Goal: Task Accomplishment & Management: Manage account settings

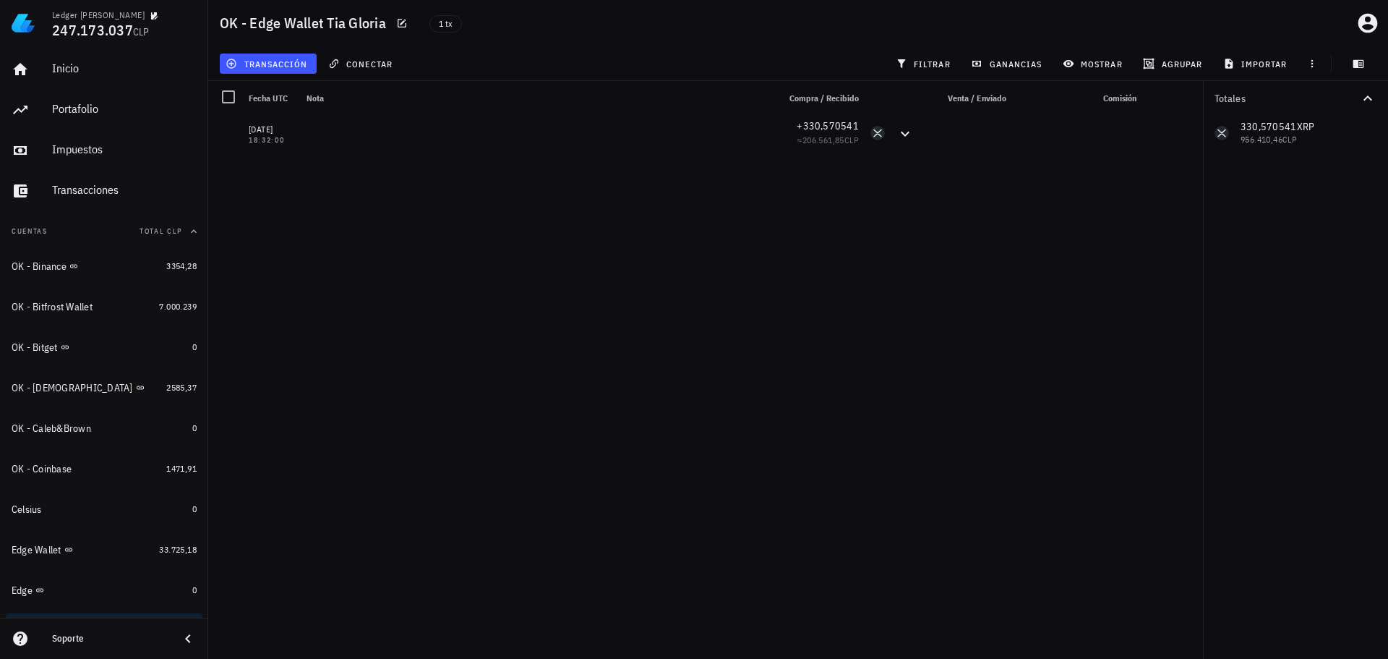
scroll to position [145, 0]
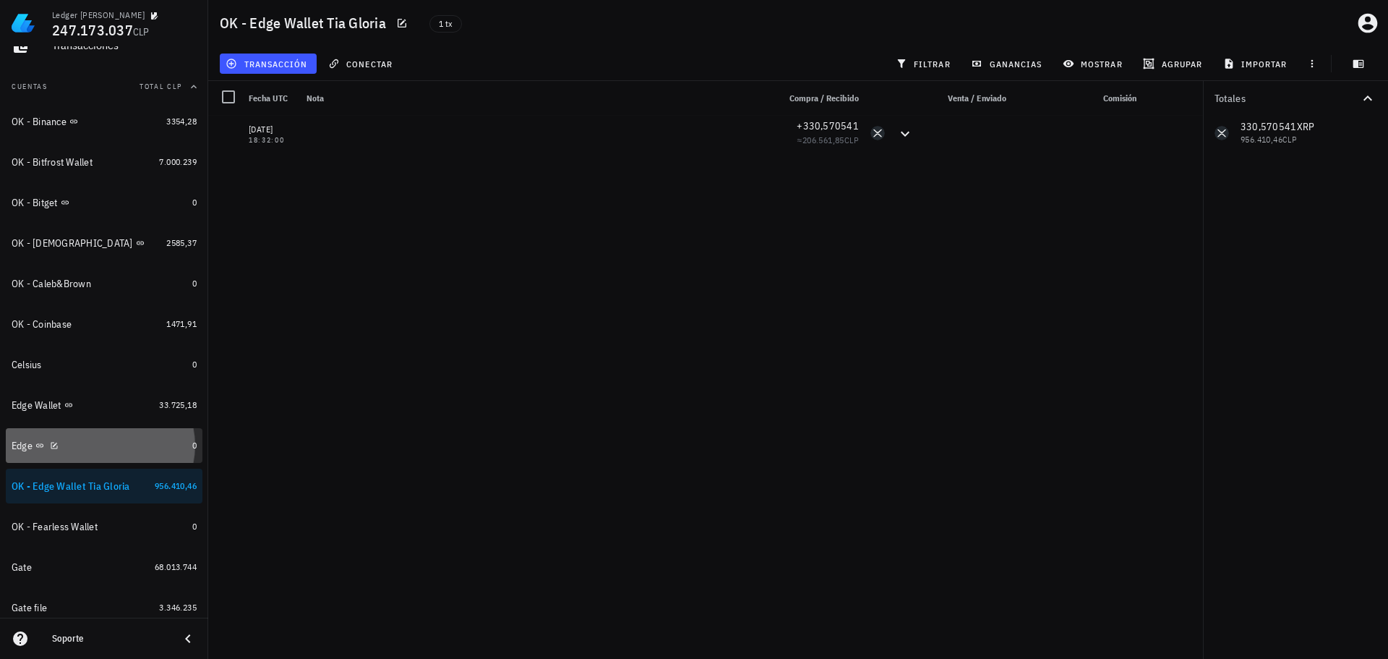
click at [112, 448] on div "Edge" at bounding box center [99, 446] width 175 height 14
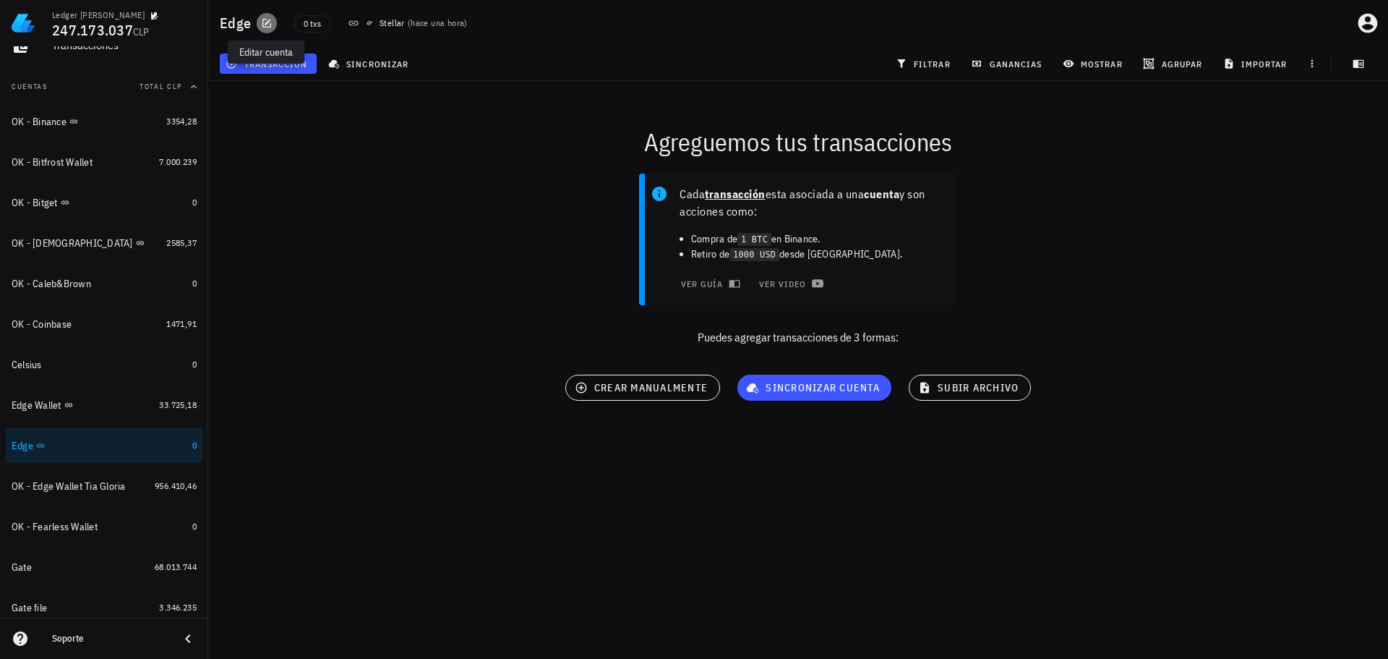
click at [262, 24] on icon "button" at bounding box center [266, 23] width 9 height 9
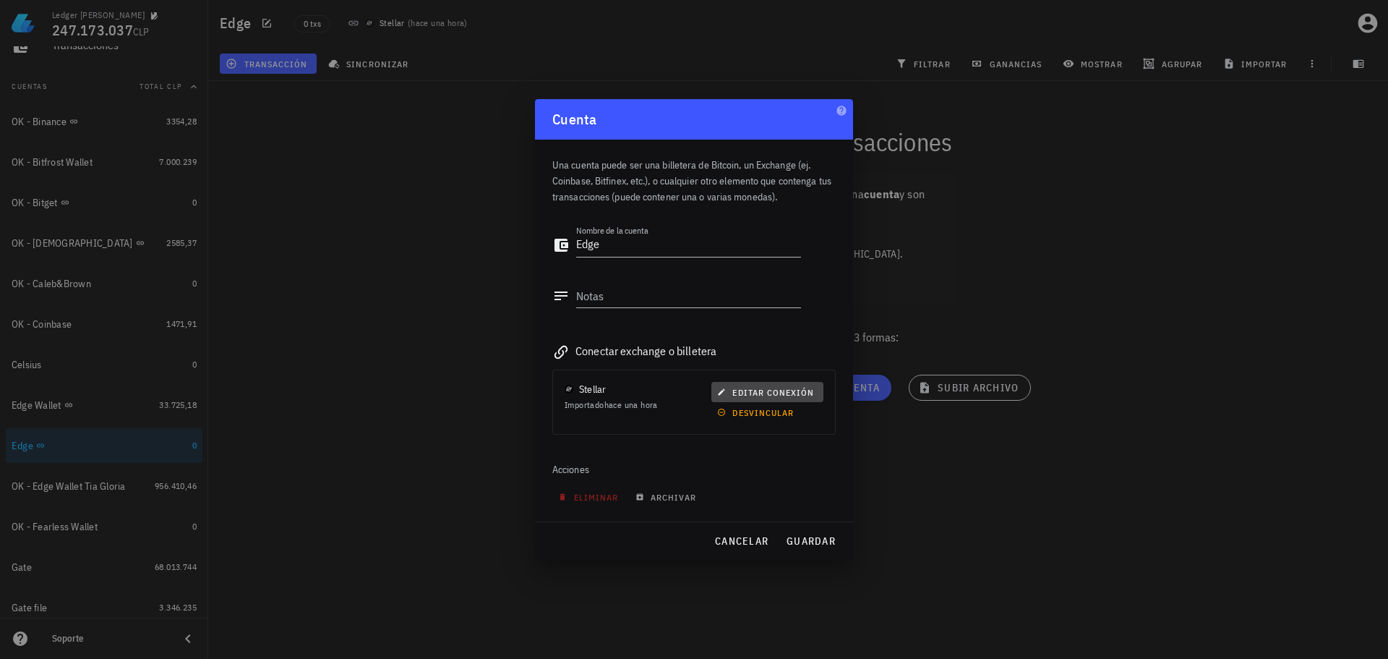
click at [743, 391] on span "editar conexión" at bounding box center [767, 392] width 94 height 11
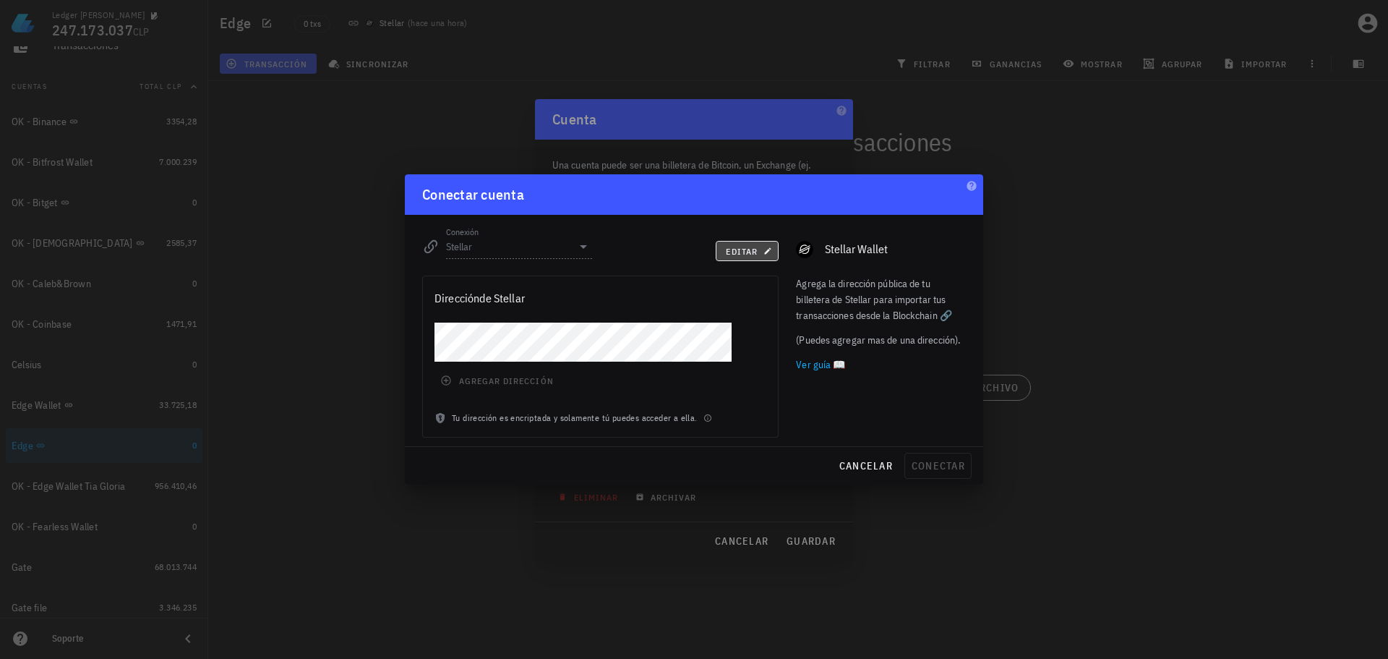
click at [749, 258] on button "editar" at bounding box center [747, 251] width 63 height 20
click at [532, 245] on input "Stellar" at bounding box center [509, 246] width 126 height 23
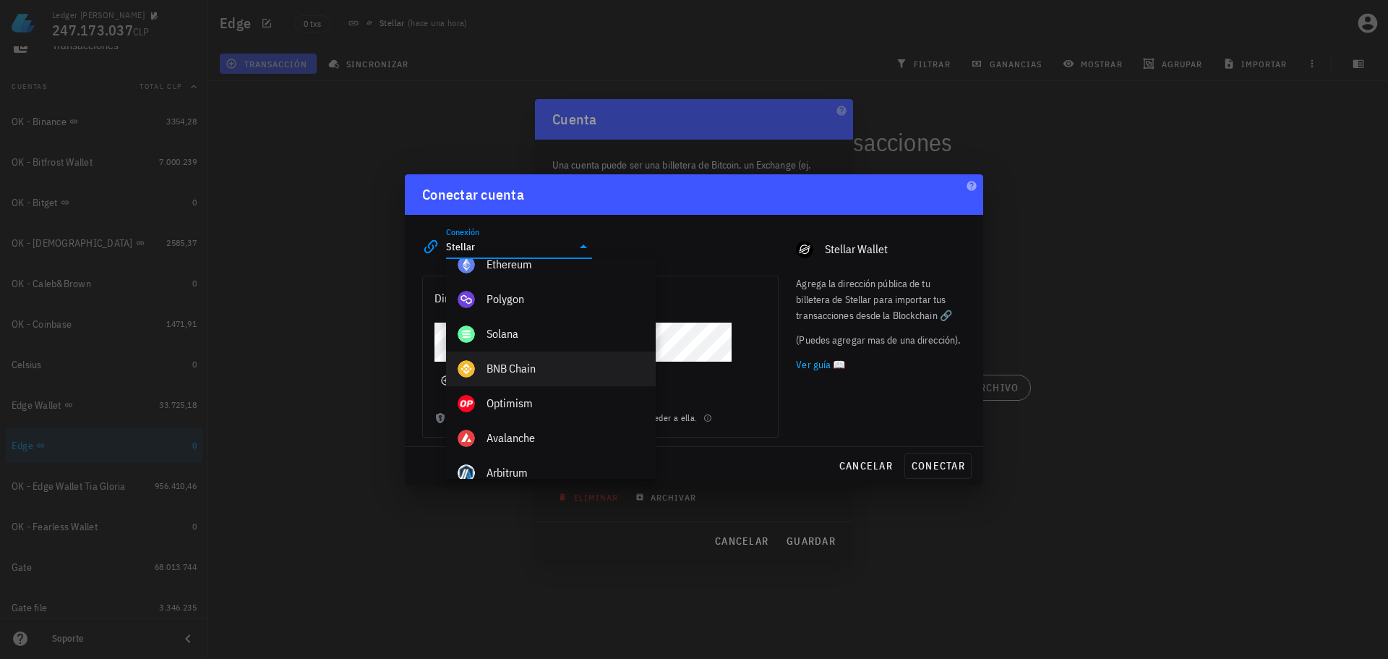
scroll to position [578, 0]
click at [534, 365] on div "BNB Chain" at bounding box center [566, 363] width 158 height 14
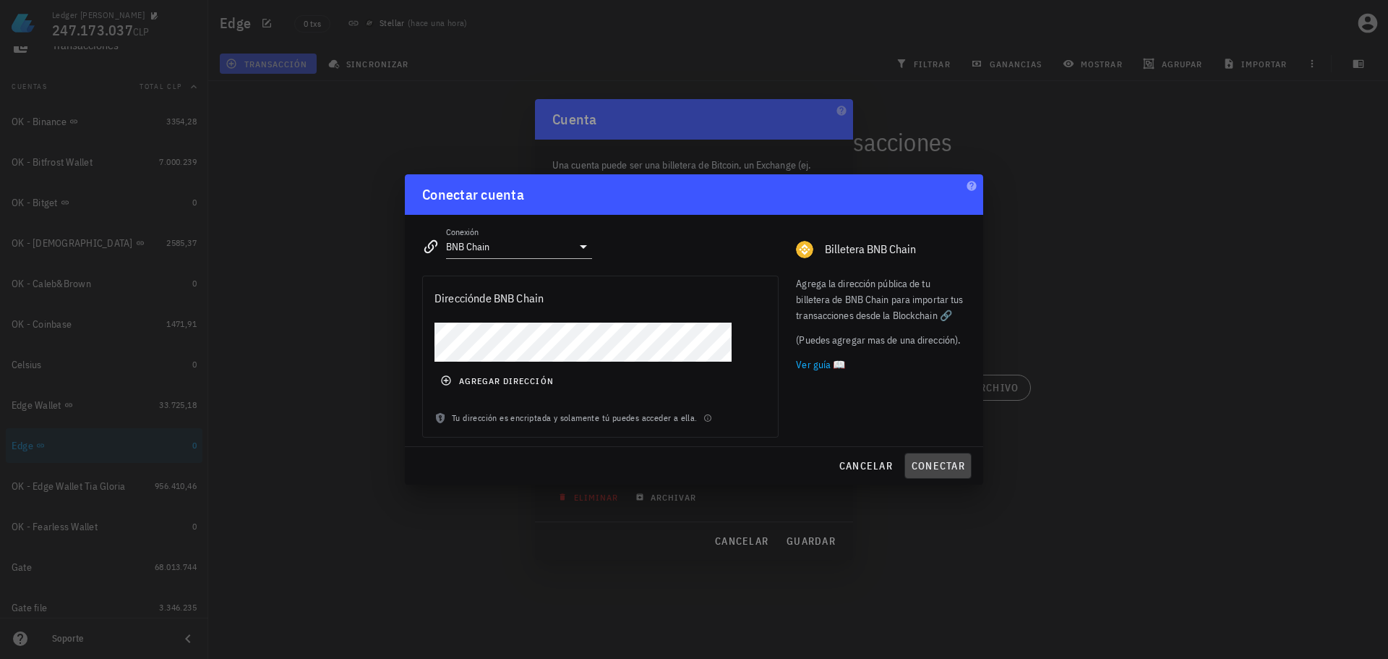
click at [931, 469] on span "conectar" at bounding box center [938, 465] width 54 height 13
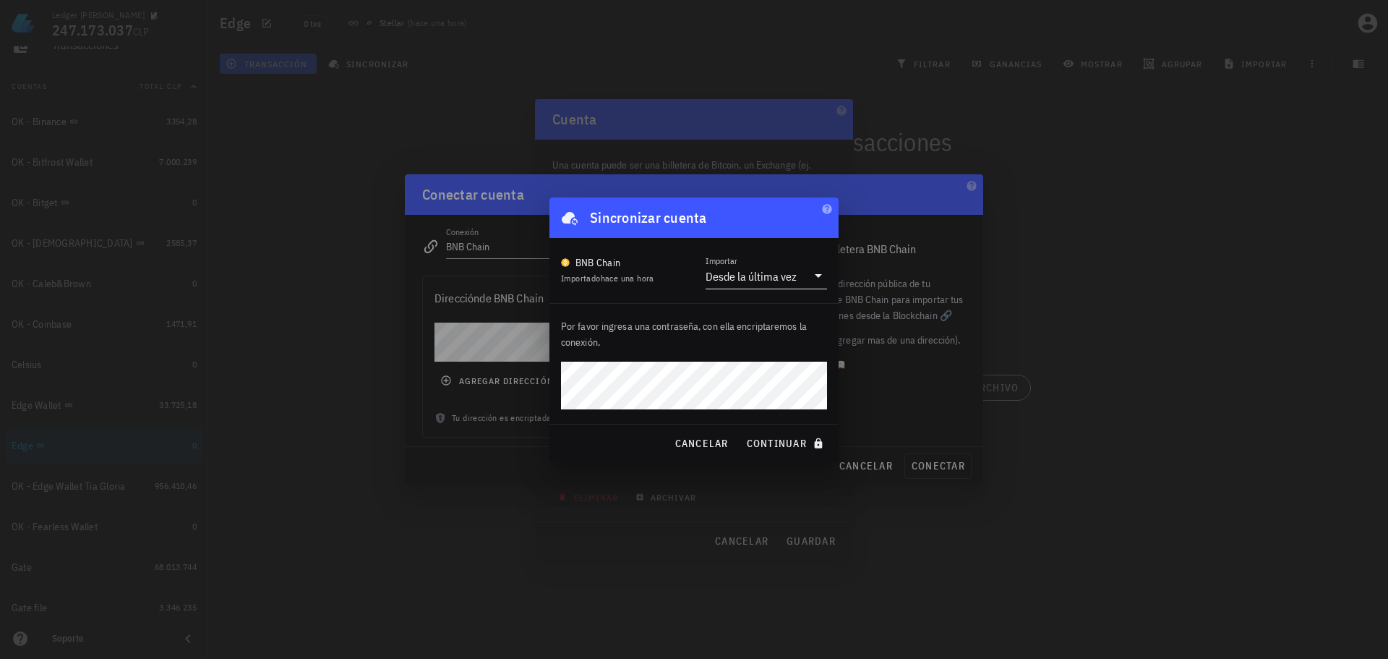
click at [784, 273] on div "Desde la última vez" at bounding box center [751, 276] width 91 height 14
click at [776, 327] on div "Toda la historia" at bounding box center [766, 322] width 98 height 14
click at [784, 447] on span "continuar" at bounding box center [786, 443] width 81 height 13
type input "Stellar"
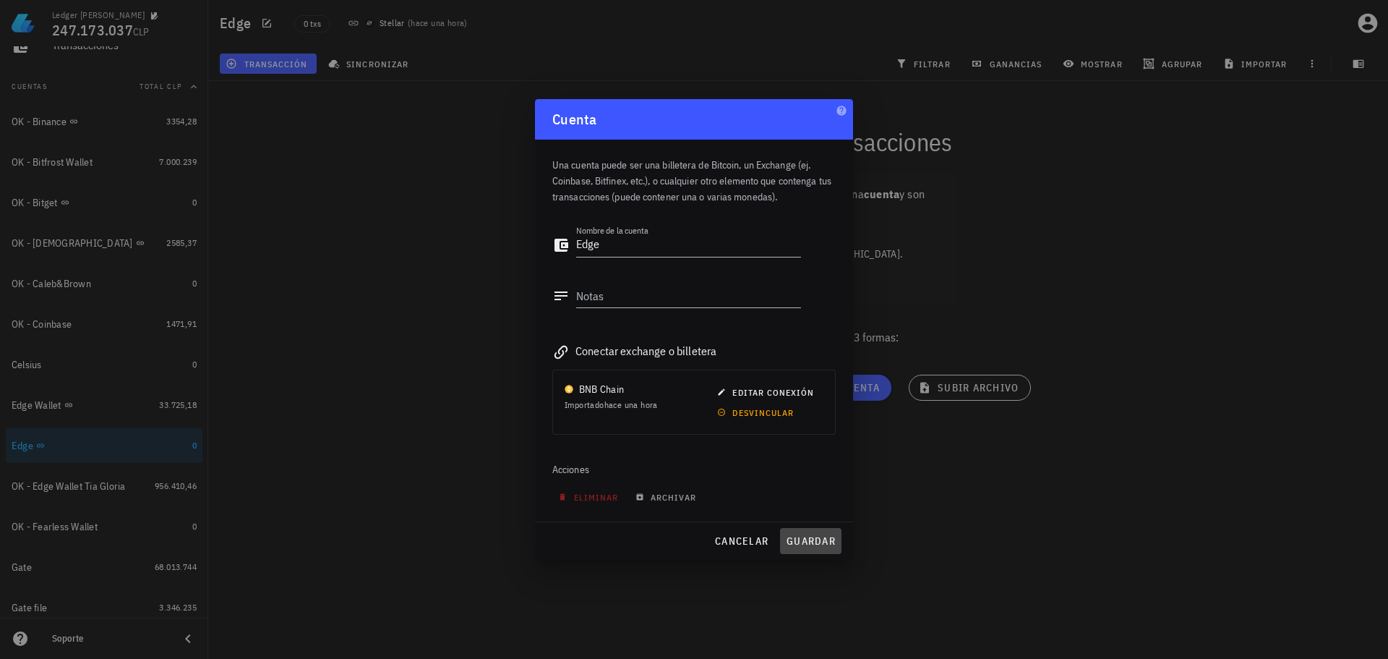
click at [807, 552] on button "guardar" at bounding box center [810, 541] width 61 height 26
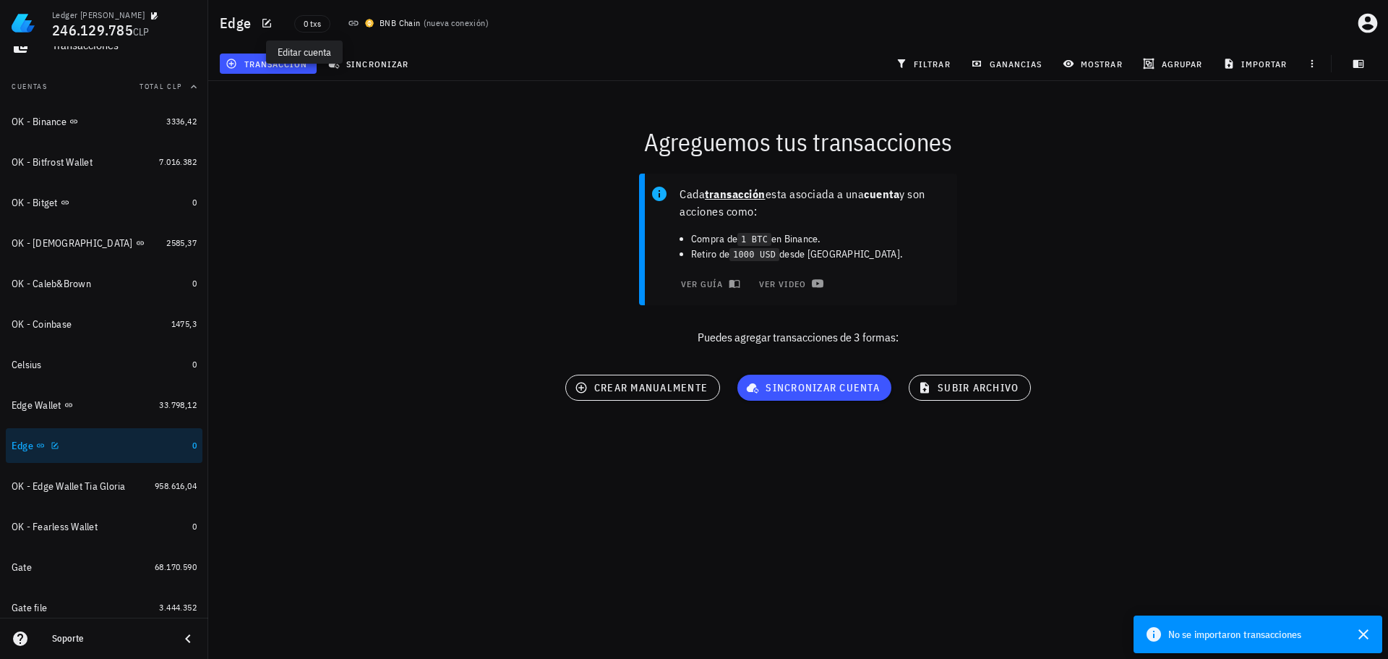
click at [96, 447] on div "Edge" at bounding box center [99, 446] width 175 height 14
click at [933, 389] on span "subir archivo" at bounding box center [970, 387] width 98 height 13
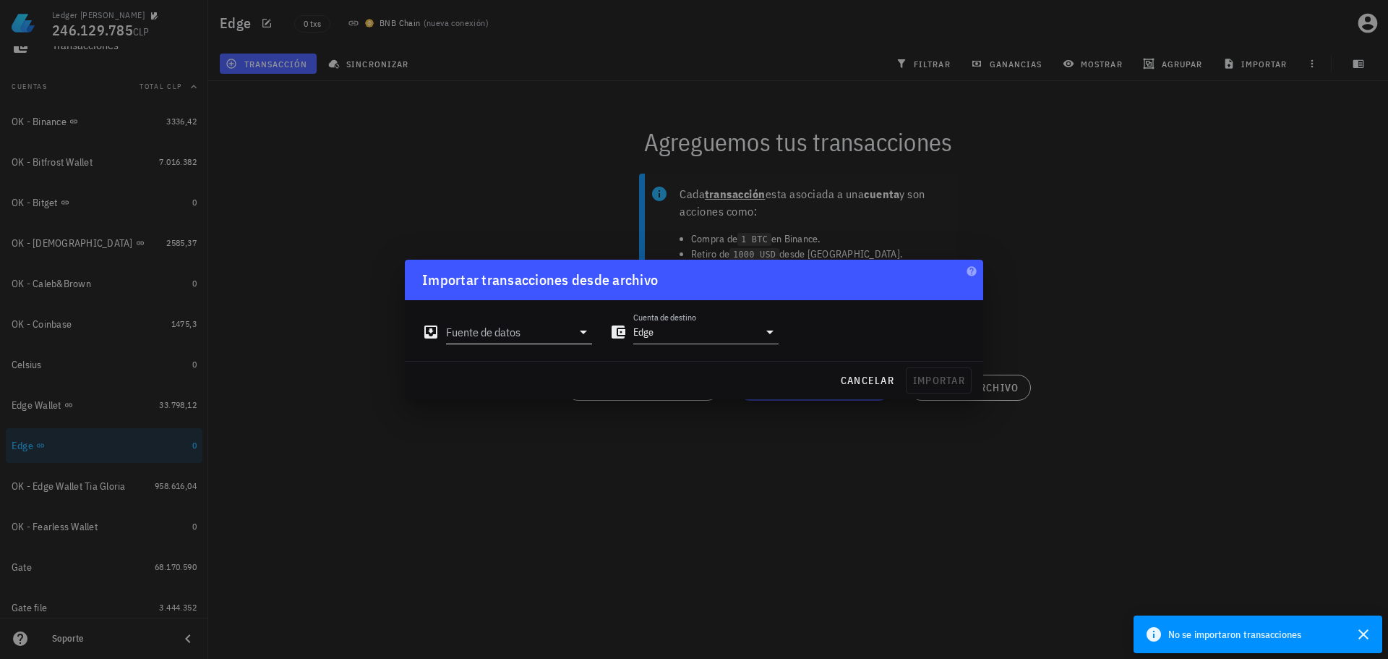
click at [560, 324] on input "Fuente de datos" at bounding box center [509, 331] width 126 height 23
click at [537, 501] on div "Archivo Excel/CSV" at bounding box center [583, 496] width 192 height 14
type input "Archivo Excel/CSV"
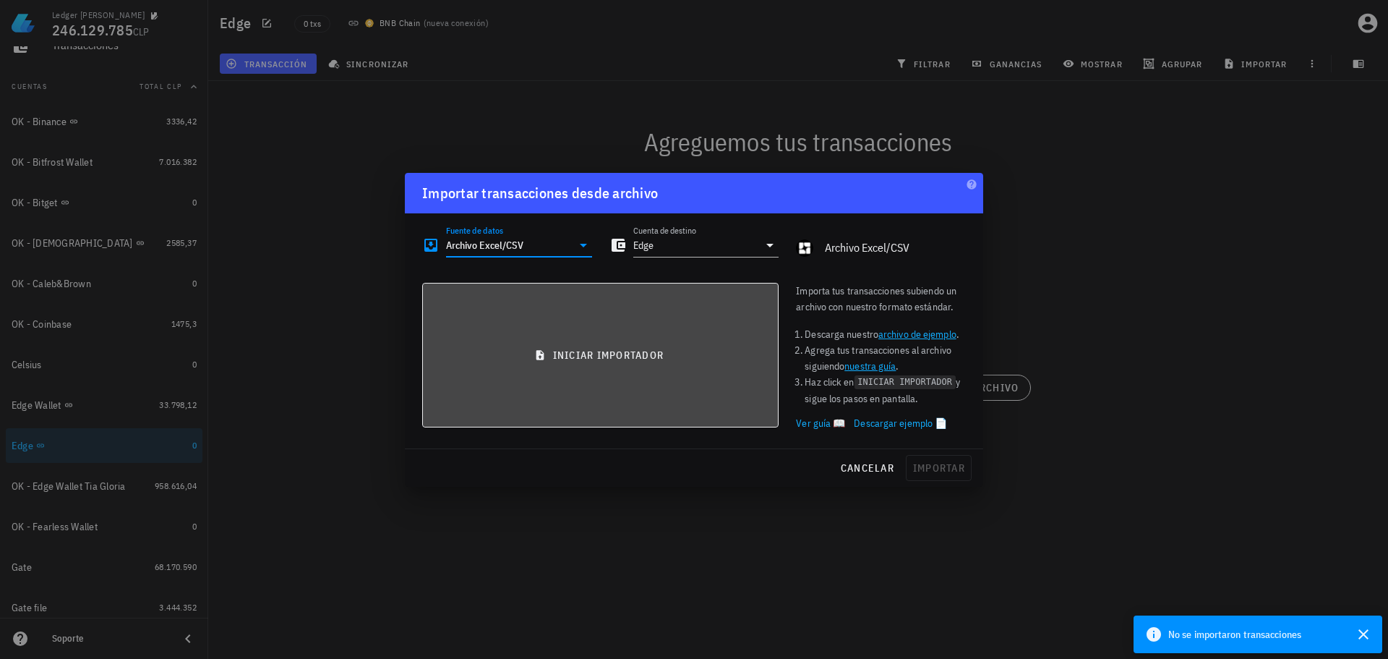
click at [579, 344] on button "iniciar importador" at bounding box center [600, 355] width 356 height 145
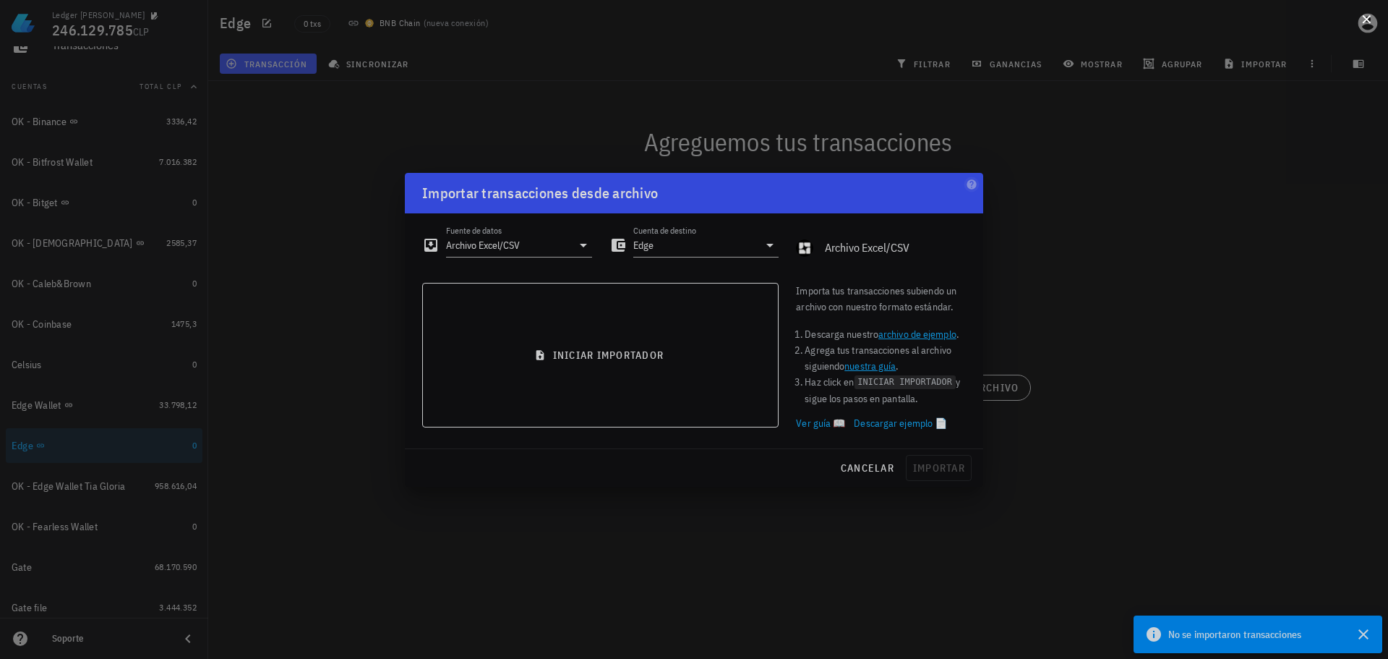
click at [1367, 25] on button at bounding box center [1366, 18] width 14 height 14
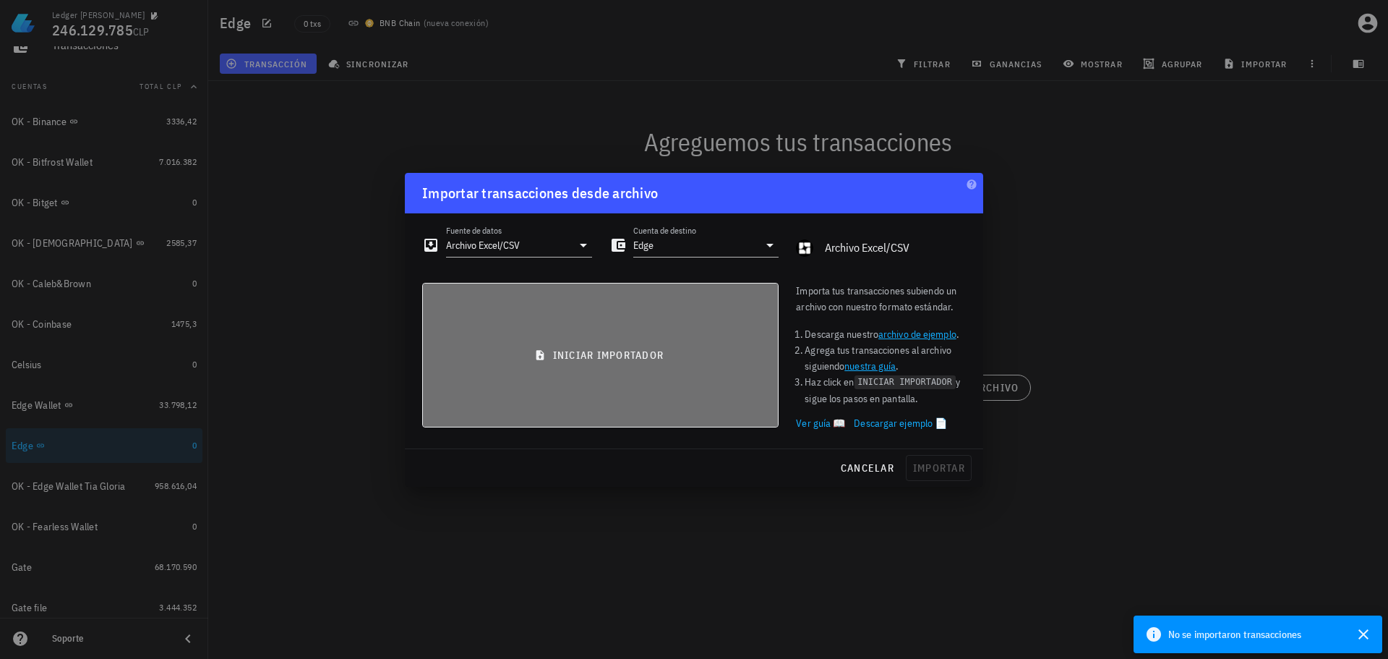
click at [651, 353] on span "iniciar importador" at bounding box center [601, 354] width 332 height 13
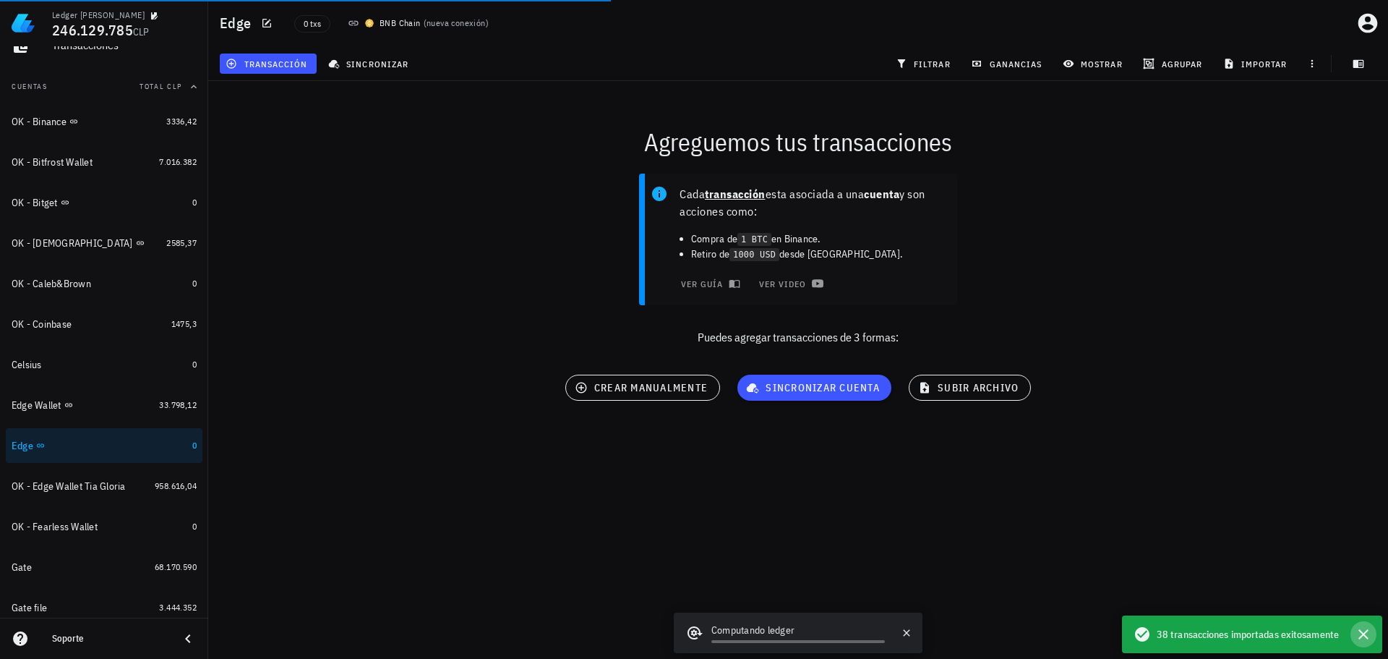
click at [1364, 631] on icon "button" at bounding box center [1363, 633] width 17 height 17
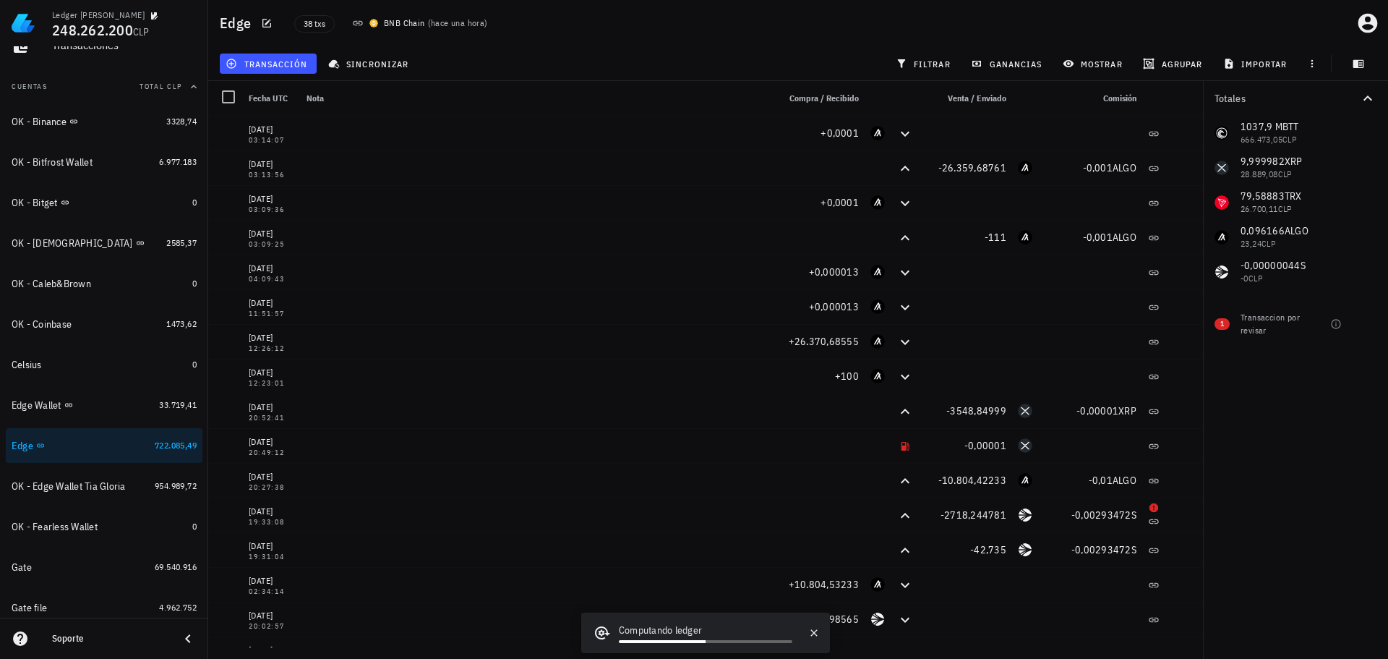
click at [738, 56] on div "transacción sincronizar filtrar ganancias mostrar agrupar importar" at bounding box center [798, 63] width 1163 height 35
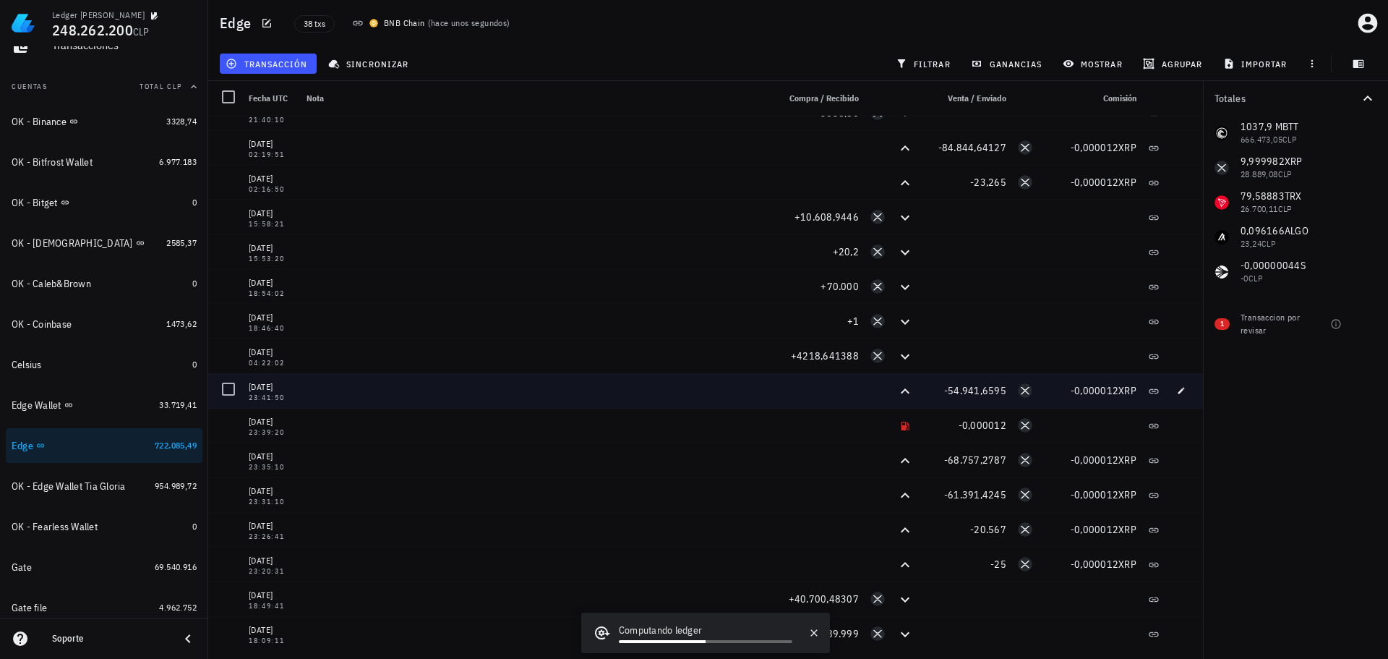
scroll to position [643, 0]
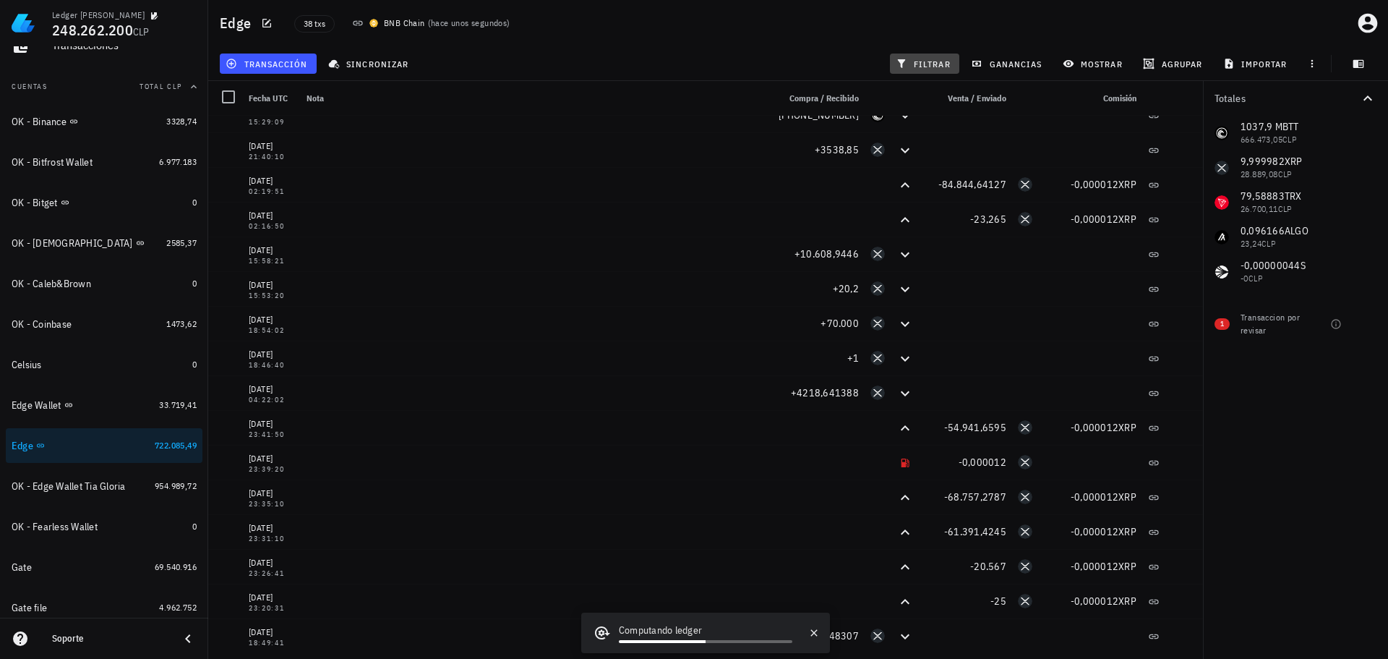
drag, startPoint x: 933, startPoint y: 67, endPoint x: 965, endPoint y: 78, distance: 33.9
click at [933, 67] on span "filtrar" at bounding box center [925, 64] width 52 height 12
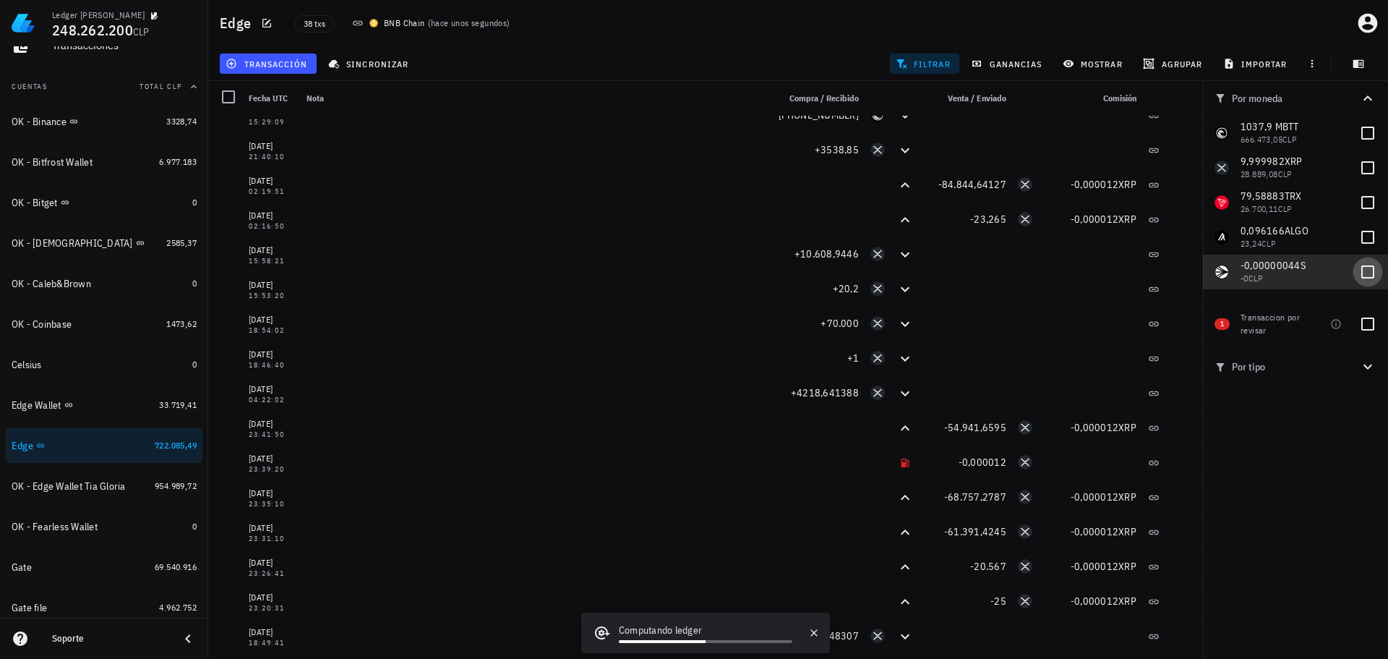
click at [1366, 276] on div at bounding box center [1368, 272] width 25 height 25
checkbox input "true"
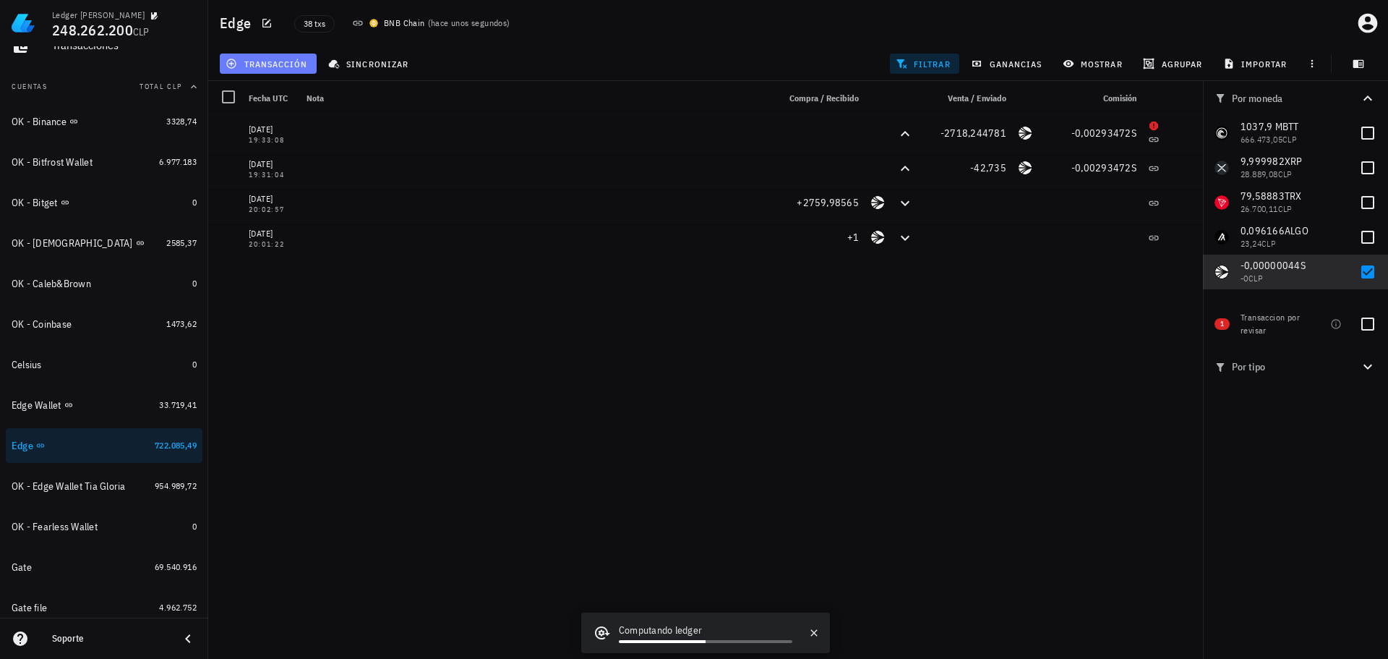
click at [285, 65] on span "transacción" at bounding box center [267, 64] width 79 height 12
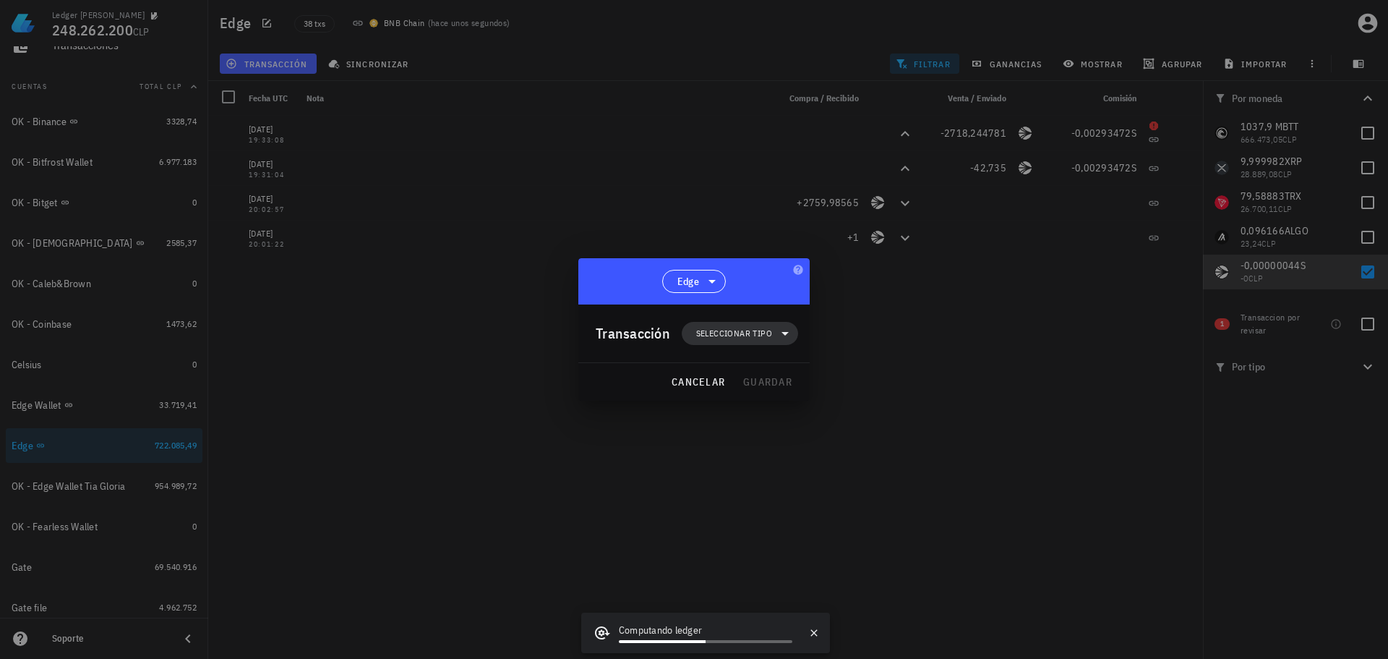
click at [742, 319] on div "Transacción Seleccionar tipo" at bounding box center [697, 333] width 202 height 58
click at [753, 328] on span "Seleccionar tipo" at bounding box center [734, 333] width 76 height 14
click at [792, 397] on div at bounding box center [795, 397] width 17 height 12
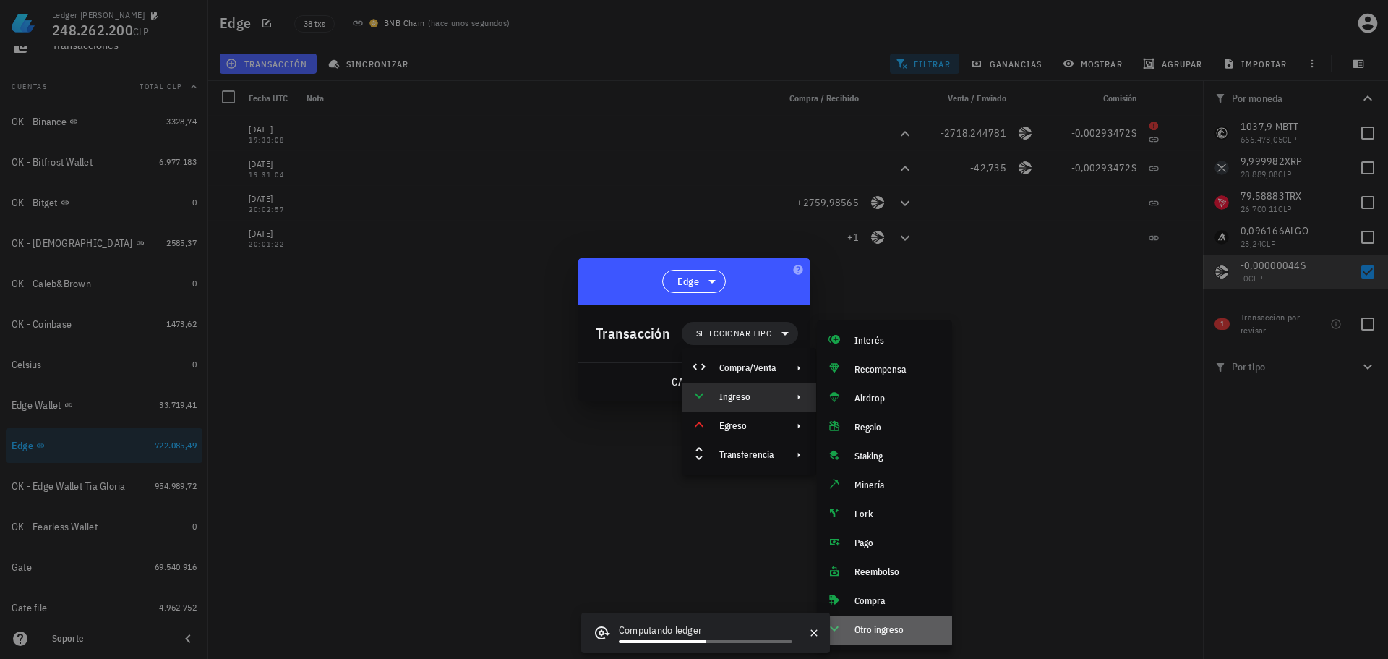
click at [891, 635] on div "Otro ingreso" at bounding box center [898, 630] width 86 height 12
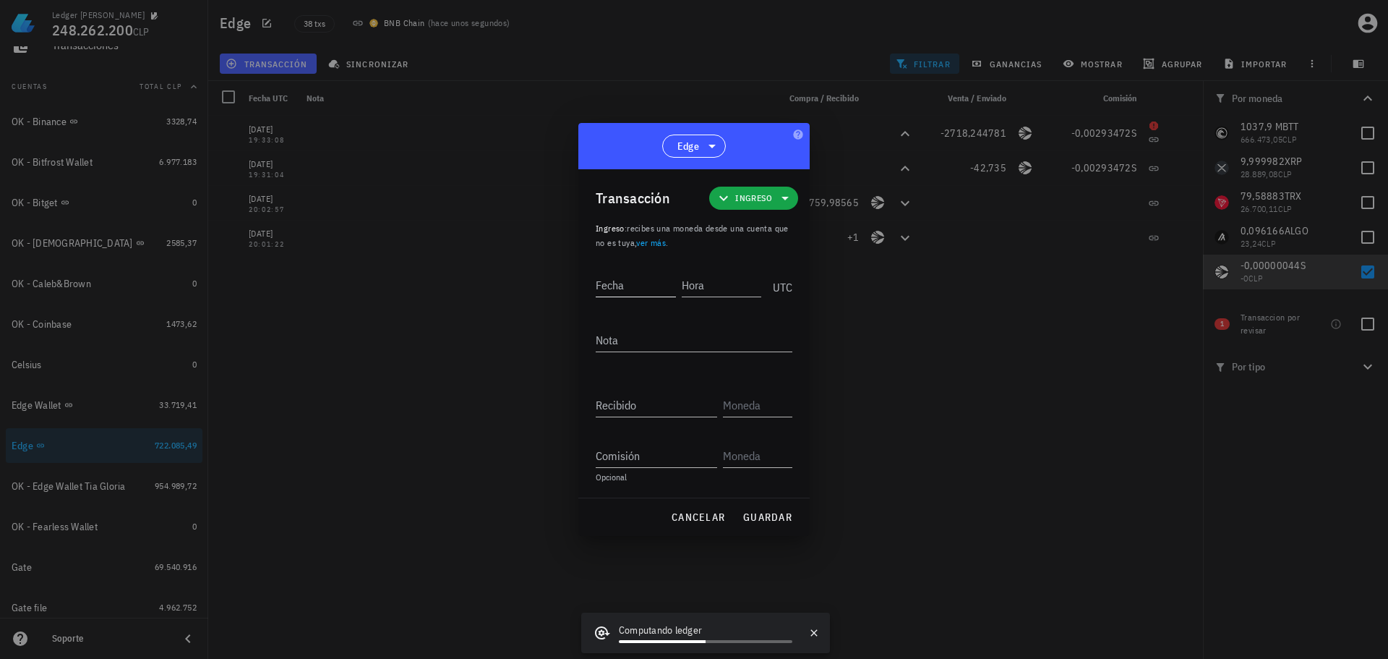
click at [652, 289] on input "Fecha" at bounding box center [636, 284] width 80 height 23
type input "2024-03-25"
type input "19:33:07"
type textarea "Ajuste de balance"
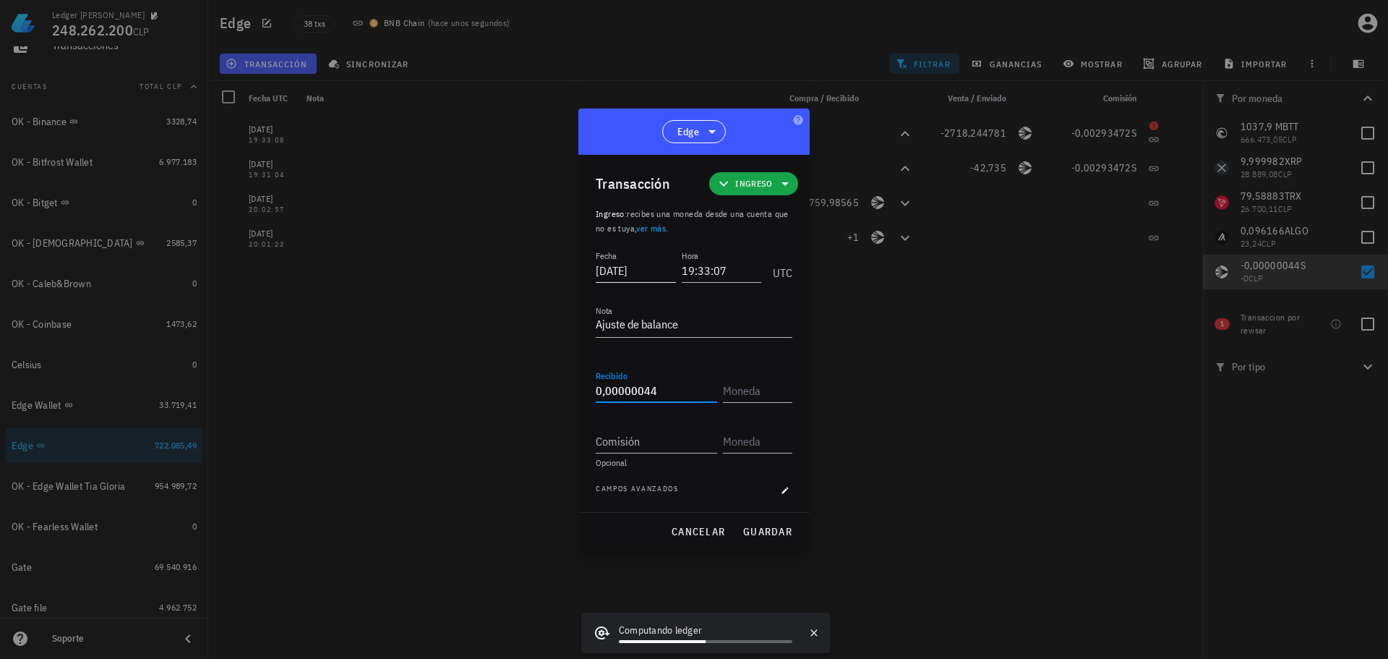
type input "0,00000044"
type input "S"
click at [771, 526] on span "guardar" at bounding box center [768, 531] width 50 height 13
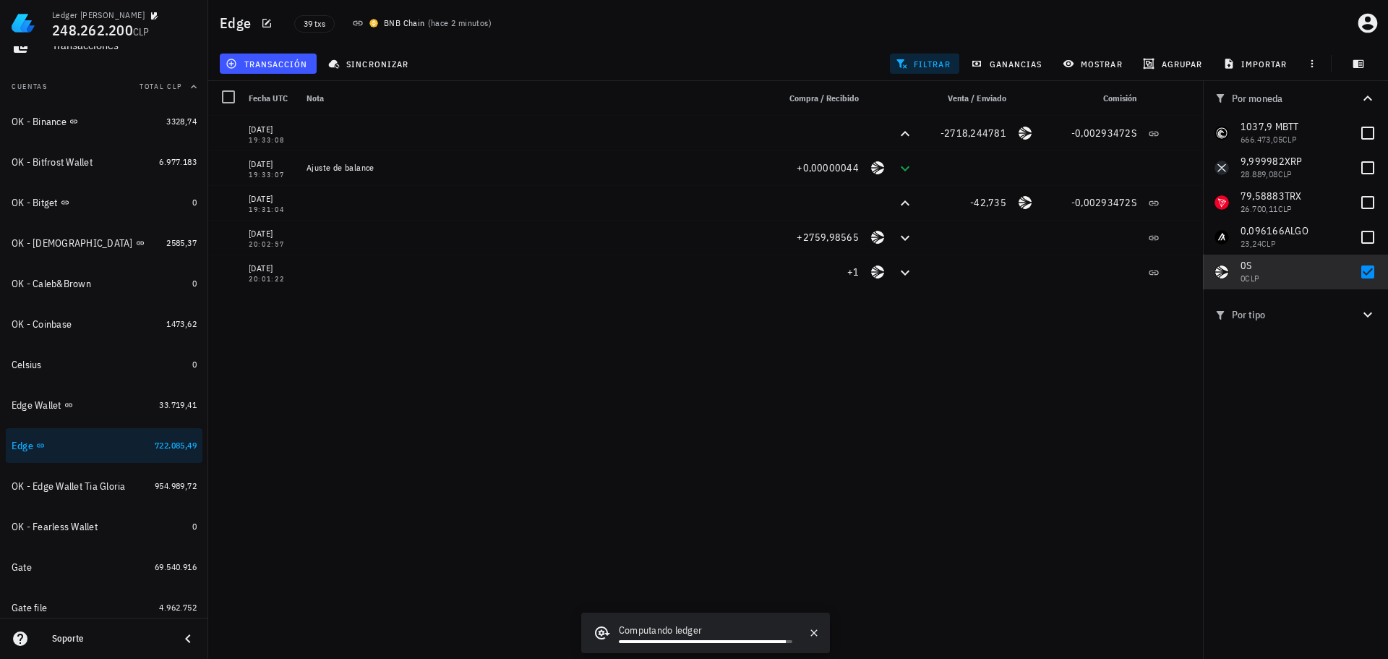
click at [784, 459] on div "25/03/2024 19:33:08 -2718,244781 -0,00293472 S 25/03/2024 19:33:08 -2718,244781…" at bounding box center [705, 381] width 995 height 531
click at [1364, 273] on div at bounding box center [1368, 272] width 25 height 25
checkbox input "false"
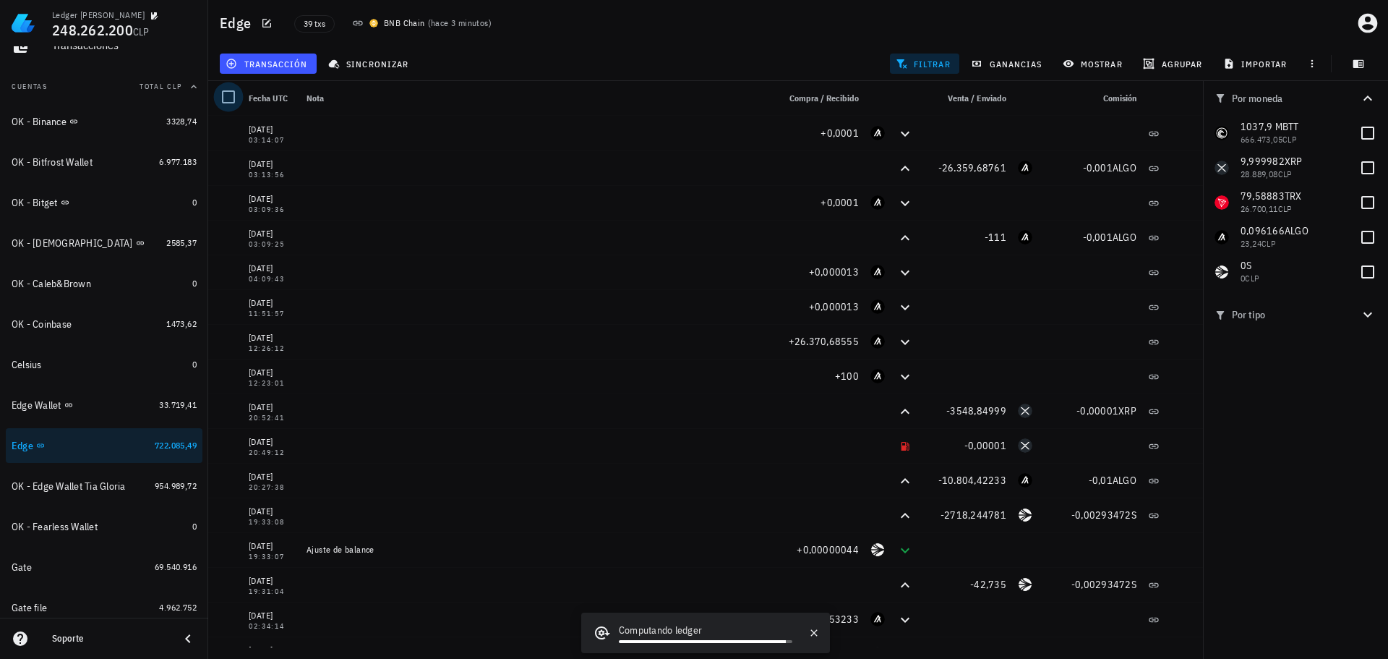
click at [228, 99] on div at bounding box center [228, 97] width 25 height 25
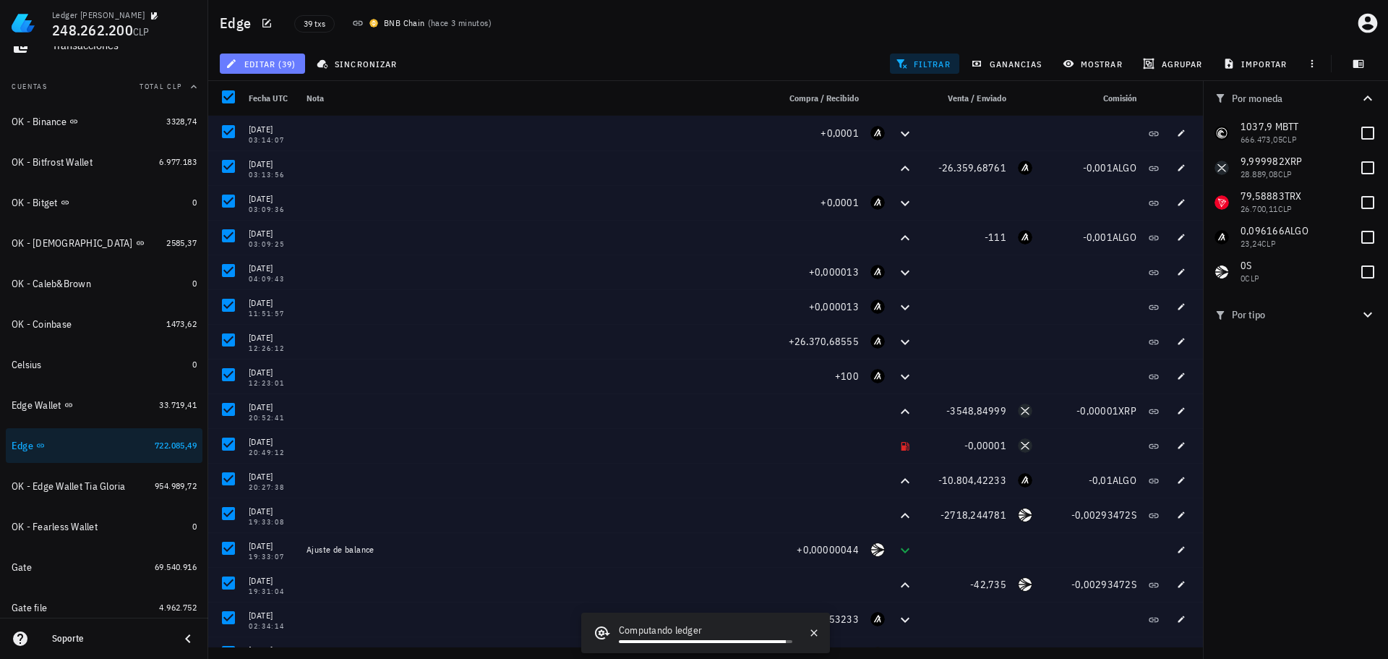
click at [258, 63] on span "editar (39)" at bounding box center [261, 64] width 67 height 12
click at [518, 67] on div "editar (39) sincronizar filtrar ganancias mostrar agrupar importar" at bounding box center [798, 63] width 1163 height 35
click at [236, 96] on div at bounding box center [228, 97] width 25 height 25
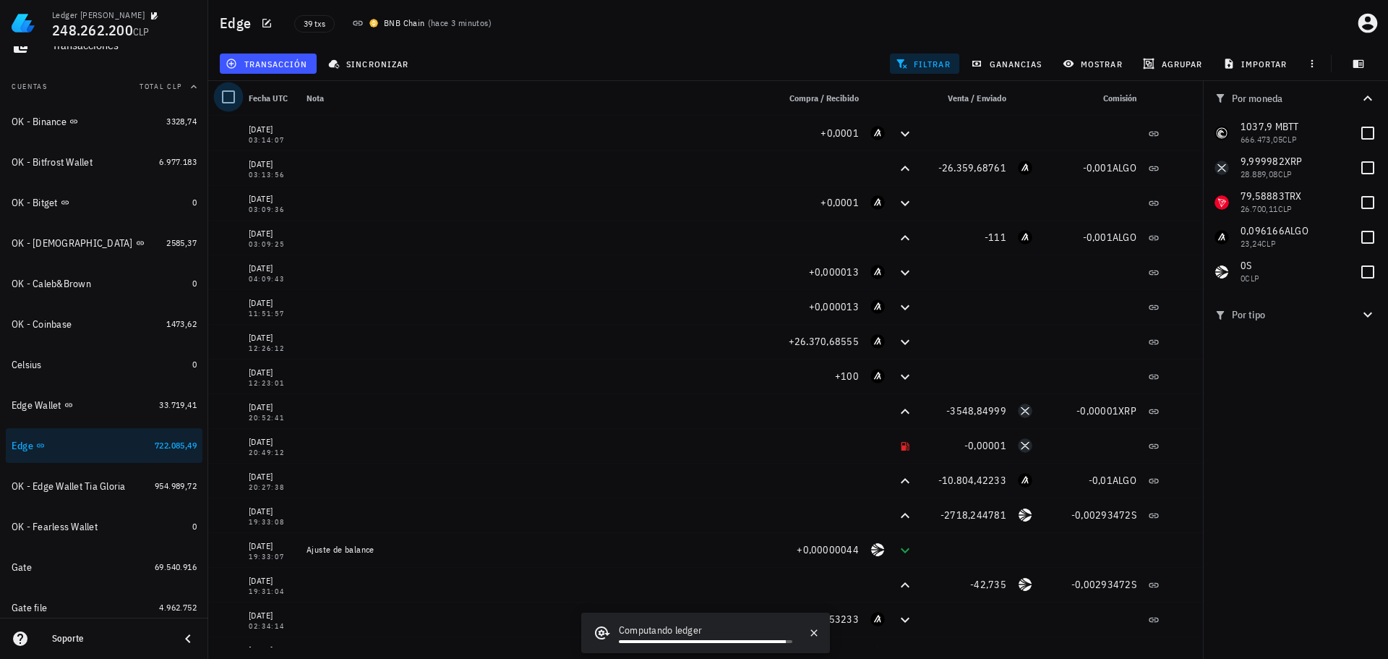
click at [231, 102] on div at bounding box center [228, 97] width 25 height 25
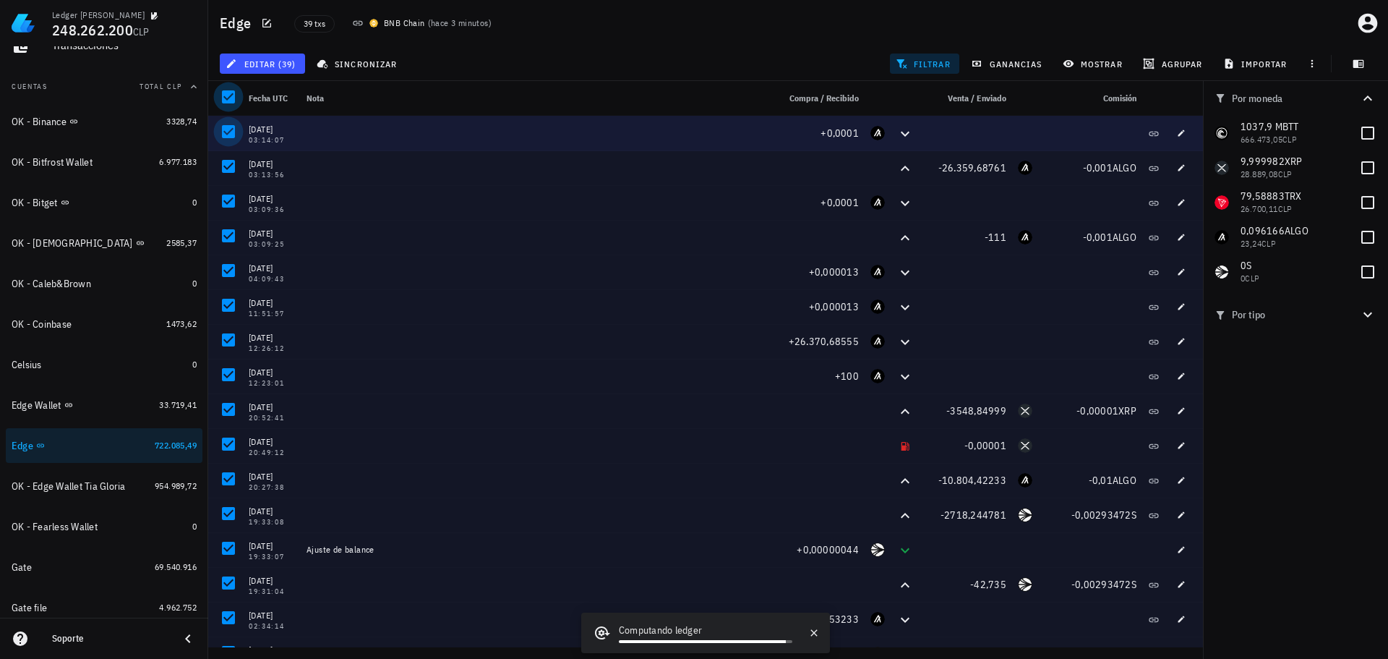
click at [231, 127] on div at bounding box center [228, 131] width 25 height 25
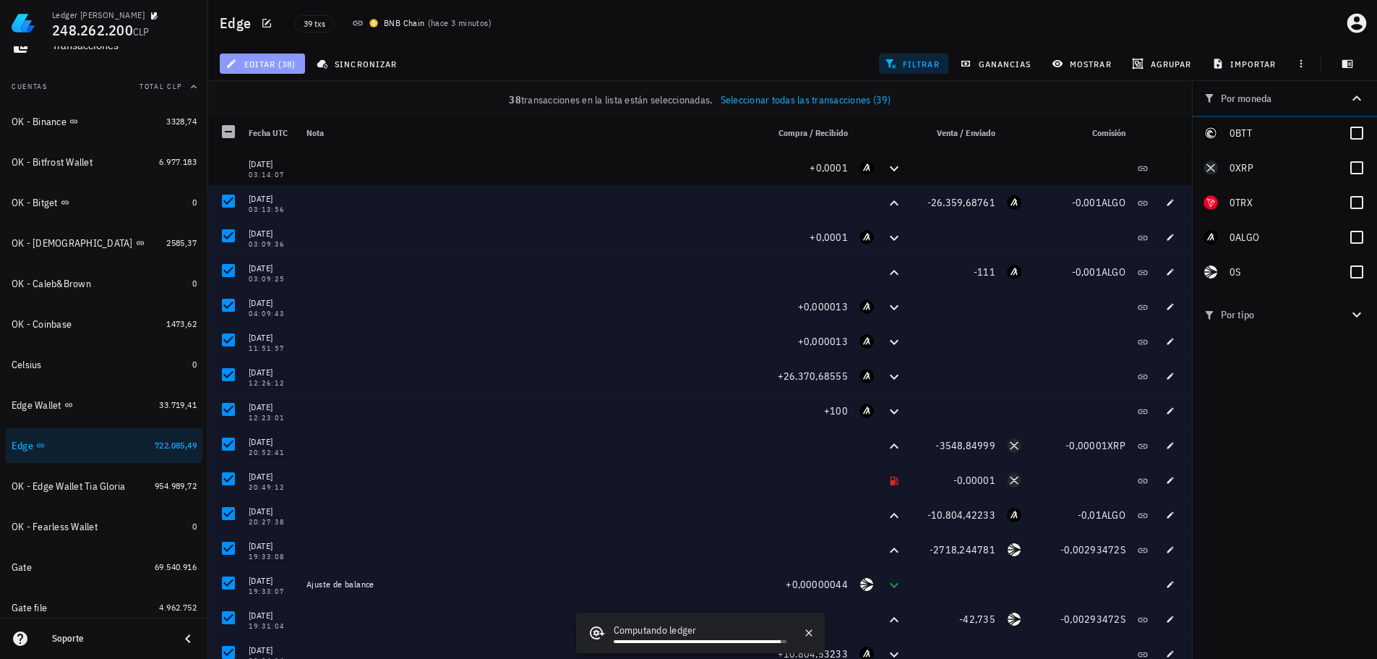
click at [272, 69] on span "editar (38)" at bounding box center [261, 64] width 67 height 12
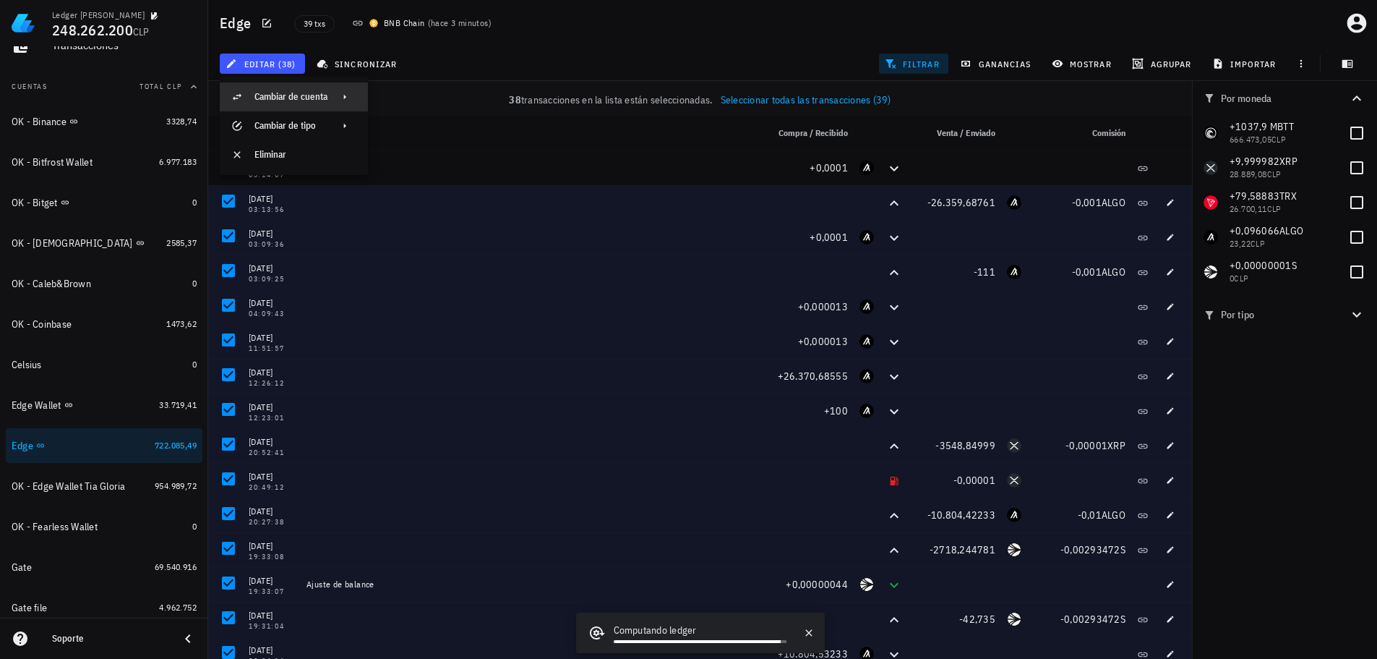
click at [299, 96] on div "Cambiar de cuenta" at bounding box center [291, 97] width 73 height 12
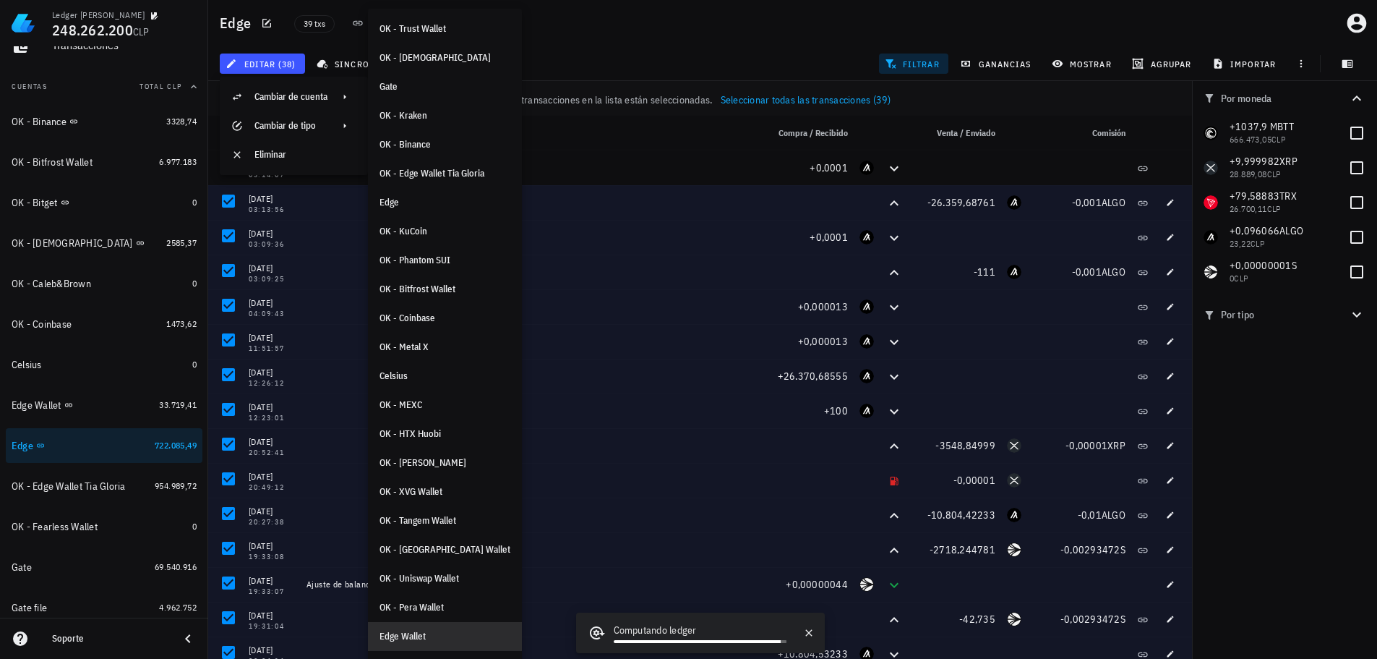
click at [414, 640] on div "Edge Wallet" at bounding box center [445, 636] width 131 height 12
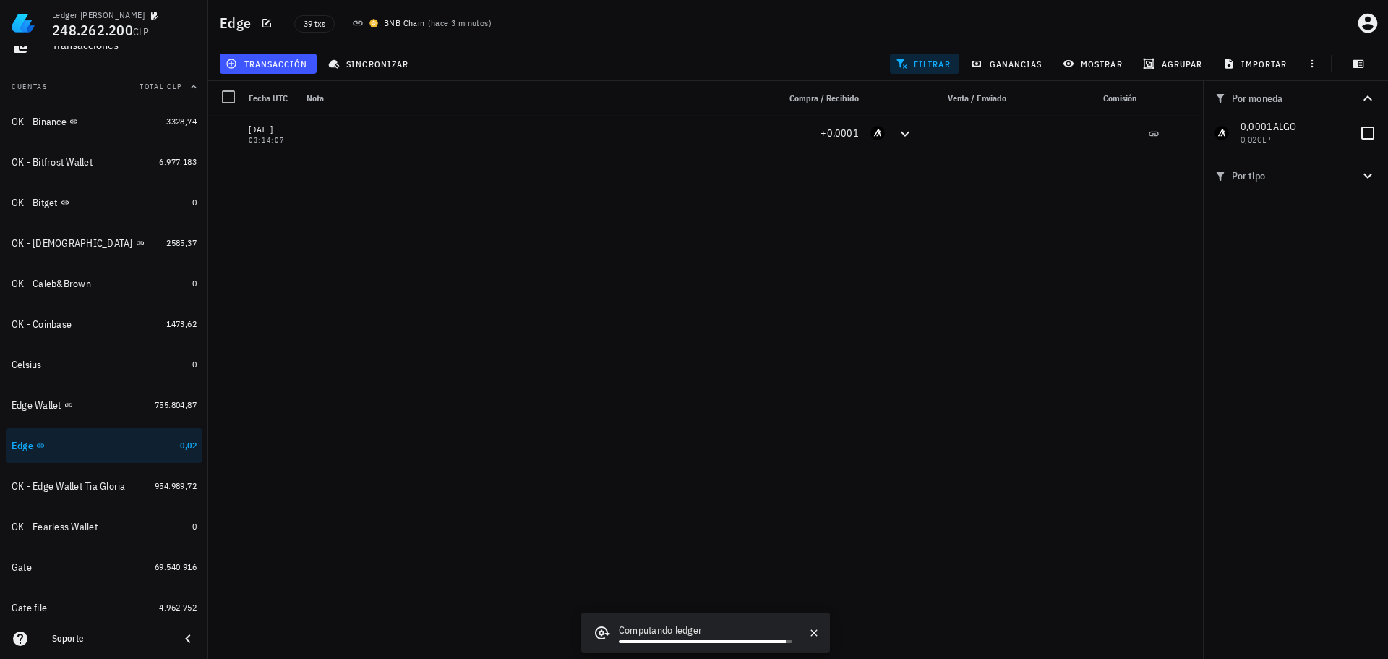
click at [641, 286] on div "03/06/2025 03:13:56 -26.359,68761 -0,001 ALGO 03/06/2025 03:09:36 +0,0001 03/06…" at bounding box center [705, 381] width 995 height 531
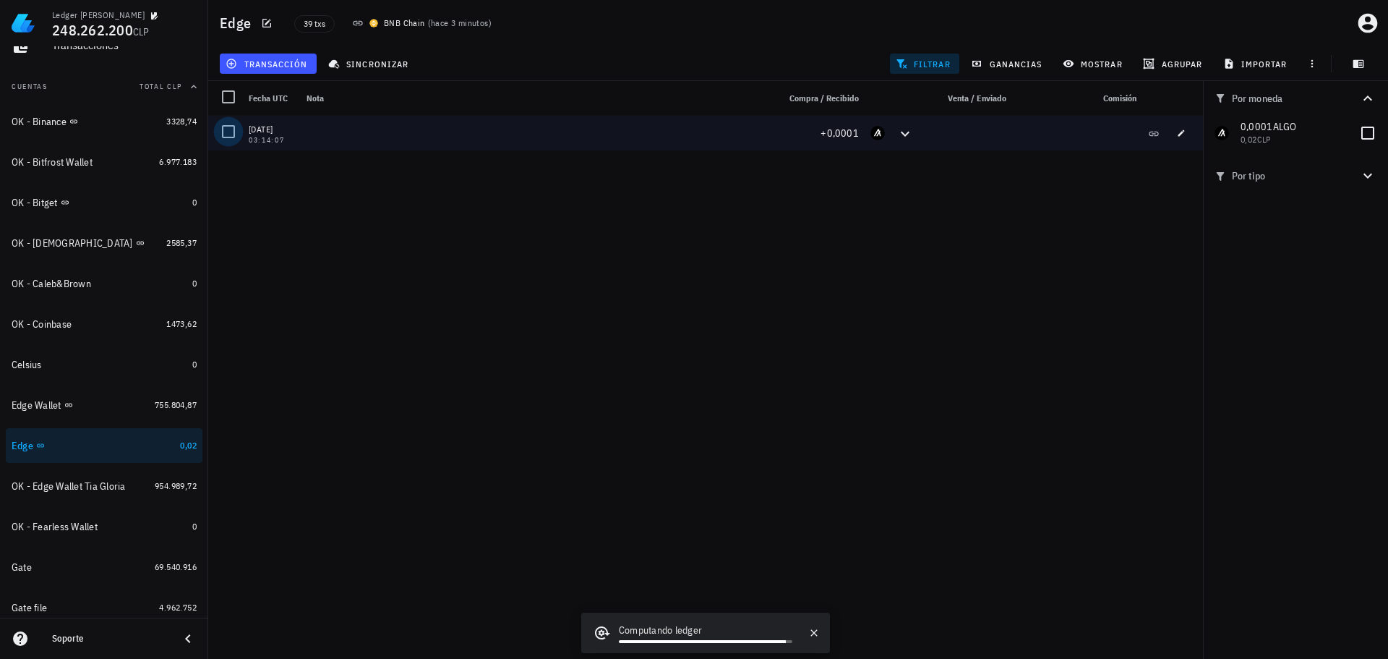
click at [231, 132] on div at bounding box center [228, 131] width 25 height 25
click at [284, 68] on span "editar (1)" at bounding box center [259, 64] width 62 height 12
click at [324, 98] on div "Cambiar de cuenta" at bounding box center [291, 97] width 73 height 12
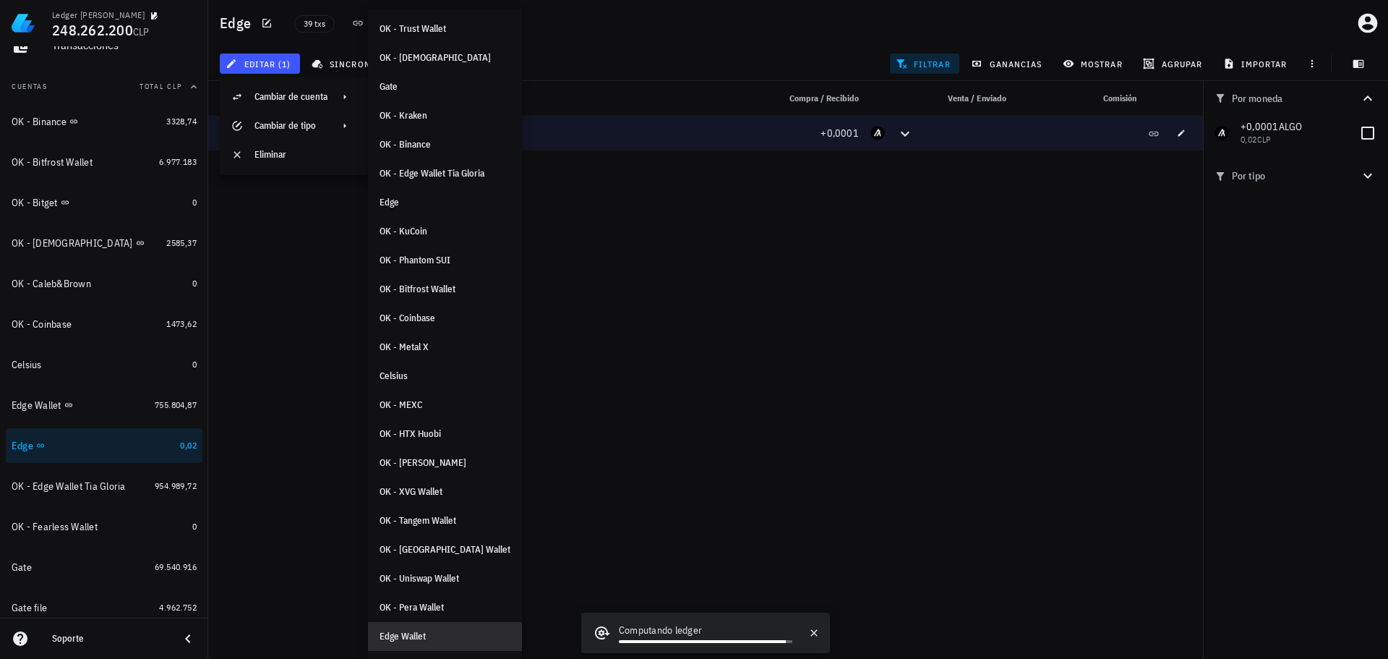
click at [414, 637] on div "Edge Wallet" at bounding box center [445, 636] width 131 height 12
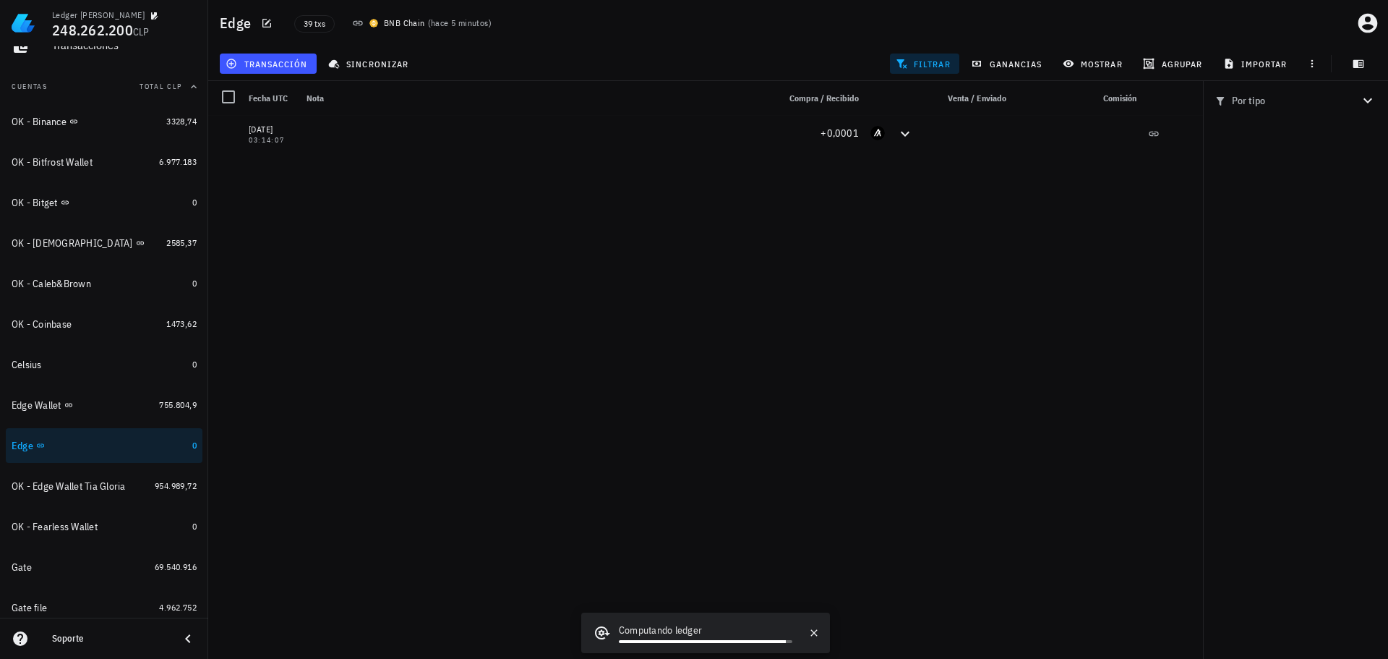
click at [338, 277] on div "03/06/2025 03:13:56 -26.359,68761 -0,001 ALGO 03/06/2025 03:09:36 +0,0001 03/06…" at bounding box center [705, 381] width 995 height 531
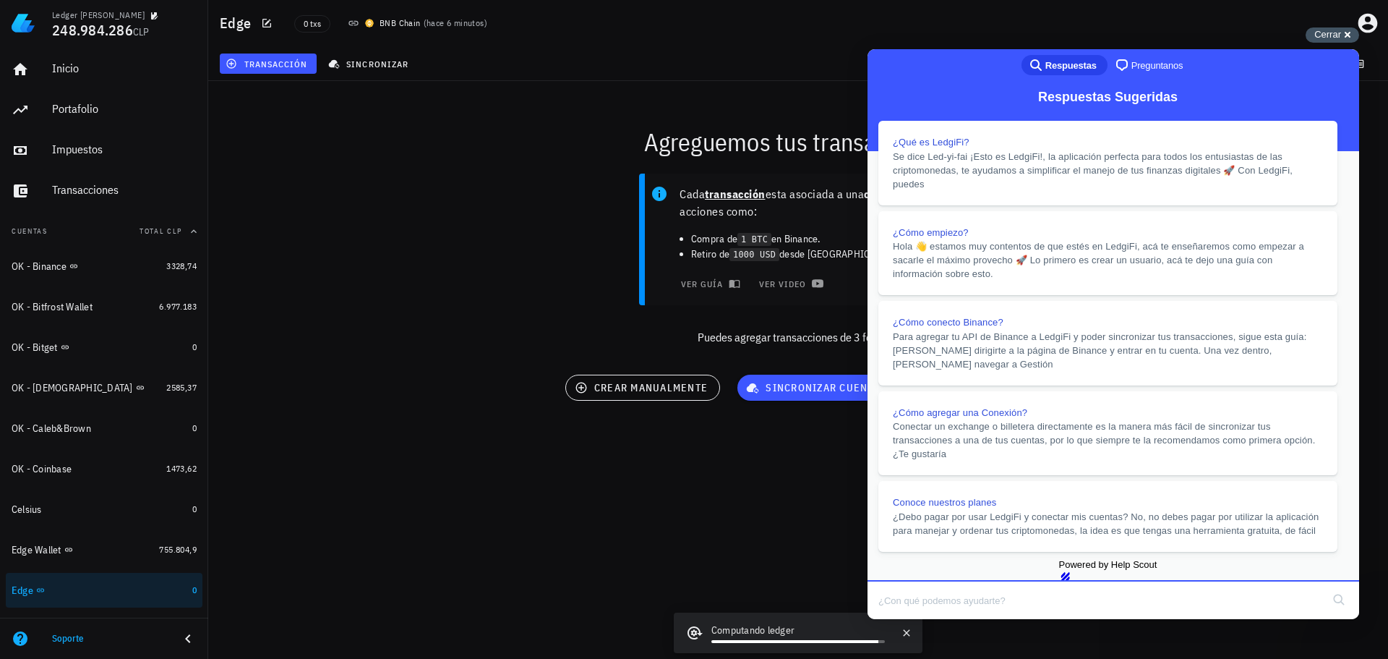
click at [1341, 35] on div "Cerrar cross-small" at bounding box center [1333, 34] width 54 height 15
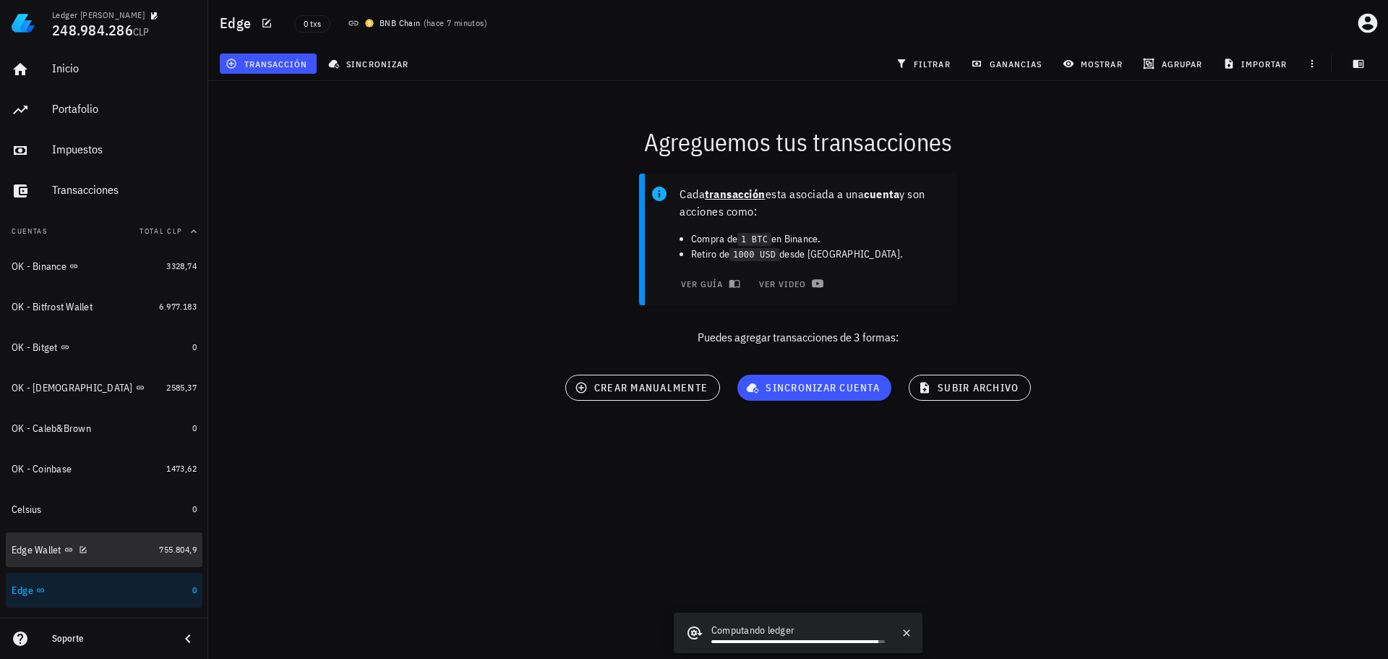
click at [119, 548] on div "Edge Wallet" at bounding box center [83, 550] width 142 height 14
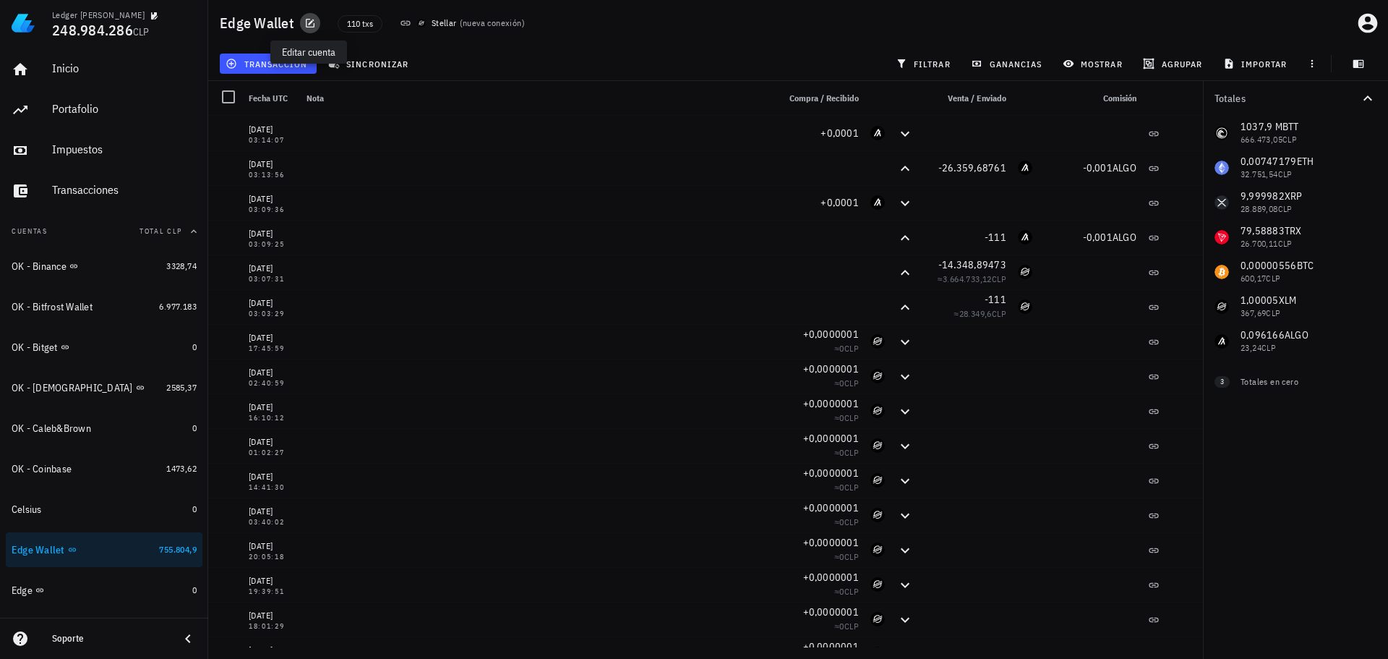
click at [307, 24] on icon "button" at bounding box center [310, 23] width 9 height 9
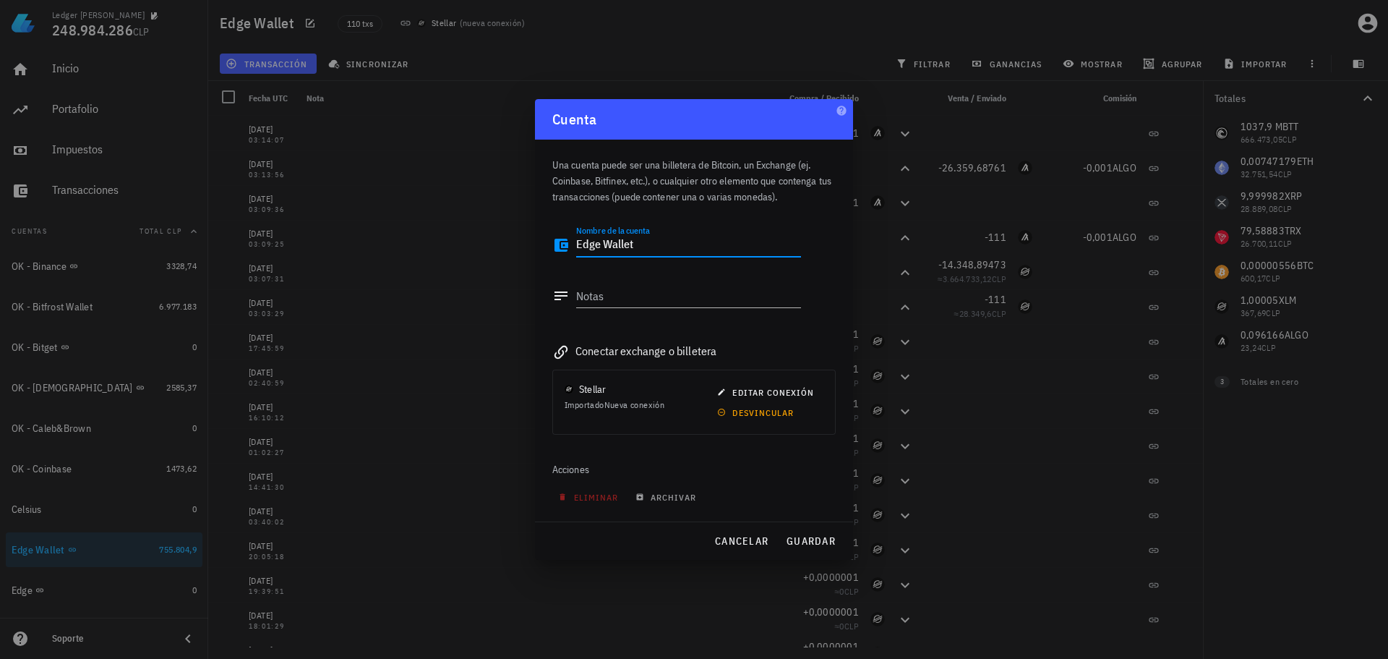
click at [578, 246] on textarea "Edge Wallet" at bounding box center [688, 245] width 225 height 23
type textarea "OK - Edge Wallet"
click at [769, 416] on span "desvincular" at bounding box center [757, 412] width 74 height 11
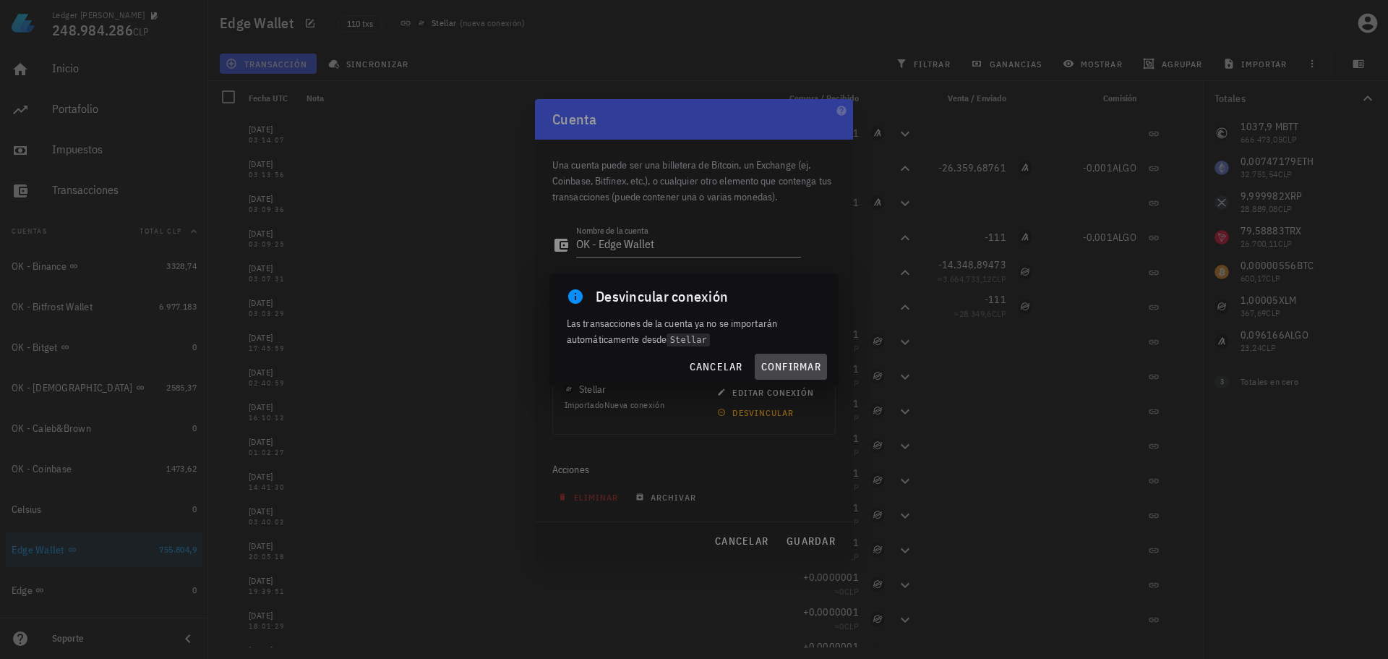
click at [795, 369] on span "confirmar" at bounding box center [791, 366] width 61 height 13
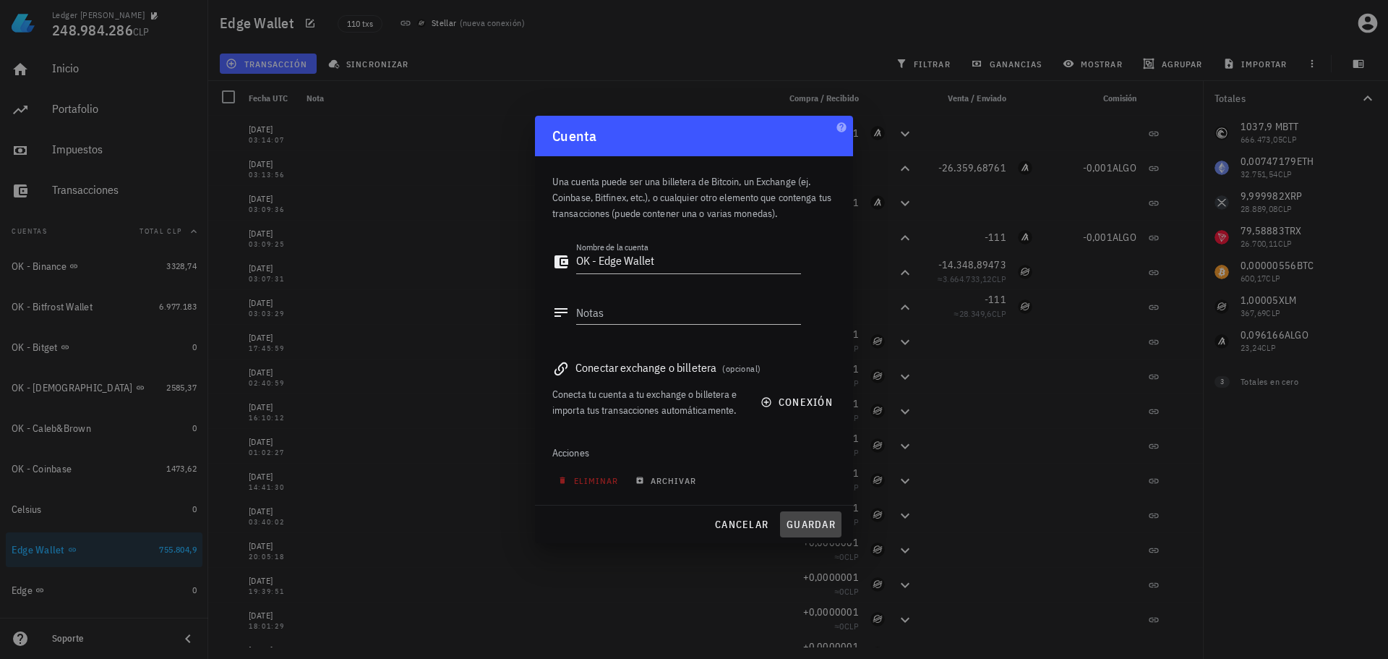
click at [813, 526] on span "guardar" at bounding box center [811, 524] width 50 height 13
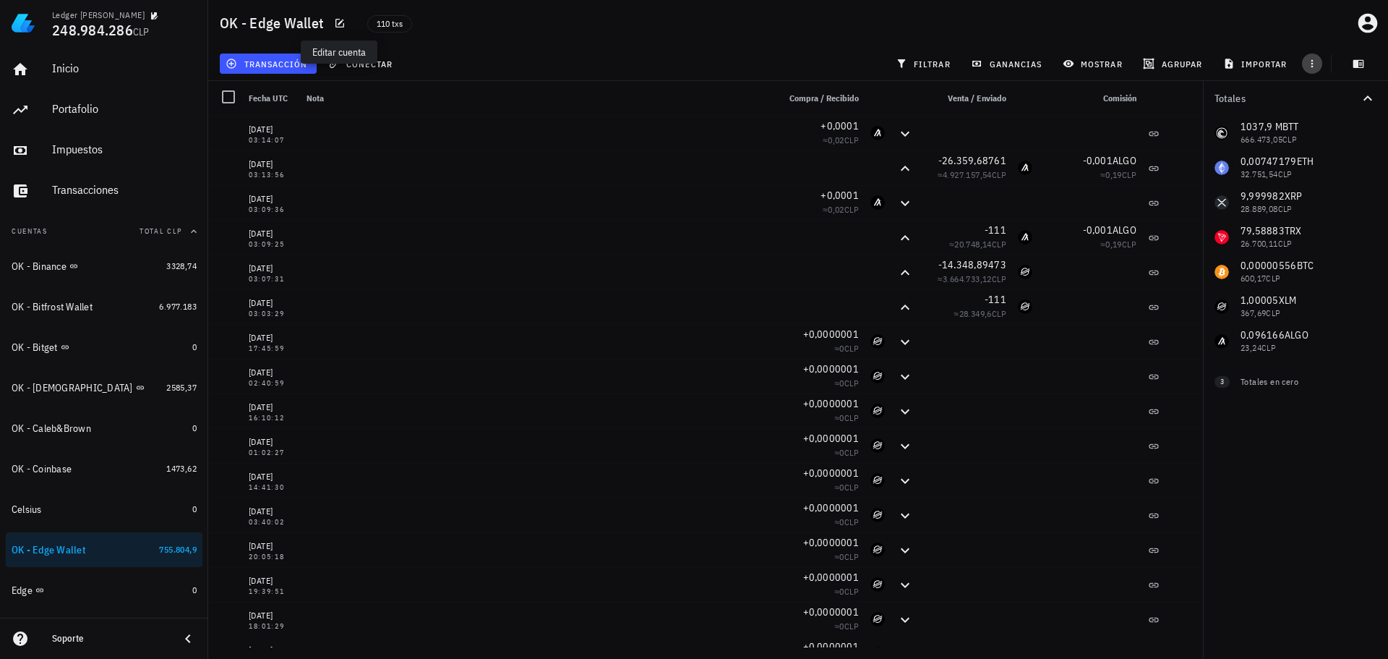
click at [1312, 65] on icon "button" at bounding box center [1312, 64] width 12 height 12
click at [1310, 95] on span "exportar" at bounding box center [1328, 100] width 61 height 12
click at [92, 594] on div "Edge" at bounding box center [99, 590] width 175 height 14
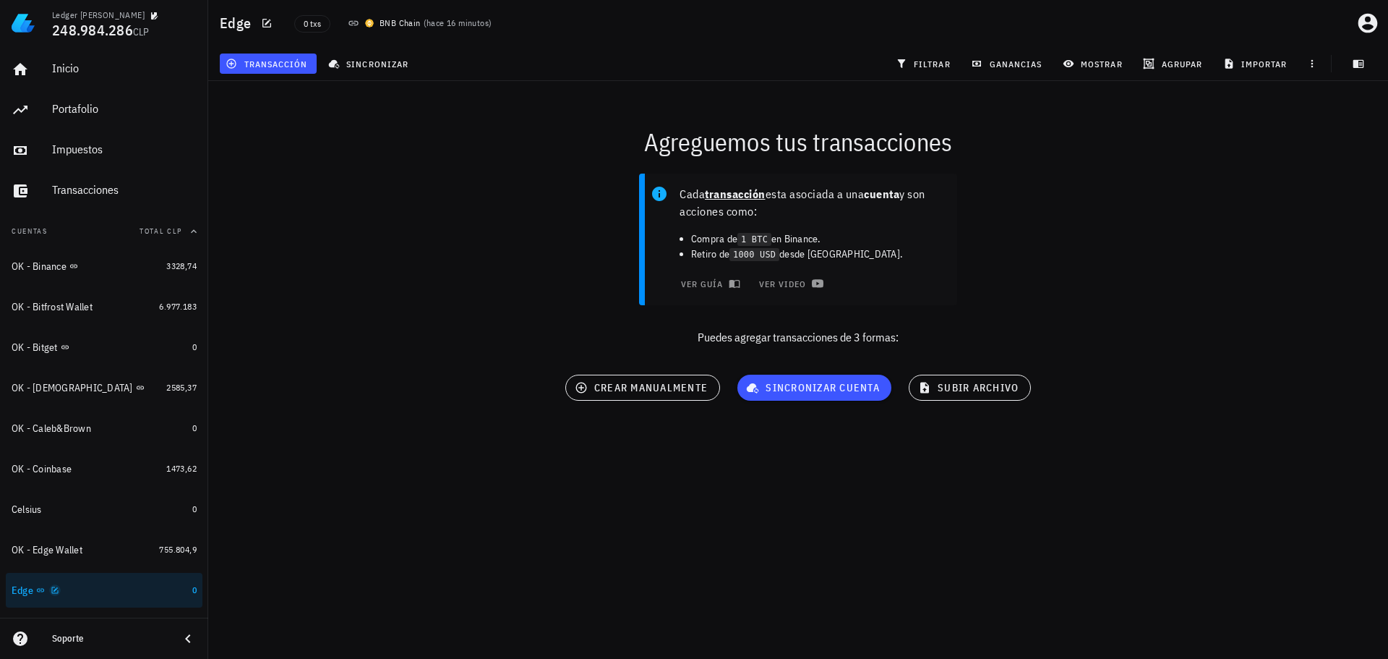
click at [59, 592] on icon "button" at bounding box center [55, 590] width 9 height 9
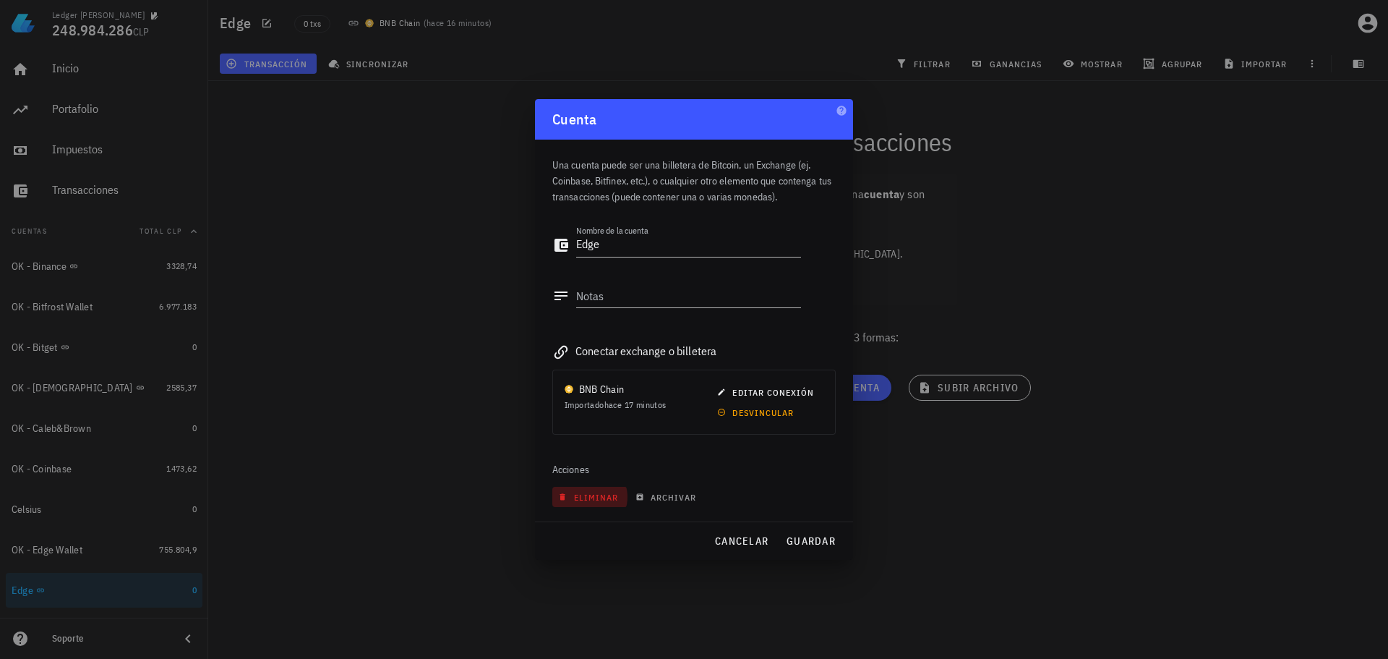
click at [605, 498] on span "eliminar" at bounding box center [589, 497] width 57 height 11
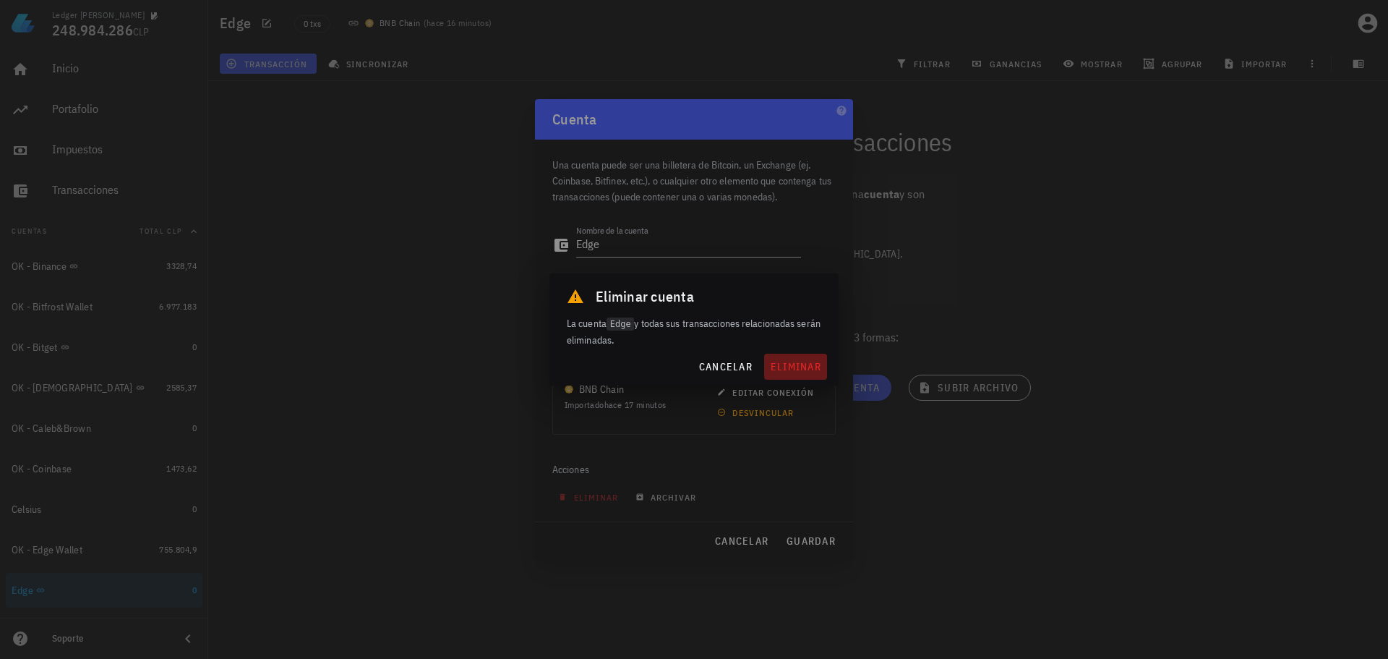
click at [784, 369] on span "eliminar" at bounding box center [795, 366] width 51 height 13
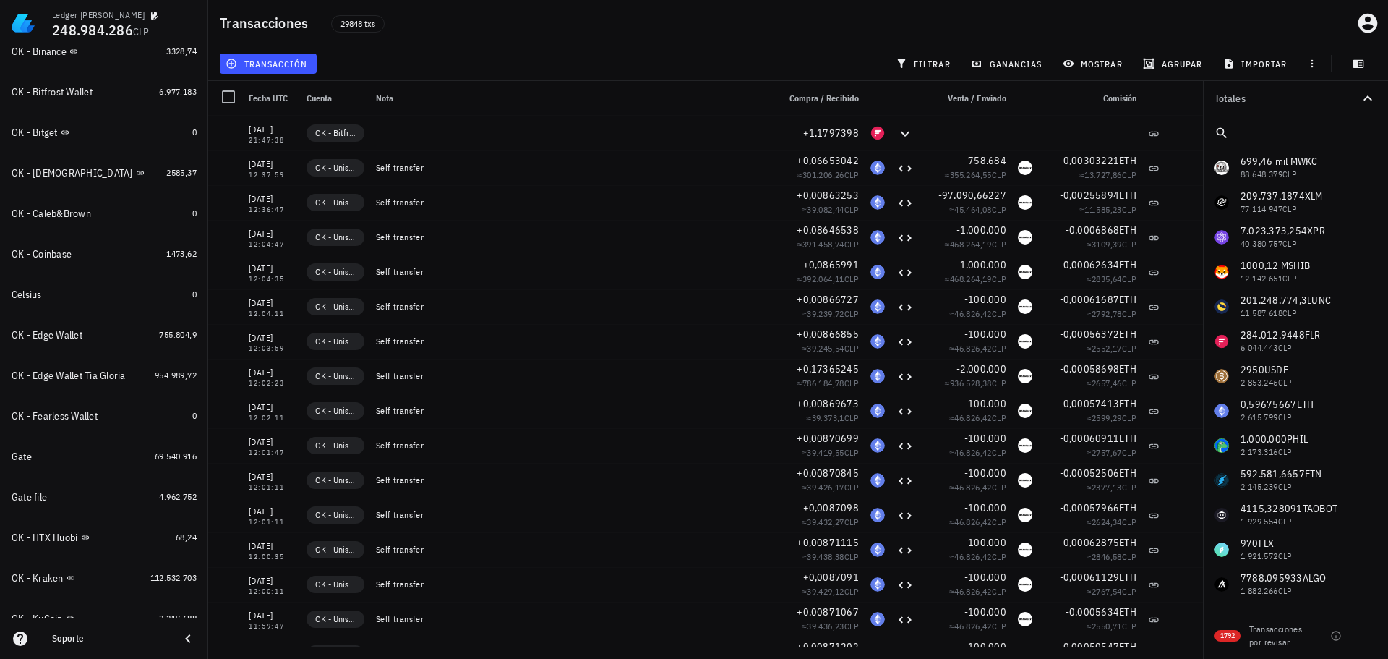
scroll to position [217, 0]
click at [108, 445] on div "Gate" at bounding box center [80, 454] width 137 height 31
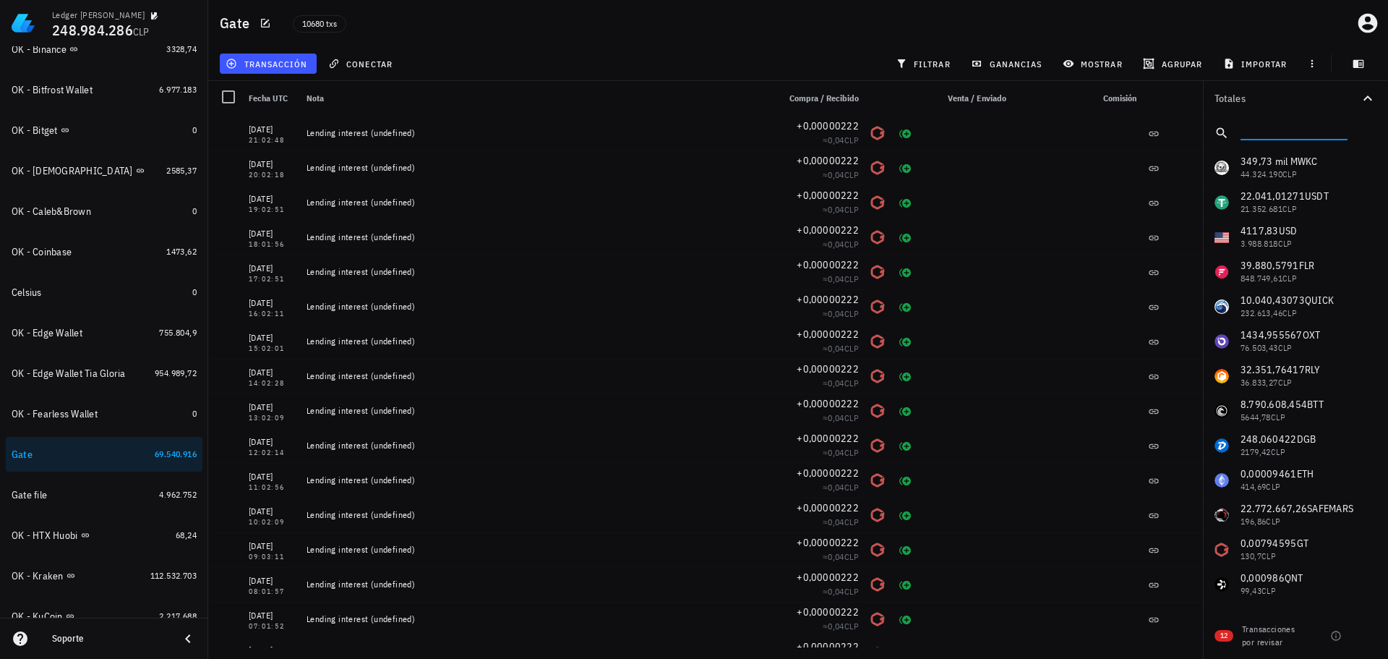
click at [1303, 135] on input "text" at bounding box center [1293, 130] width 104 height 19
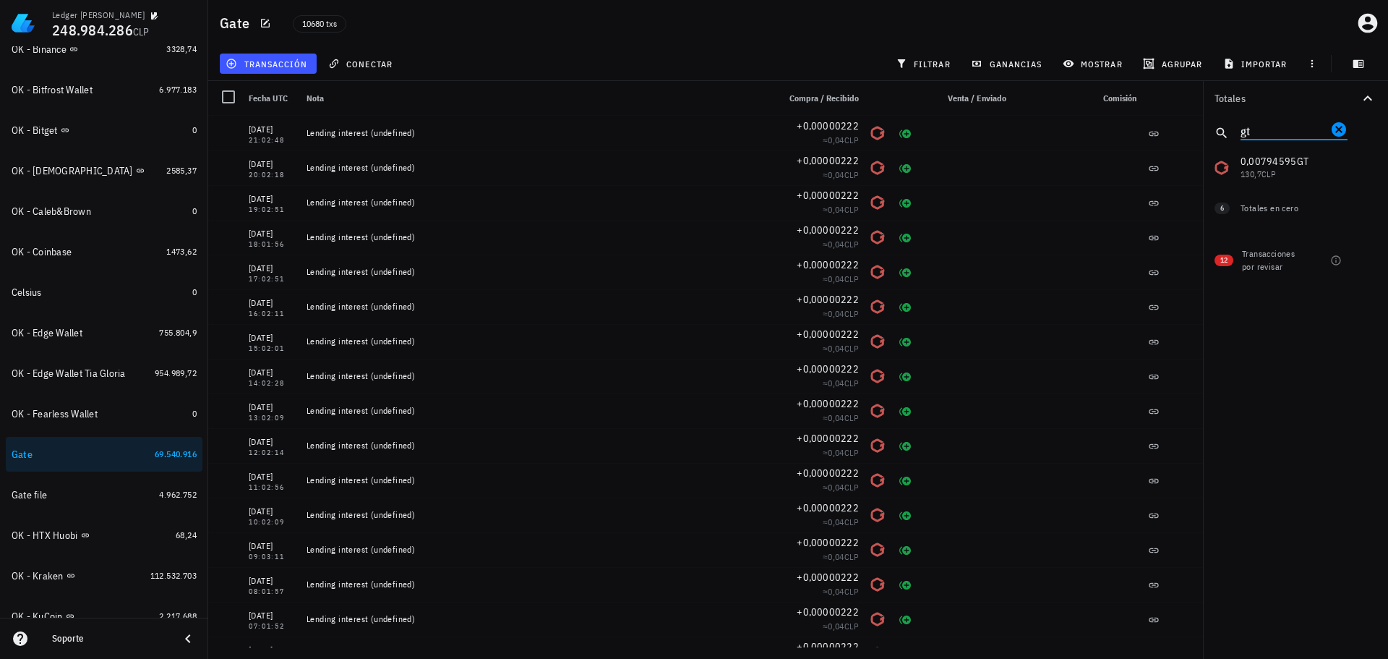
type input "g"
type input "LN"
click at [910, 73] on button "filtrar" at bounding box center [924, 64] width 69 height 20
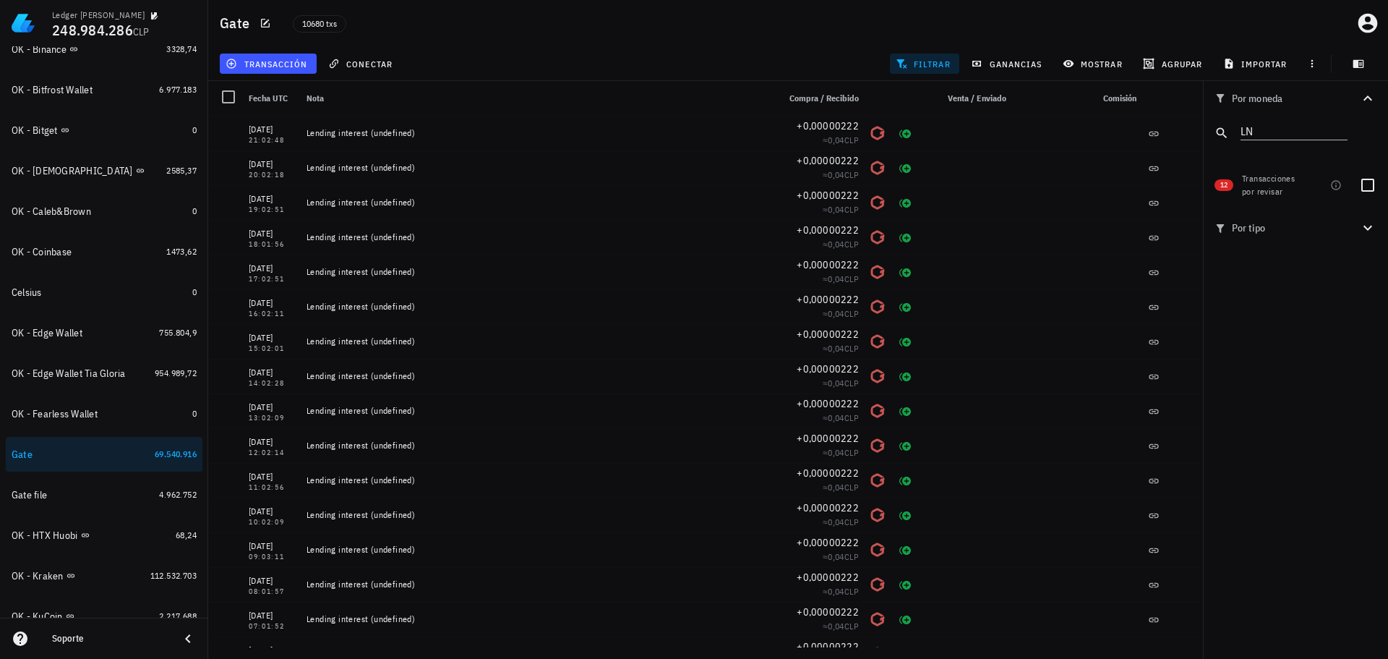
click at [939, 65] on span "filtrar" at bounding box center [925, 64] width 52 height 12
click at [1339, 132] on icon "Clear" at bounding box center [1339, 129] width 14 height 14
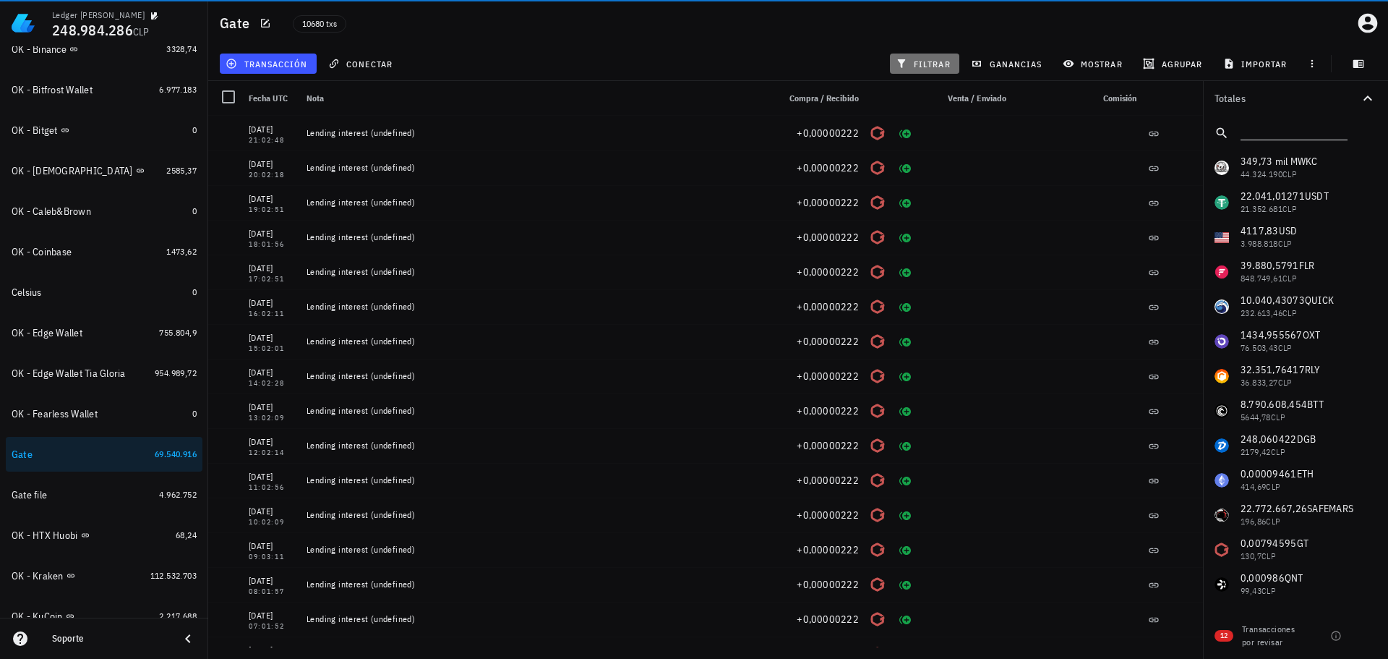
click at [920, 64] on span "filtrar" at bounding box center [925, 64] width 52 height 12
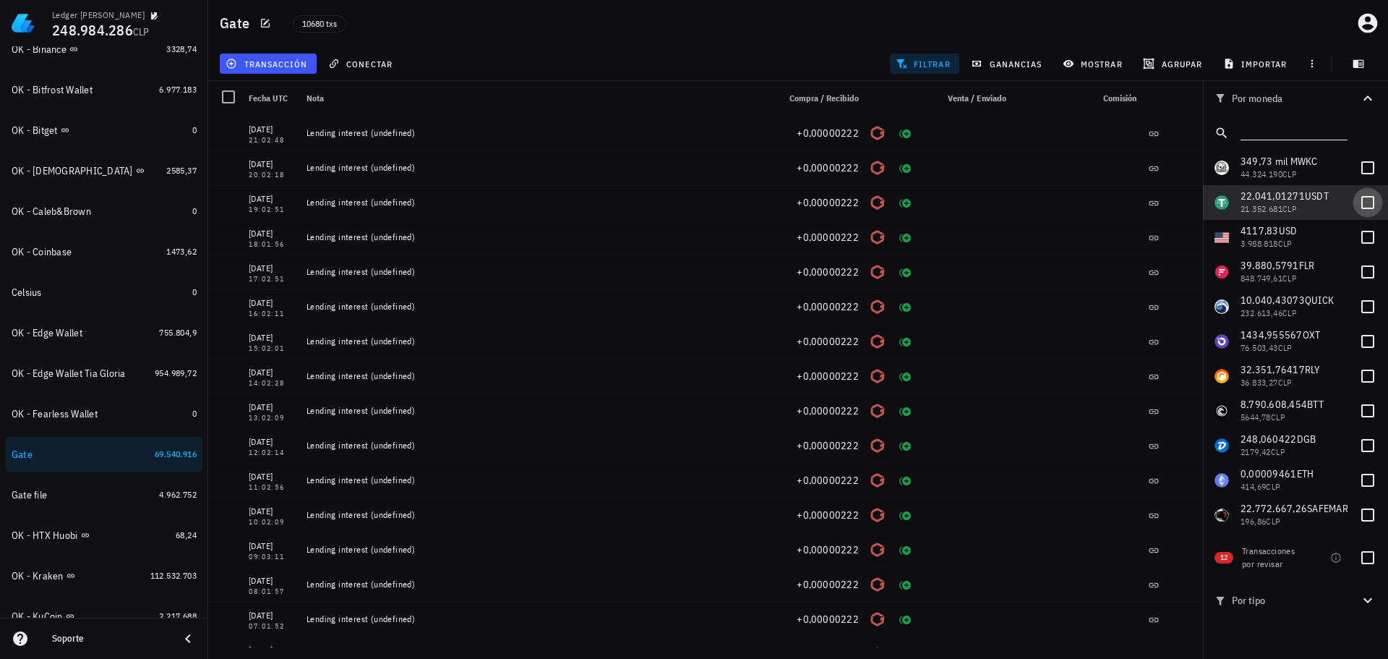
click at [1356, 202] on div at bounding box center [1368, 202] width 25 height 25
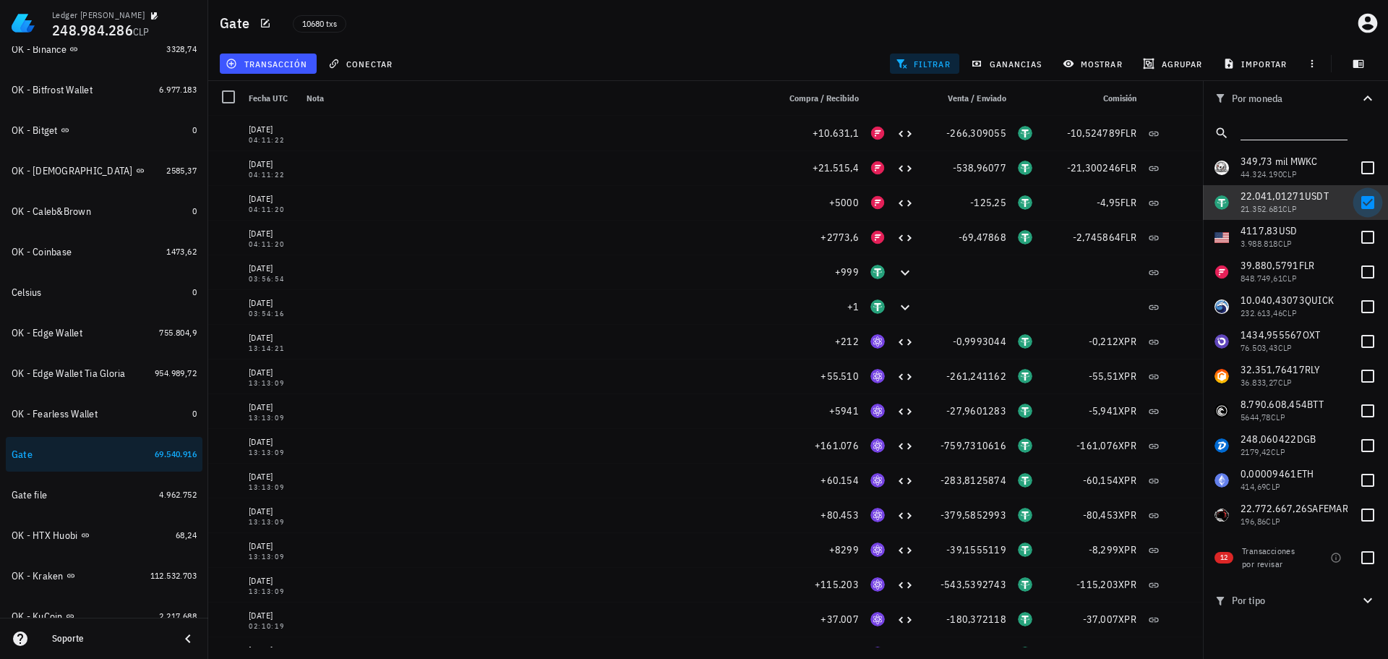
click at [1364, 207] on div at bounding box center [1368, 202] width 25 height 25
checkbox input "false"
click at [1304, 137] on input "text" at bounding box center [1293, 130] width 104 height 19
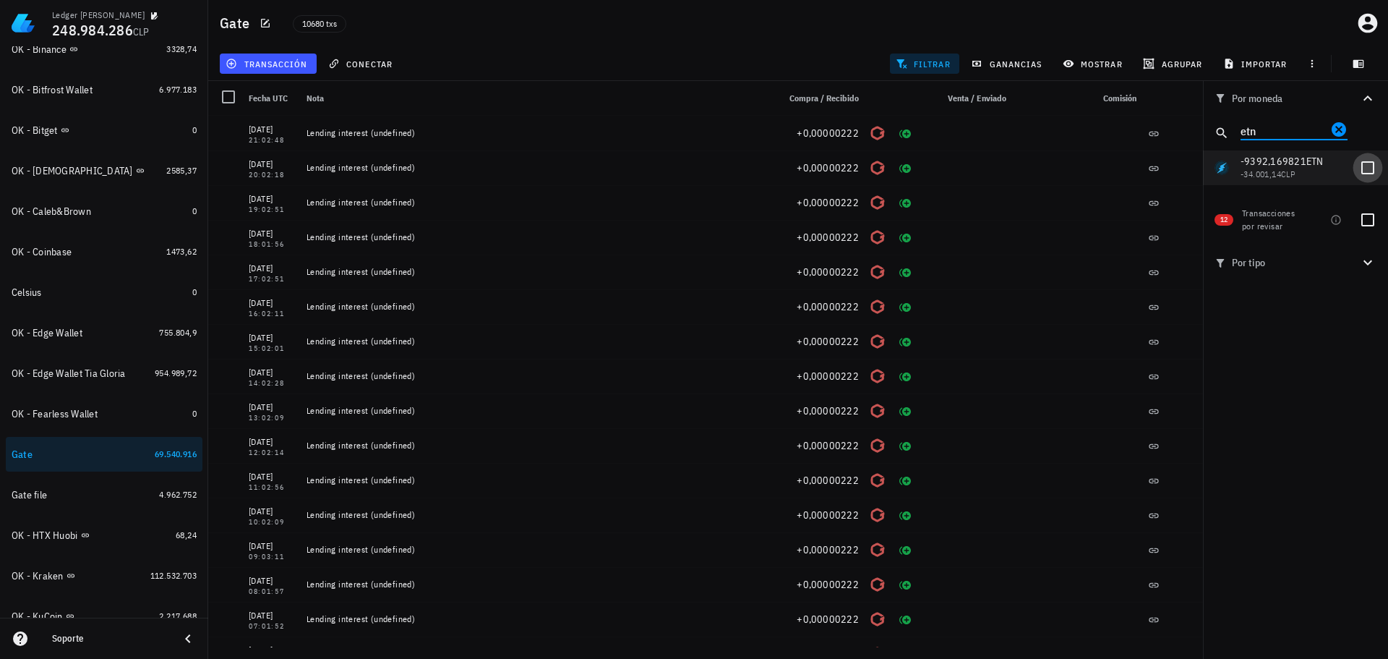
type input "etn"
click at [1367, 168] on div at bounding box center [1368, 167] width 25 height 25
checkbox input "true"
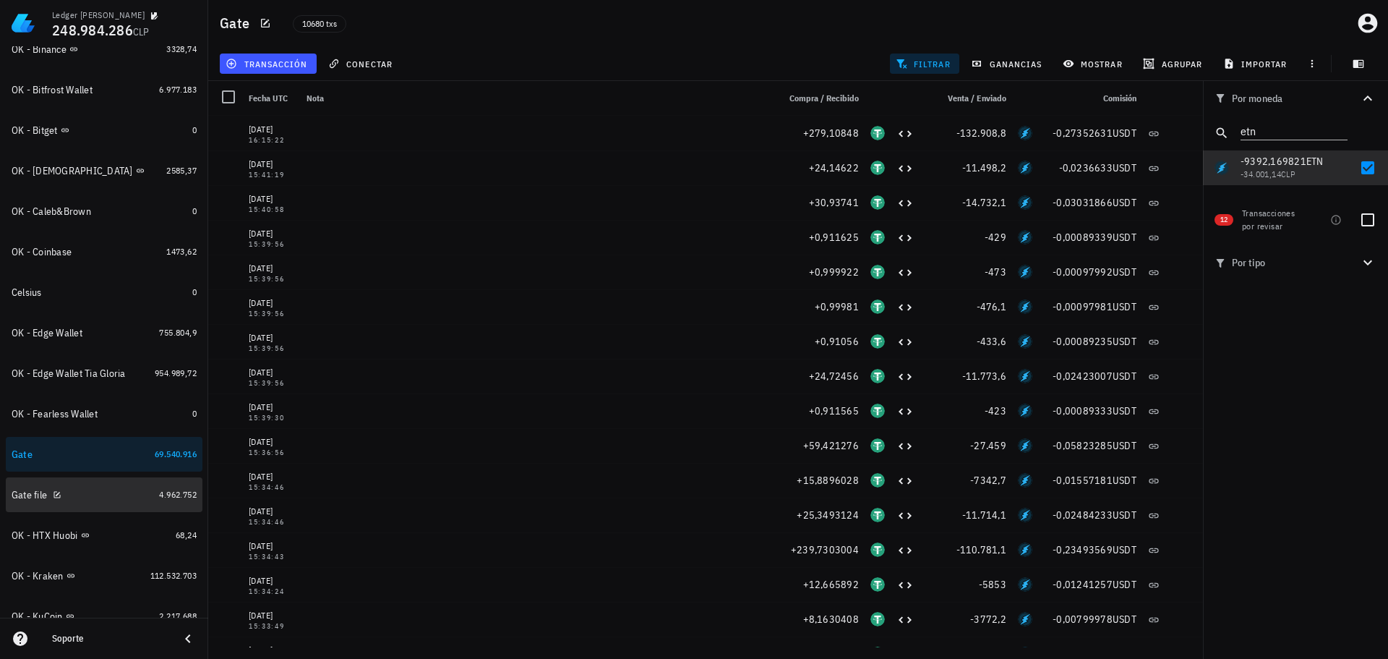
click at [120, 503] on div "Gate file" at bounding box center [83, 494] width 142 height 31
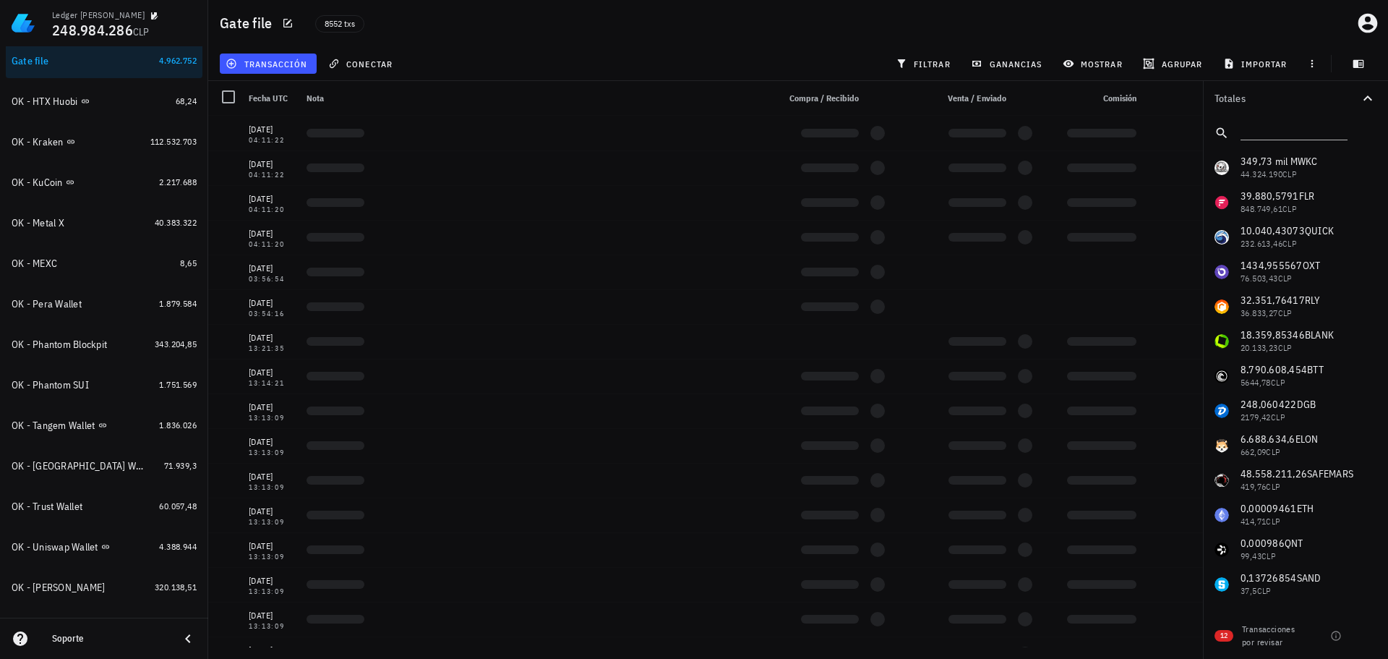
scroll to position [710, 0]
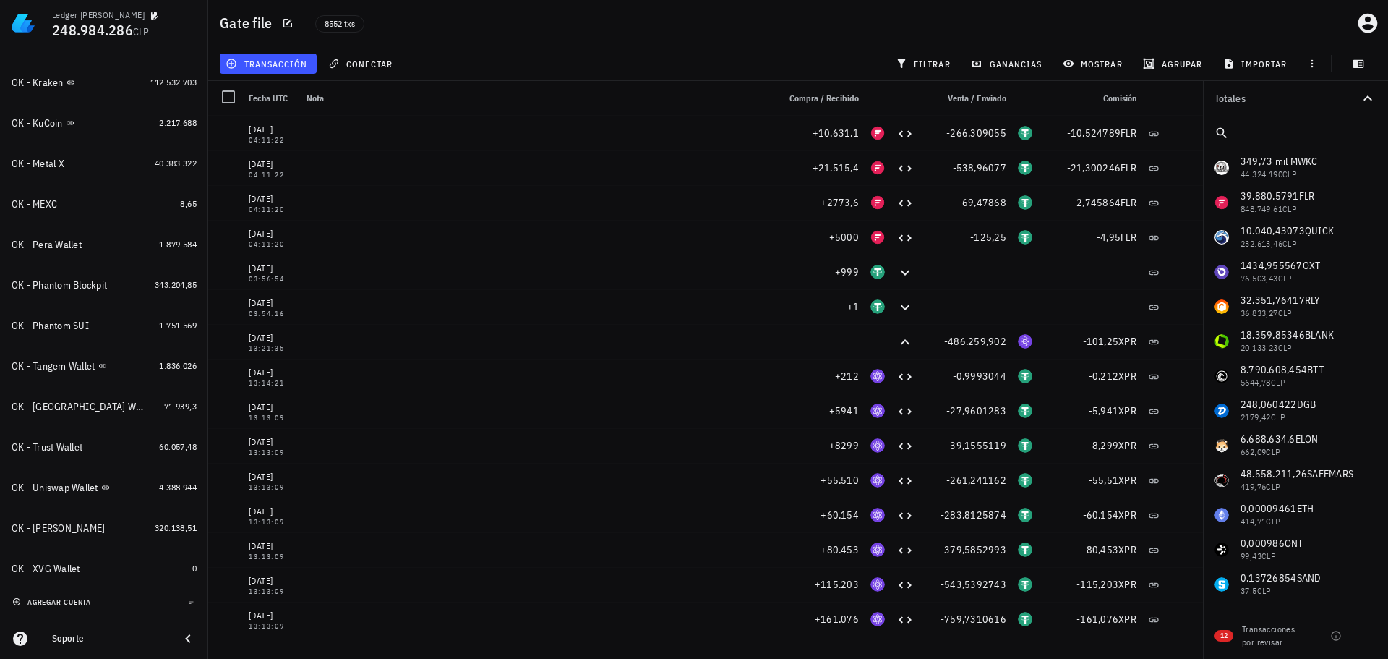
click at [62, 602] on span "agregar cuenta" at bounding box center [53, 601] width 76 height 9
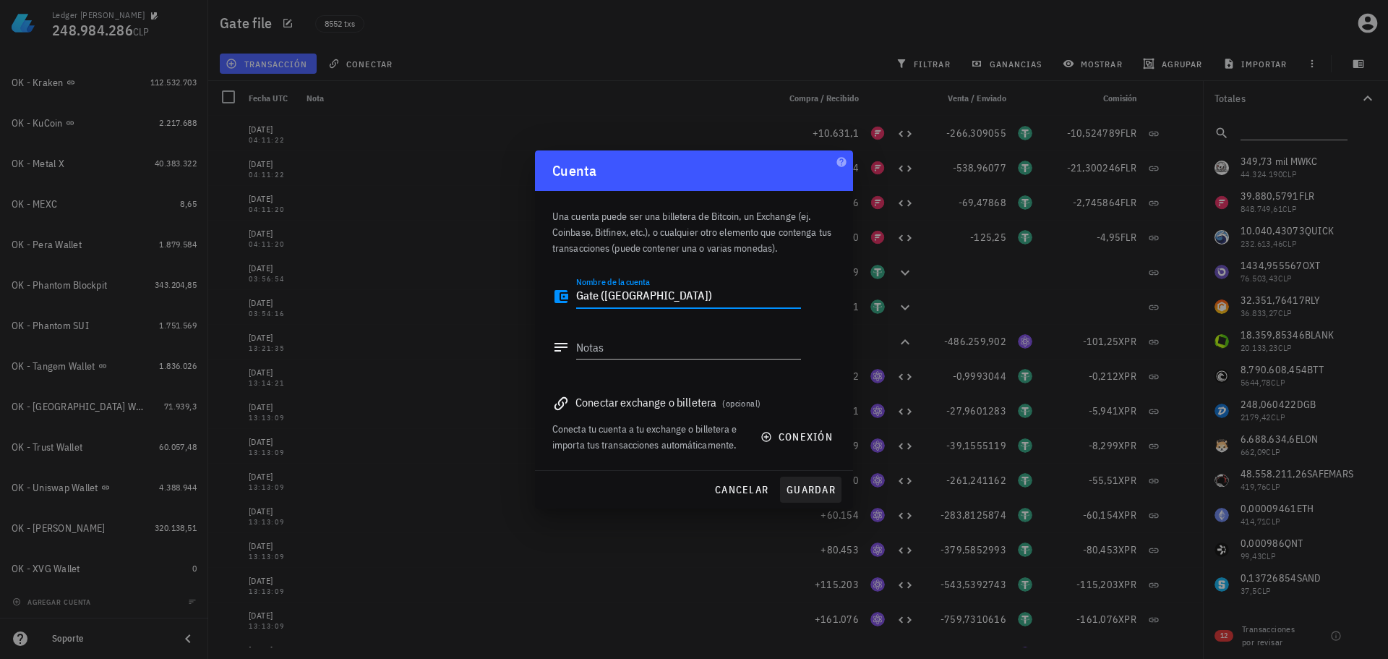
type textarea "Gate ([GEOGRAPHIC_DATA])"
click at [832, 485] on span "guardar" at bounding box center [811, 489] width 50 height 13
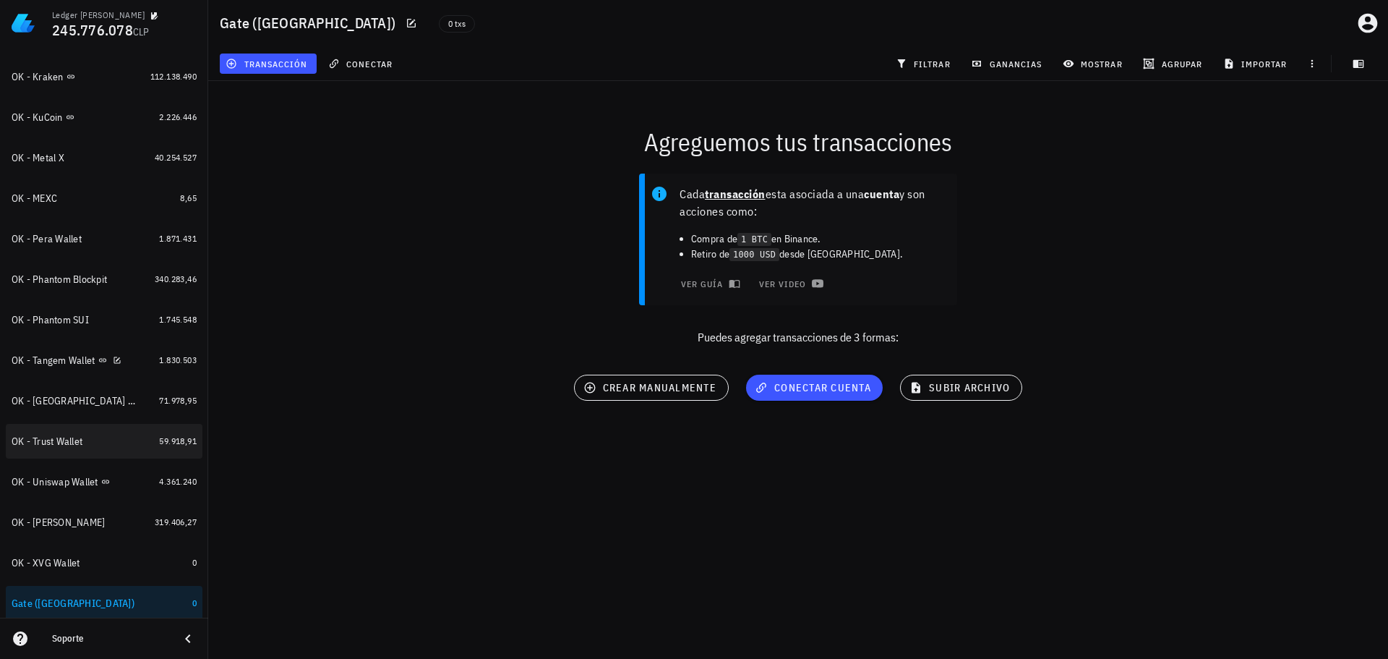
scroll to position [750, 0]
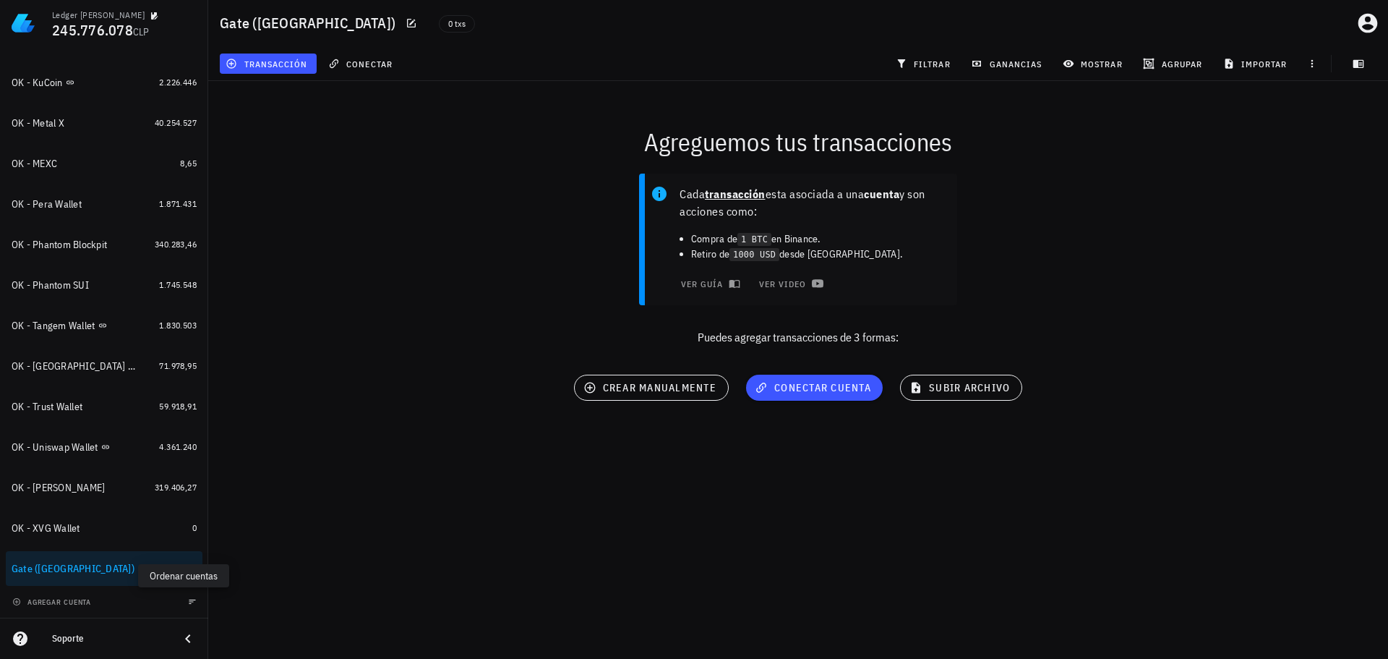
click at [188, 597] on icon "button" at bounding box center [192, 601] width 9 height 9
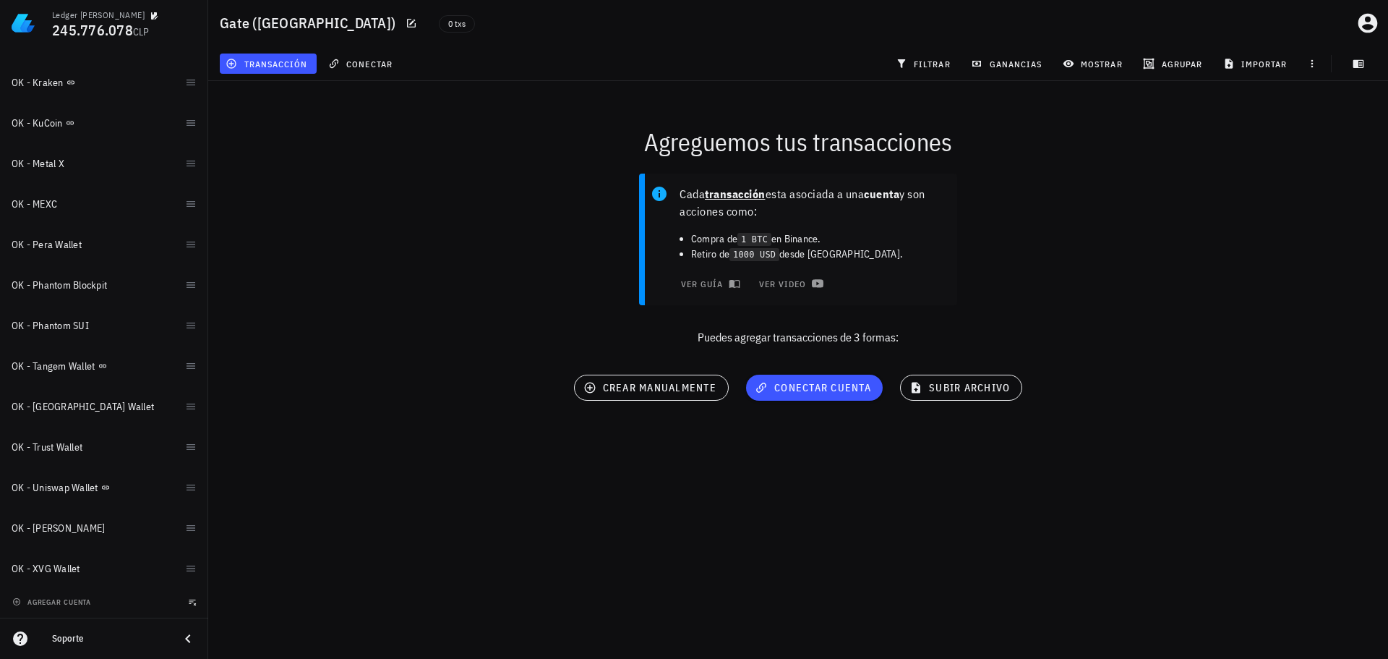
click at [185, 608] on button "button" at bounding box center [192, 601] width 14 height 14
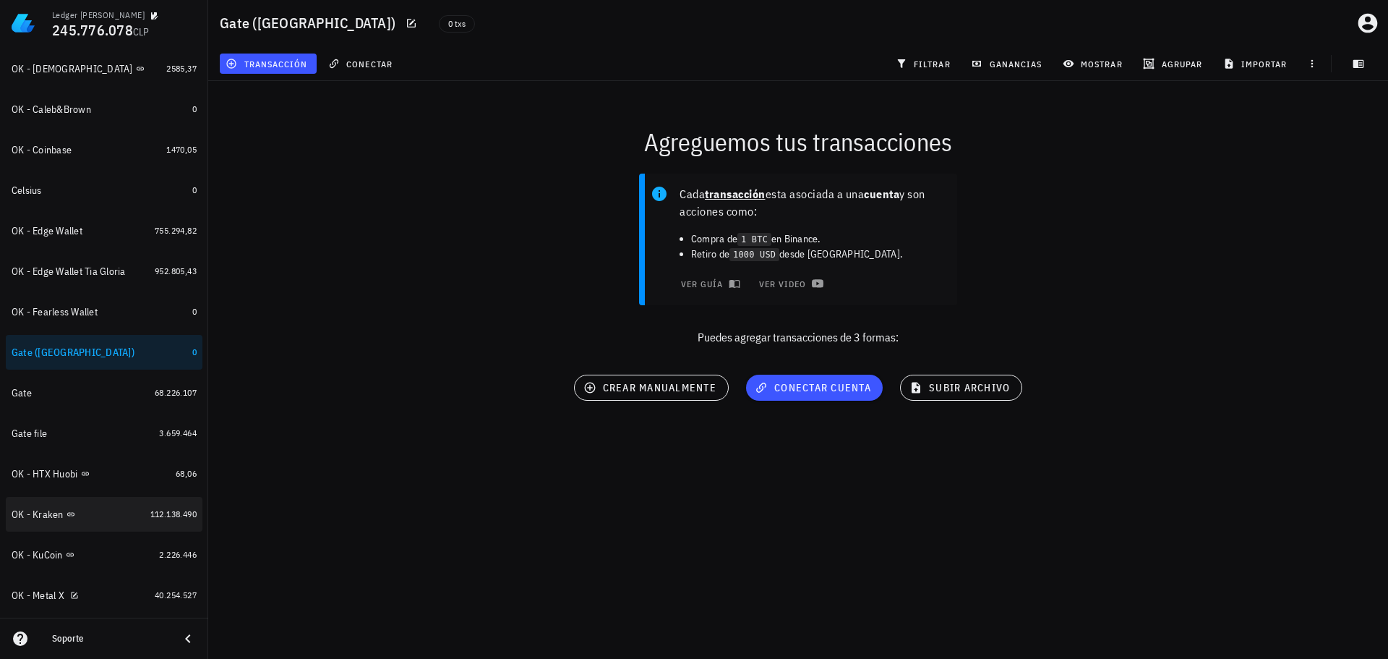
scroll to position [317, 0]
click at [103, 429] on div "Gate file" at bounding box center [83, 436] width 142 height 14
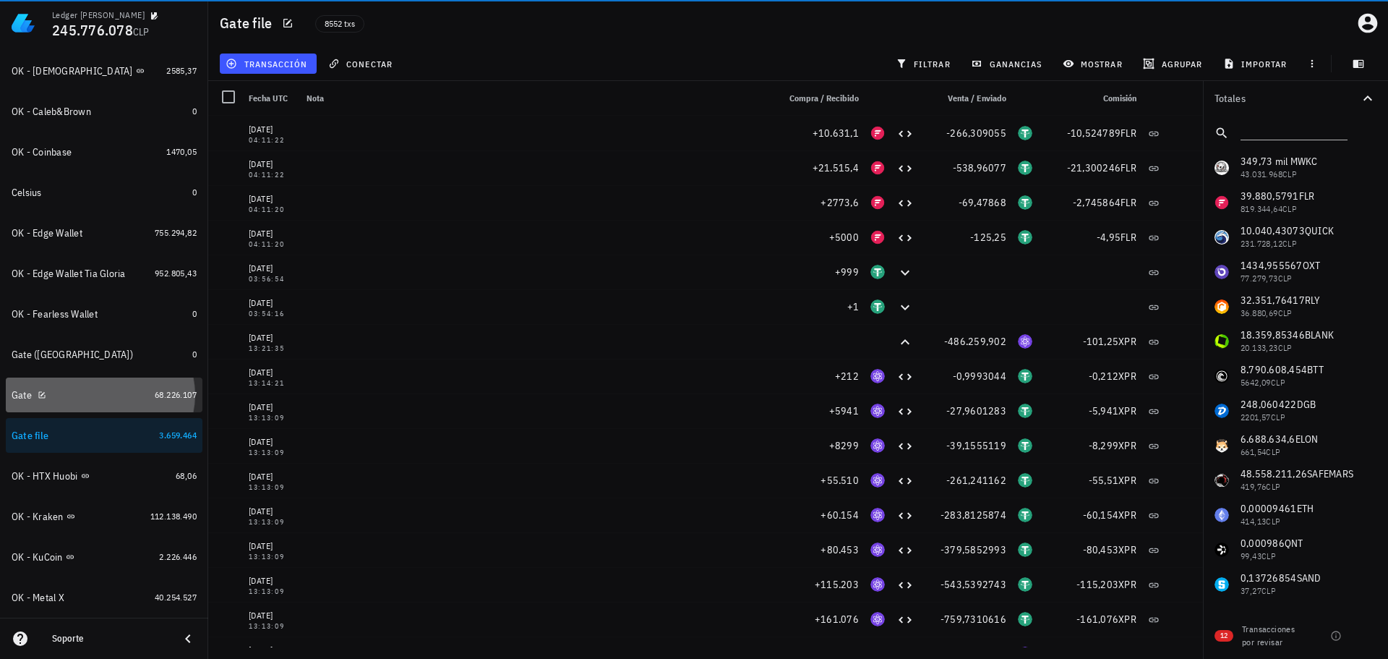
click at [107, 400] on div "Gate" at bounding box center [80, 395] width 137 height 14
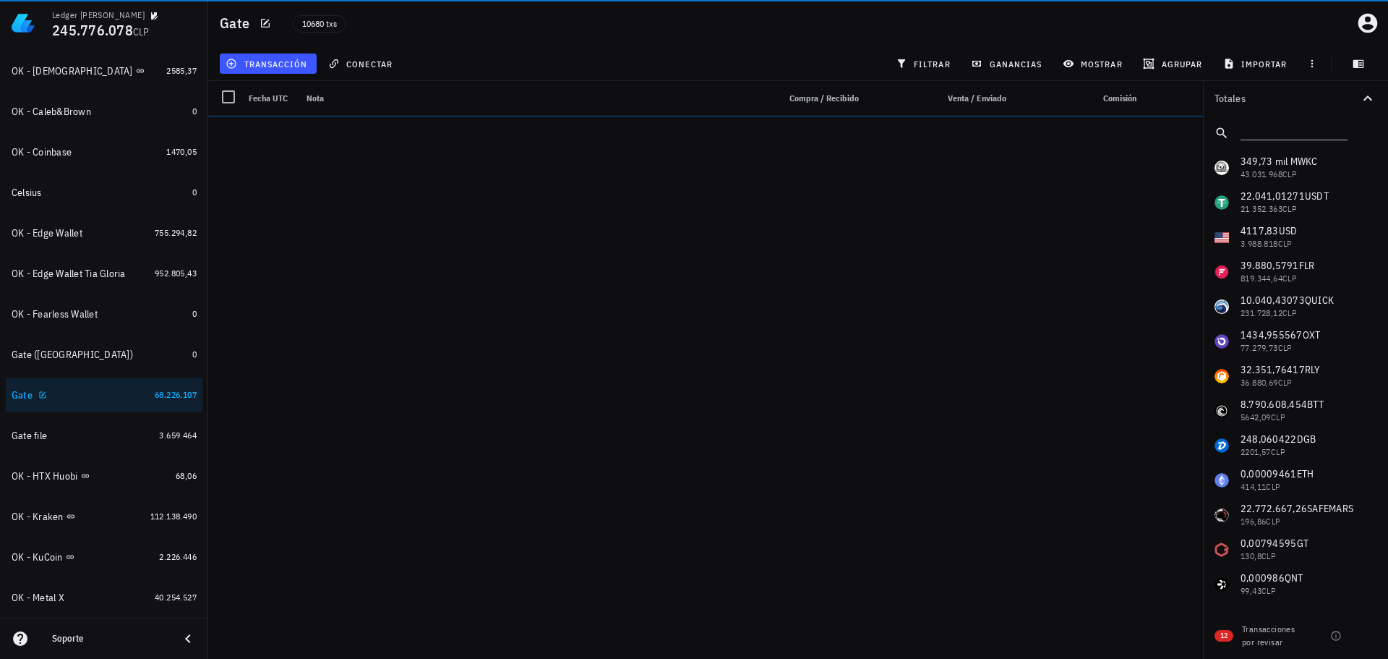
click at [132, 355] on div "Gate ([GEOGRAPHIC_DATA])" at bounding box center [99, 354] width 175 height 12
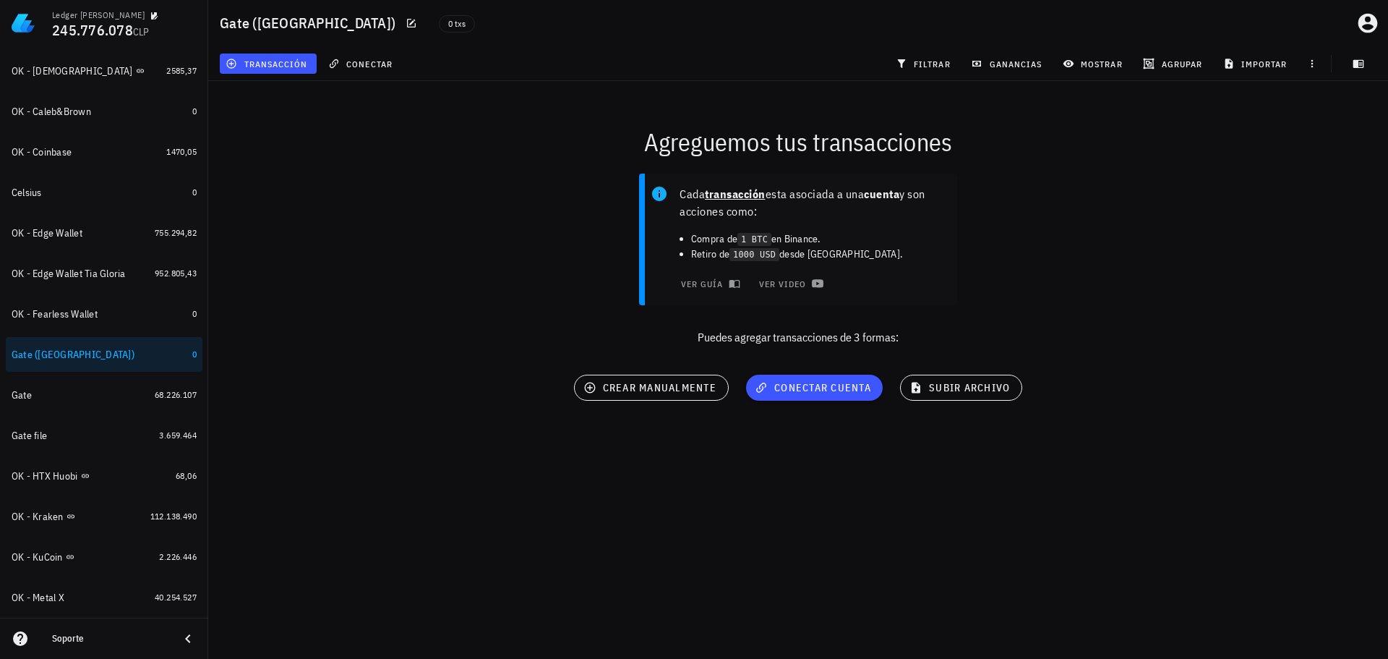
drag, startPoint x: 318, startPoint y: 432, endPoint x: 346, endPoint y: 431, distance: 27.5
click at [318, 432] on div "Agreguemos tus transacciones Cada transacción esta asociada a una cuenta y son …" at bounding box center [798, 268] width 1197 height 392
click at [962, 388] on span "subir archivo" at bounding box center [961, 387] width 98 height 13
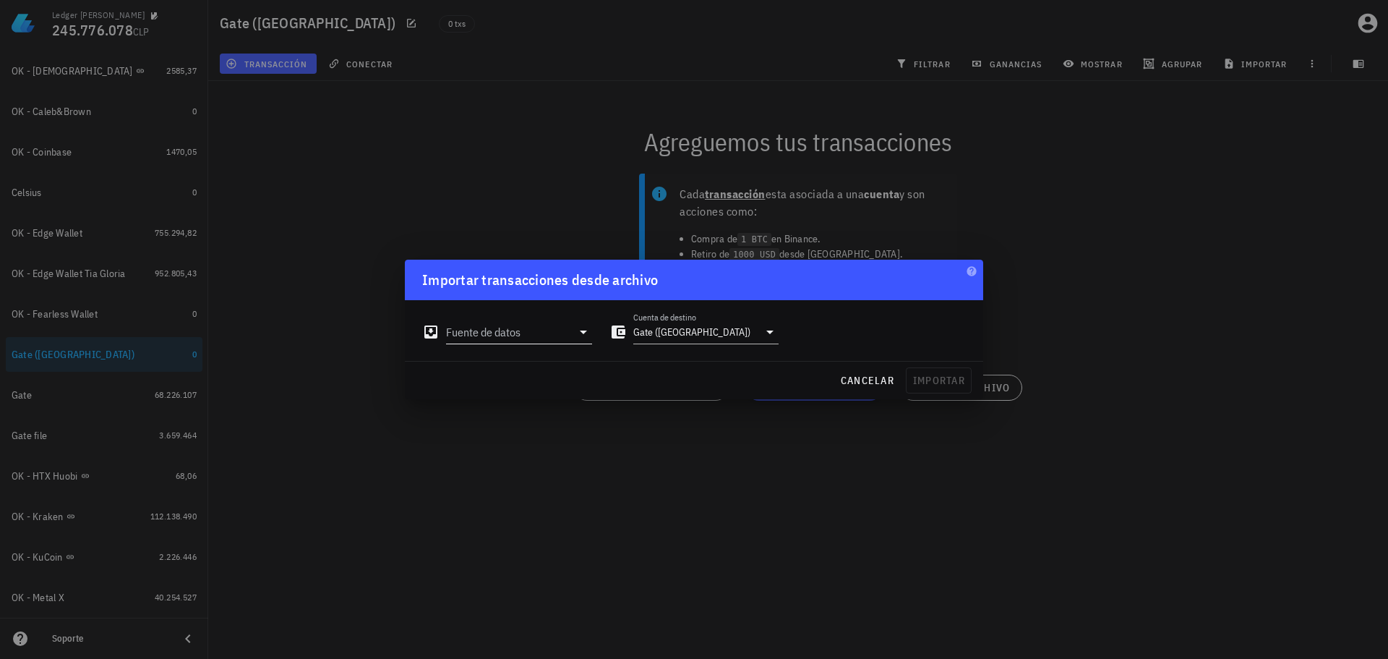
click at [541, 328] on input "Fuente de datos" at bounding box center [509, 331] width 126 height 23
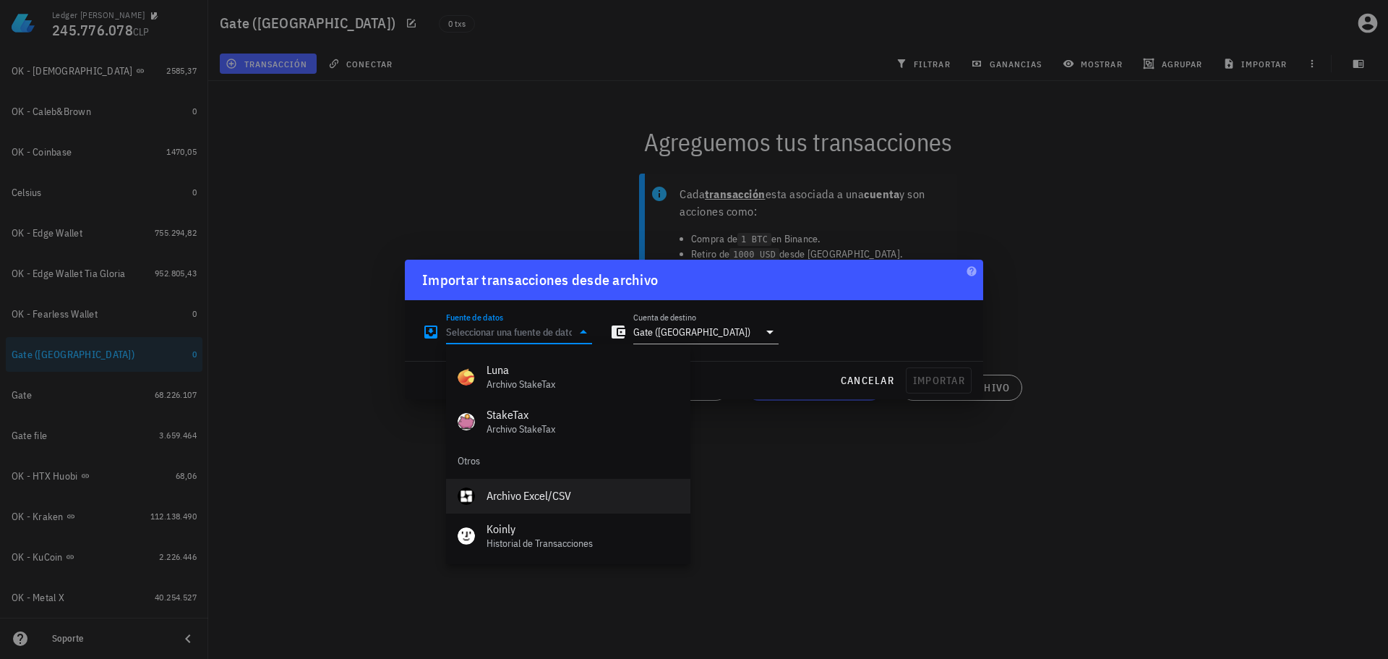
click at [523, 496] on div "Archivo Excel/CSV" at bounding box center [583, 496] width 192 height 14
type input "Archivo Excel/CSV"
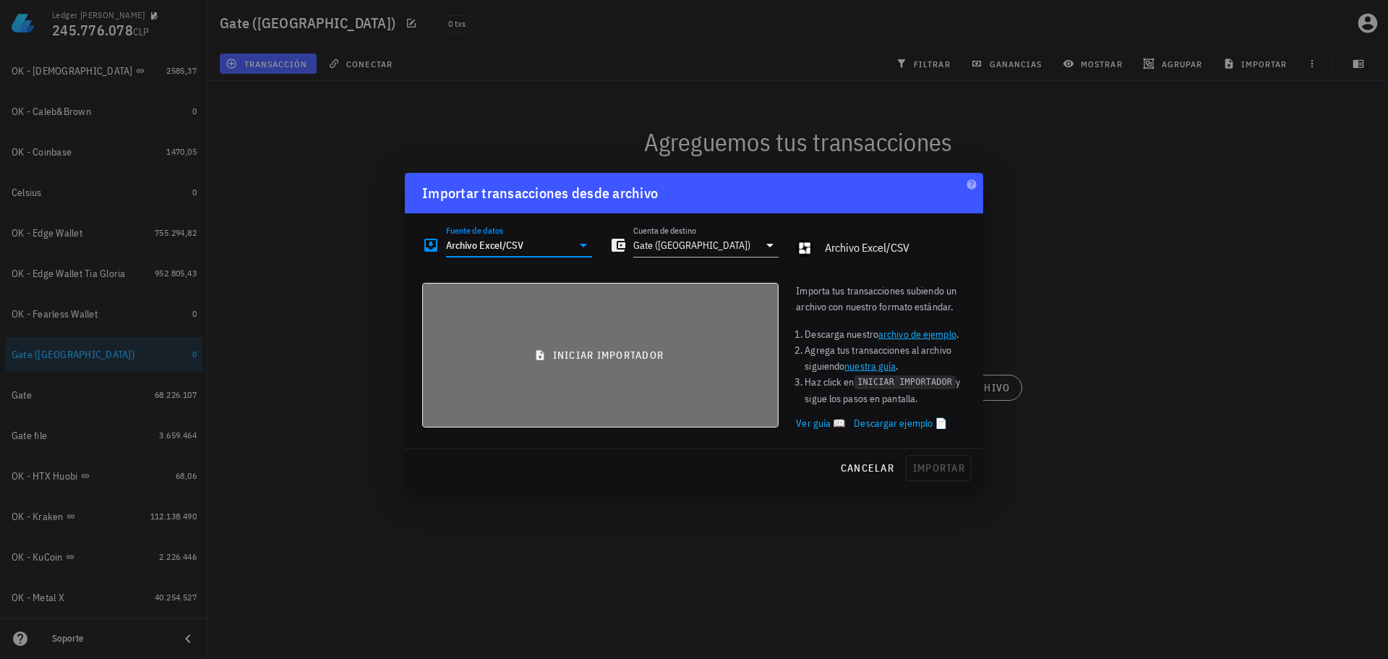
click at [621, 354] on span "iniciar importador" at bounding box center [601, 354] width 332 height 13
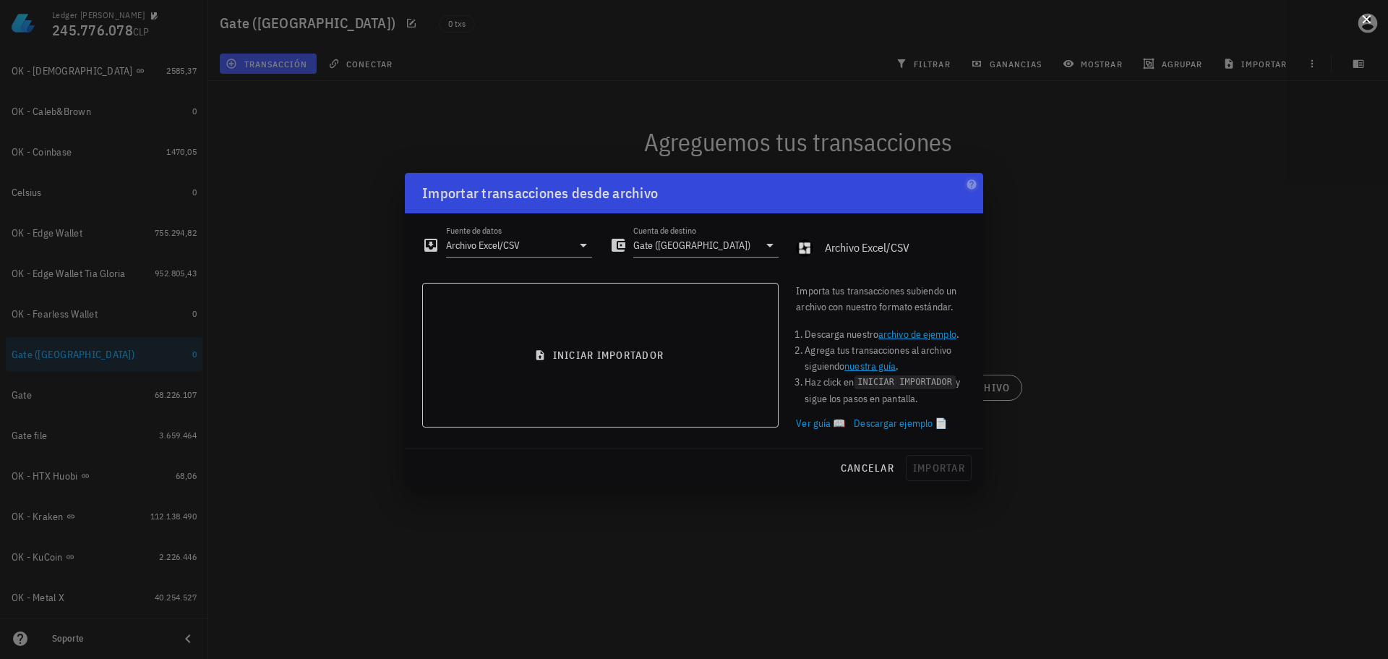
click at [1365, 22] on button at bounding box center [1366, 18] width 14 height 14
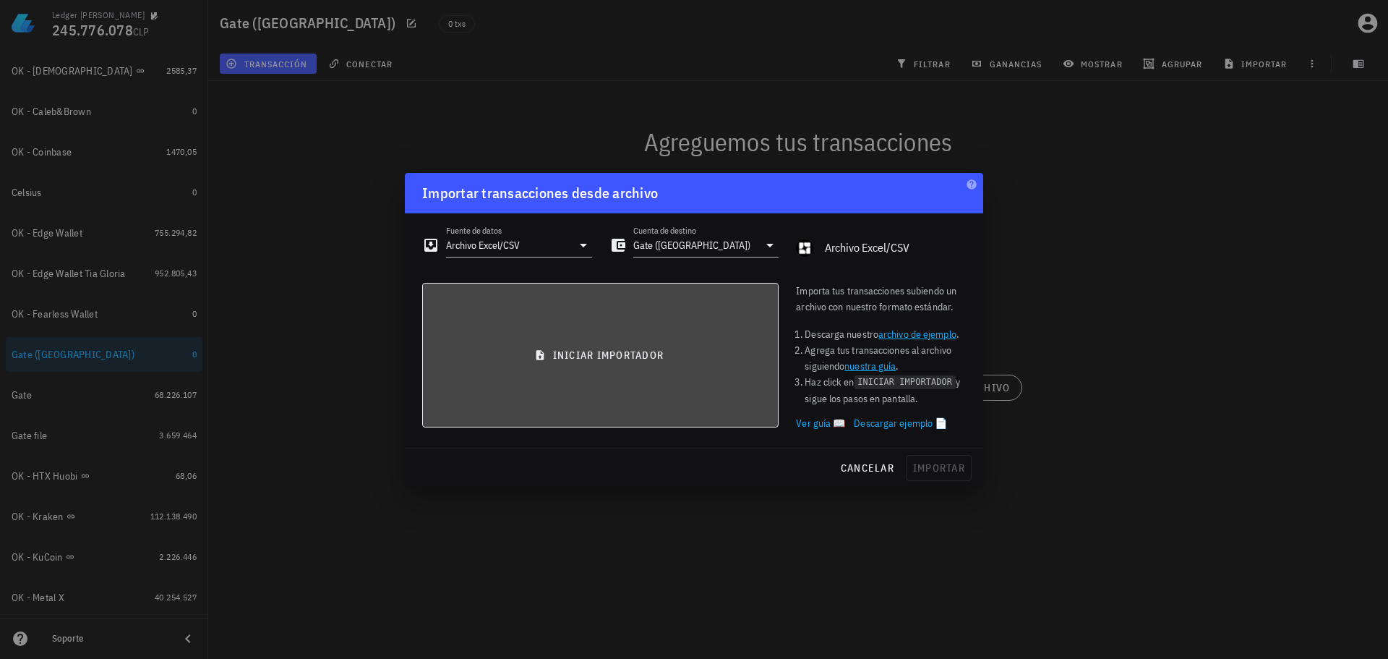
click at [686, 312] on button "iniciar importador" at bounding box center [600, 355] width 356 height 145
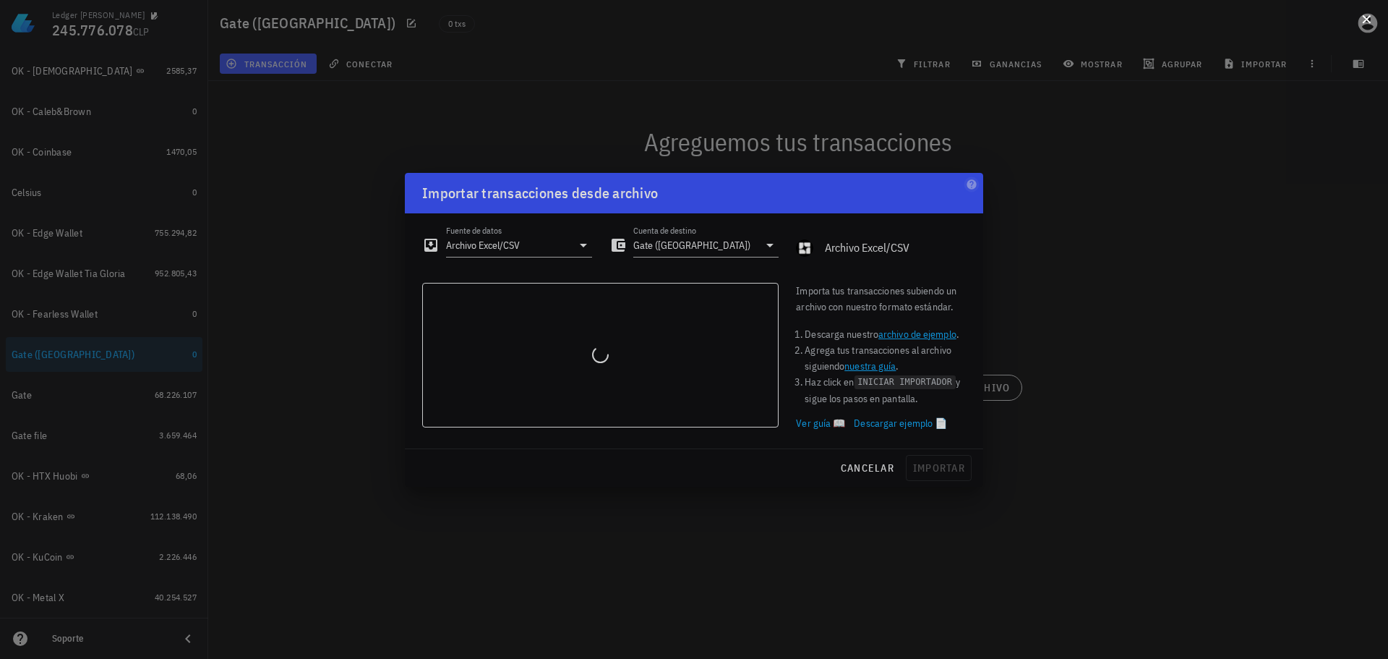
click at [1366, 19] on button at bounding box center [1366, 18] width 14 height 14
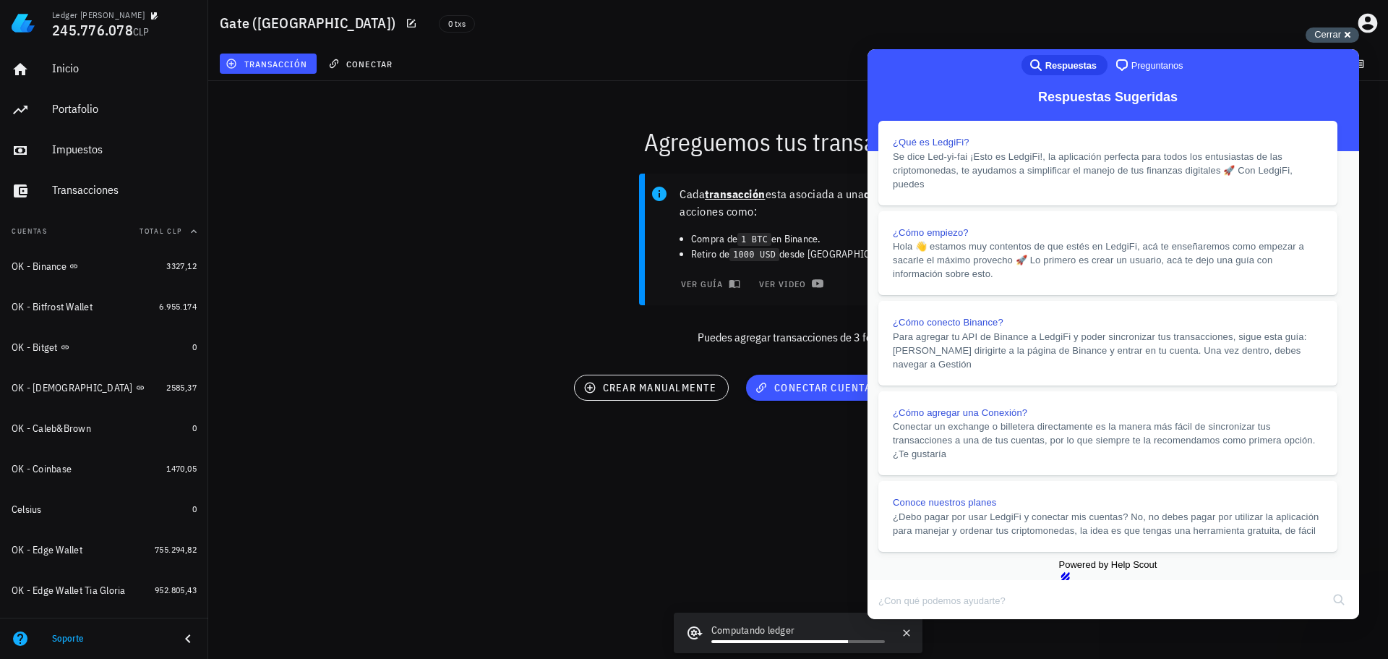
click at [1316, 32] on span "Cerrar" at bounding box center [1327, 34] width 27 height 11
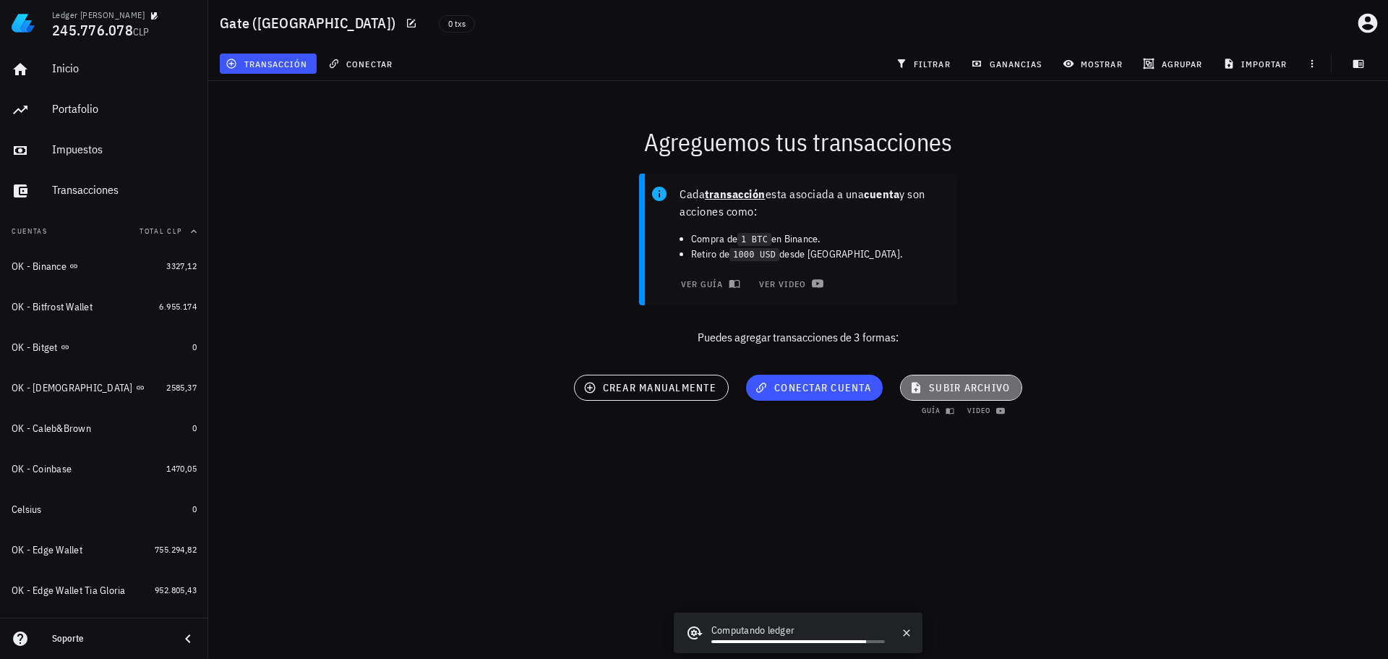
click at [940, 387] on span "subir archivo" at bounding box center [961, 387] width 98 height 13
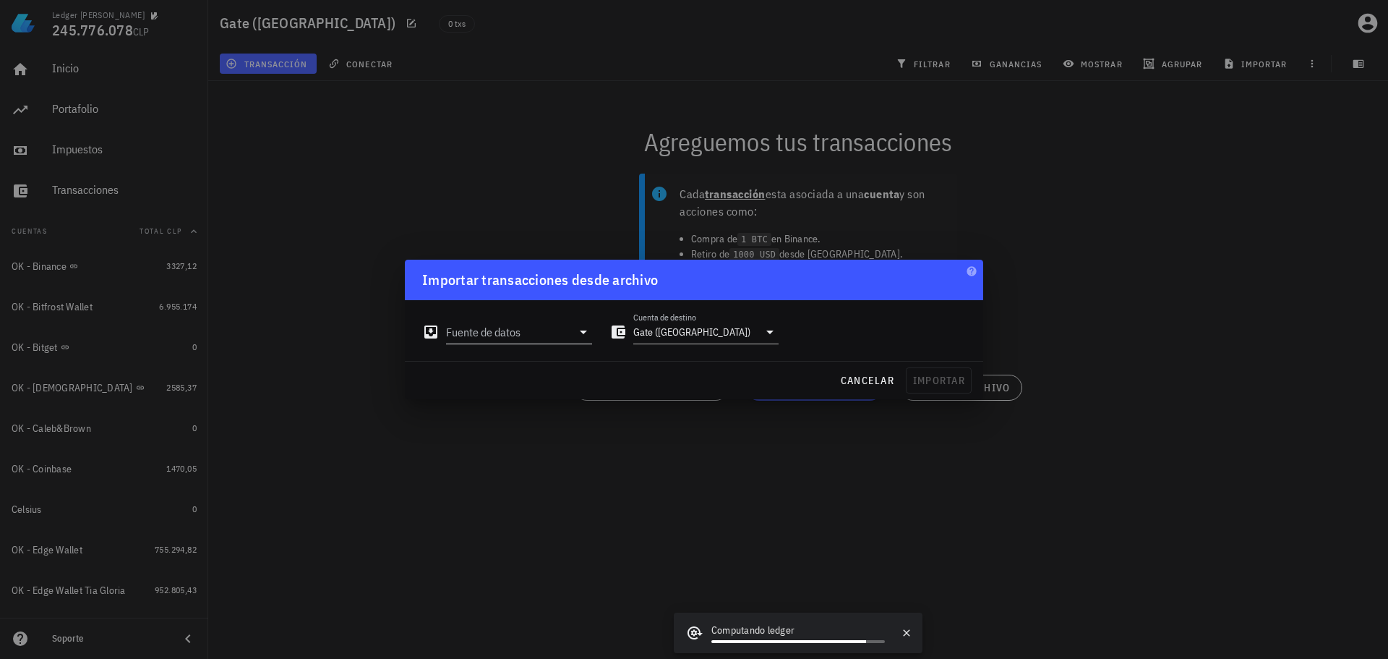
click at [583, 333] on icon at bounding box center [583, 331] width 17 height 17
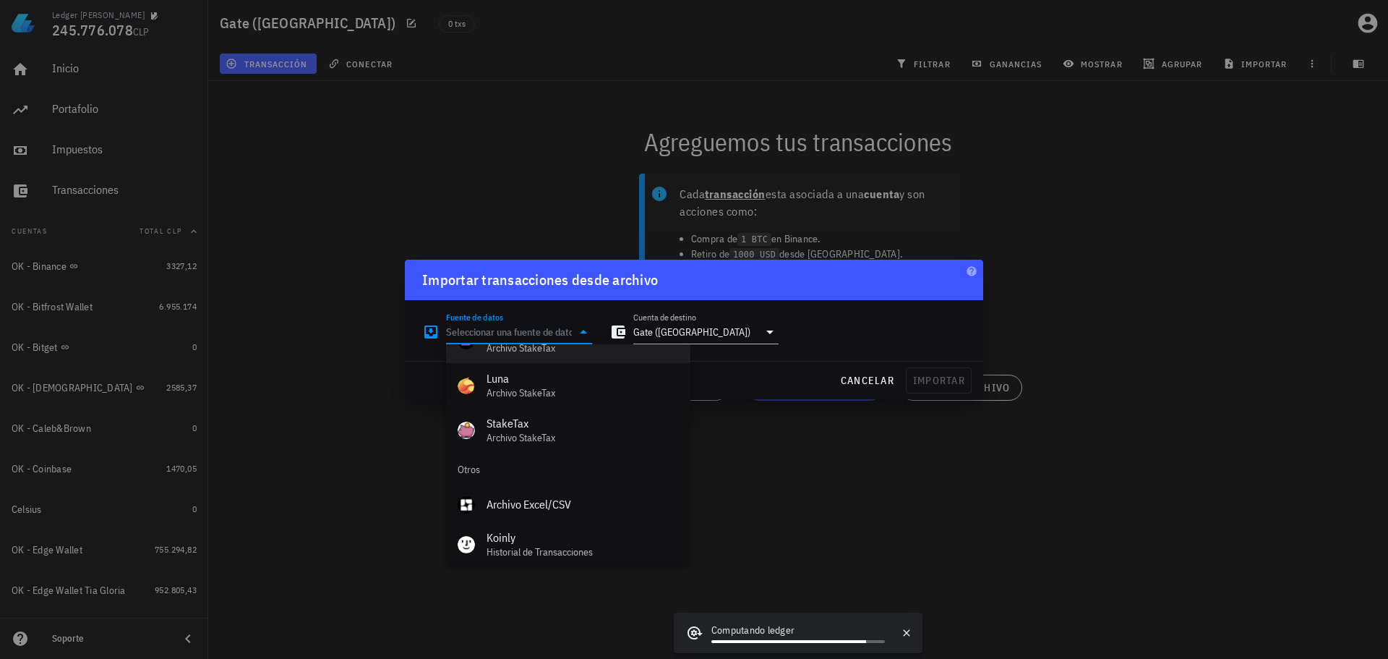
scroll to position [648, 0]
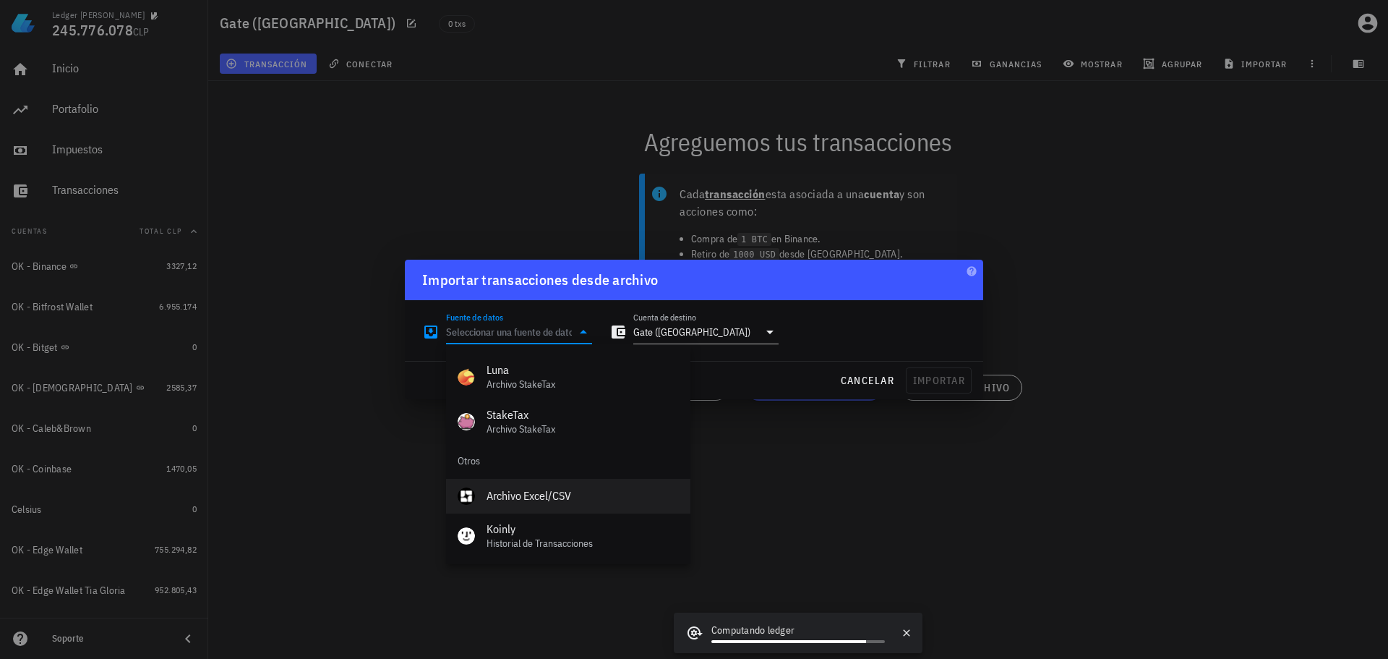
click at [568, 489] on div "Archivo Excel/CSV" at bounding box center [583, 496] width 192 height 14
type input "Archivo Excel/CSV"
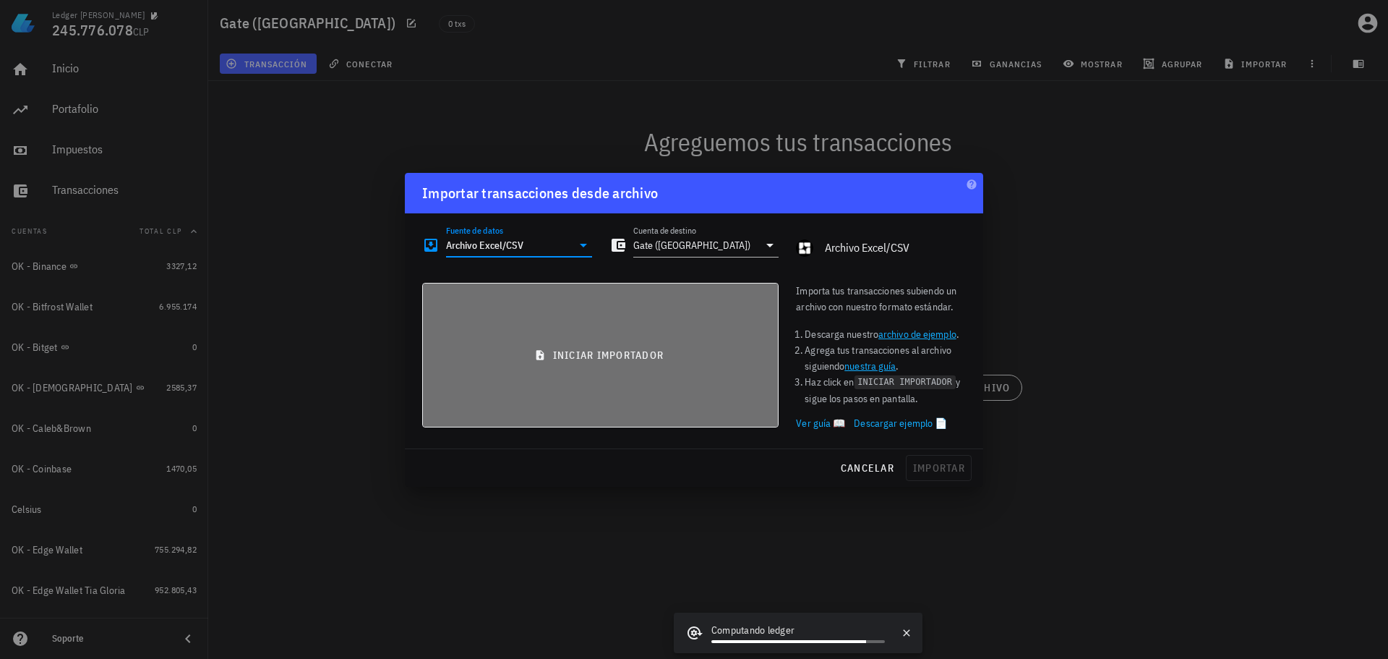
click at [608, 358] on span "iniciar importador" at bounding box center [601, 354] width 332 height 13
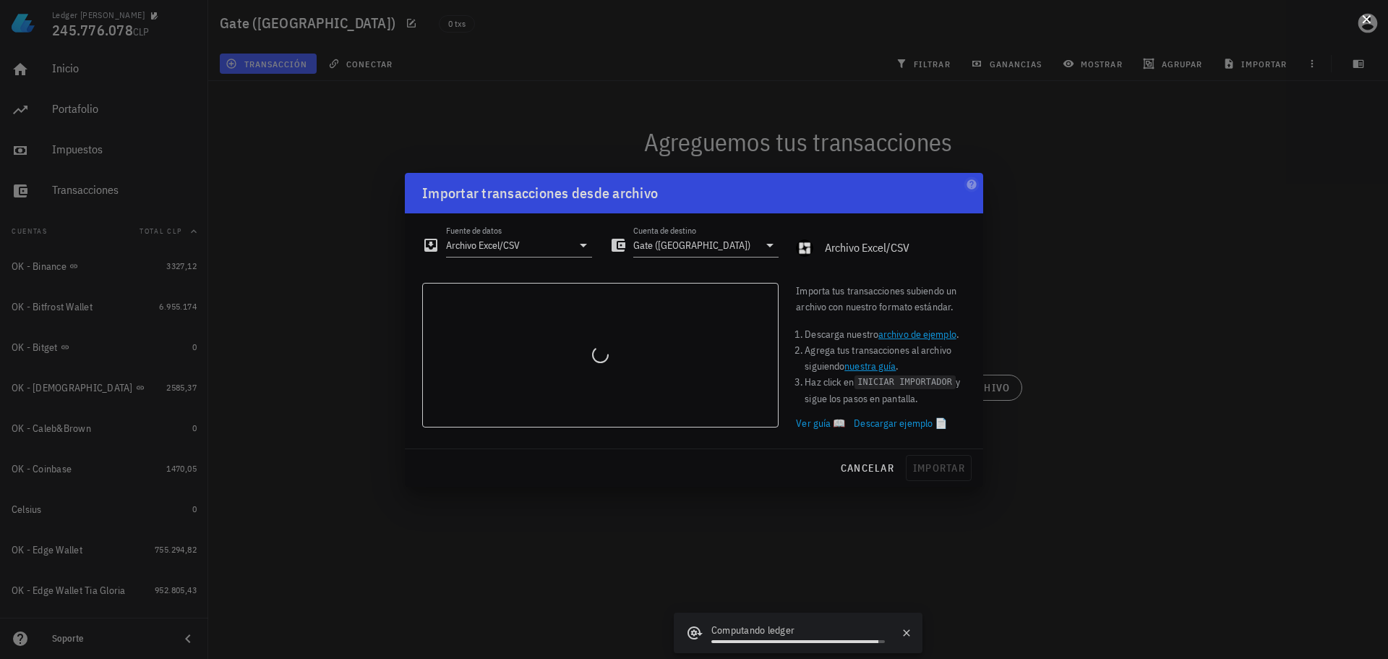
click at [1371, 25] on button at bounding box center [1366, 18] width 14 height 14
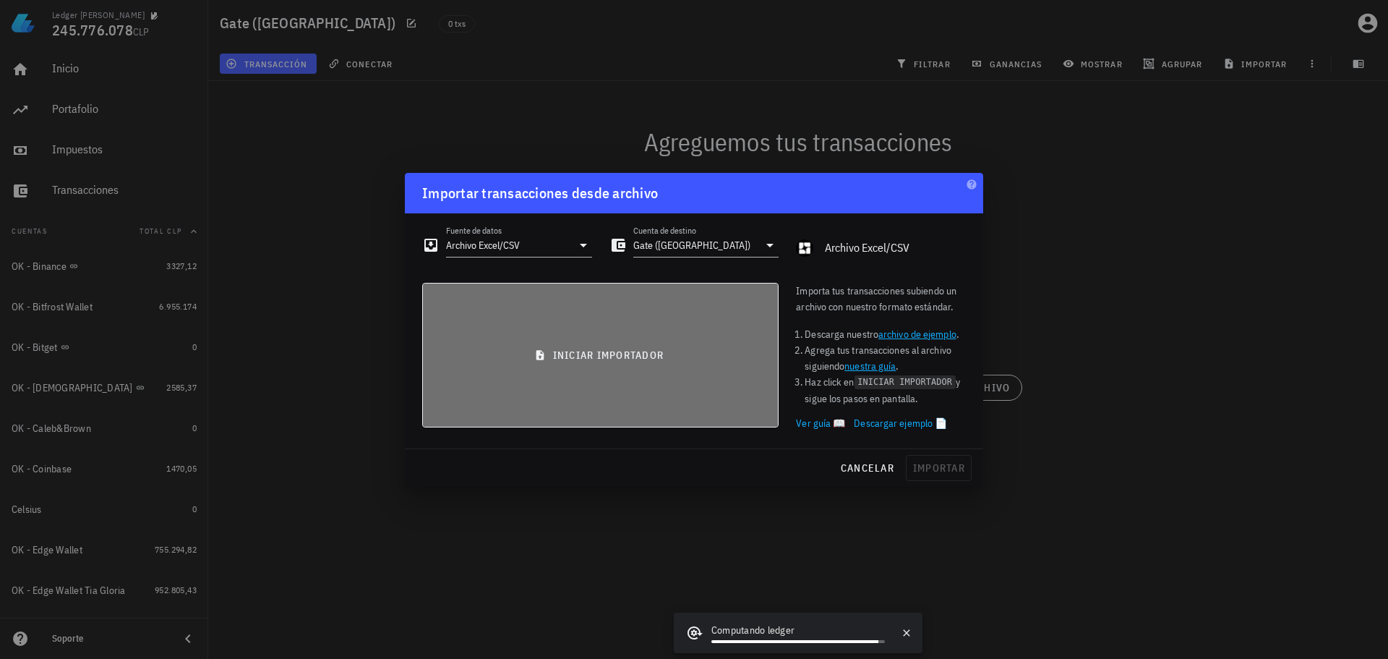
click at [620, 349] on span "iniciar importador" at bounding box center [601, 354] width 332 height 13
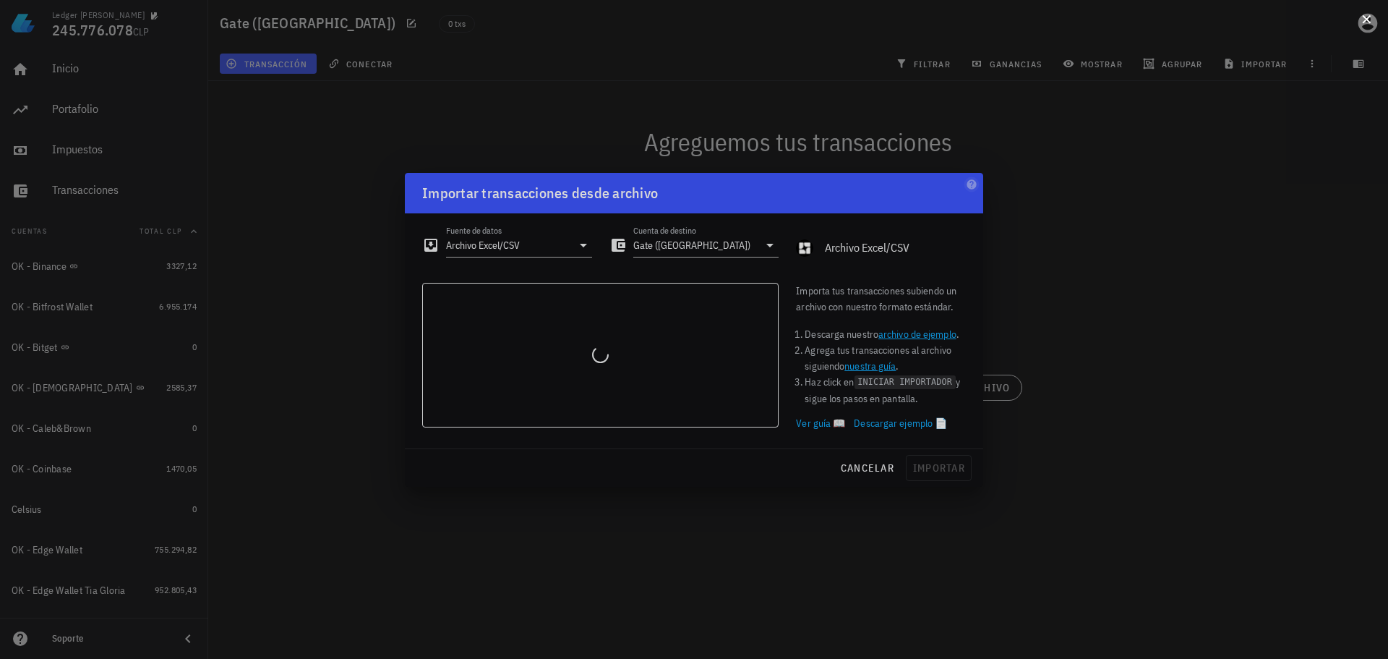
click at [1372, 22] on button at bounding box center [1366, 18] width 14 height 14
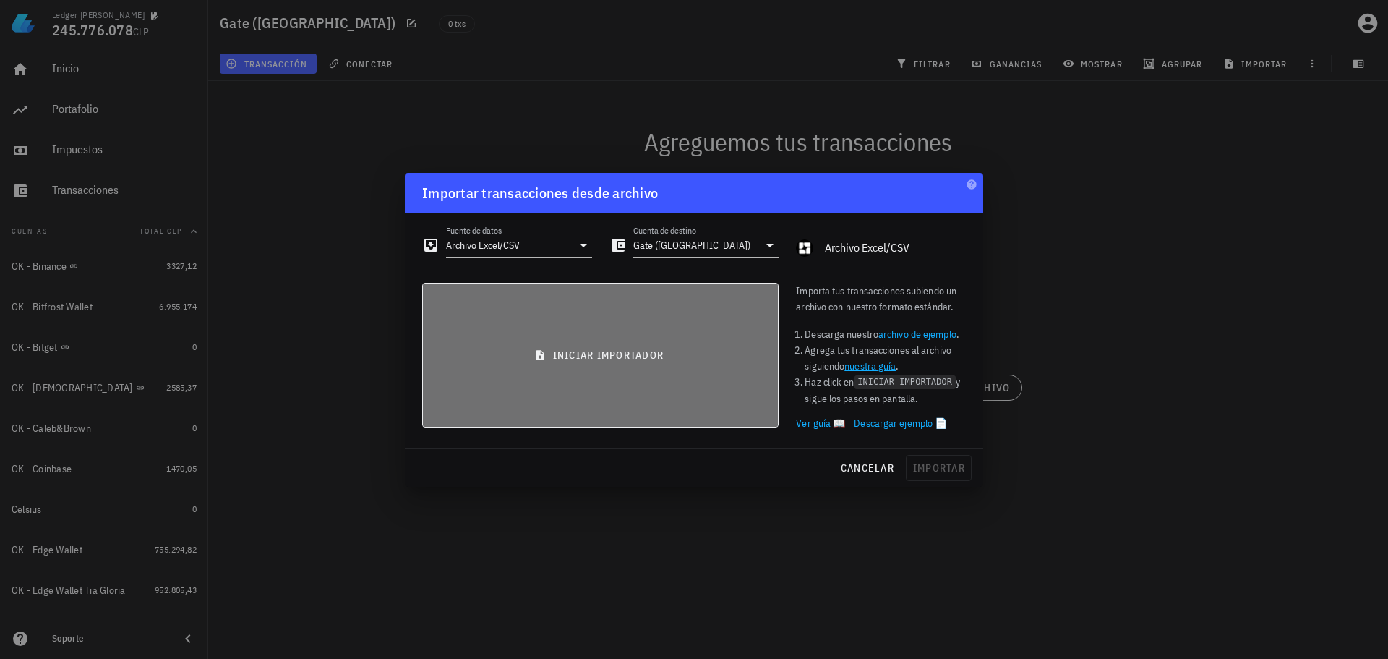
click at [596, 346] on button "iniciar importador" at bounding box center [600, 355] width 356 height 145
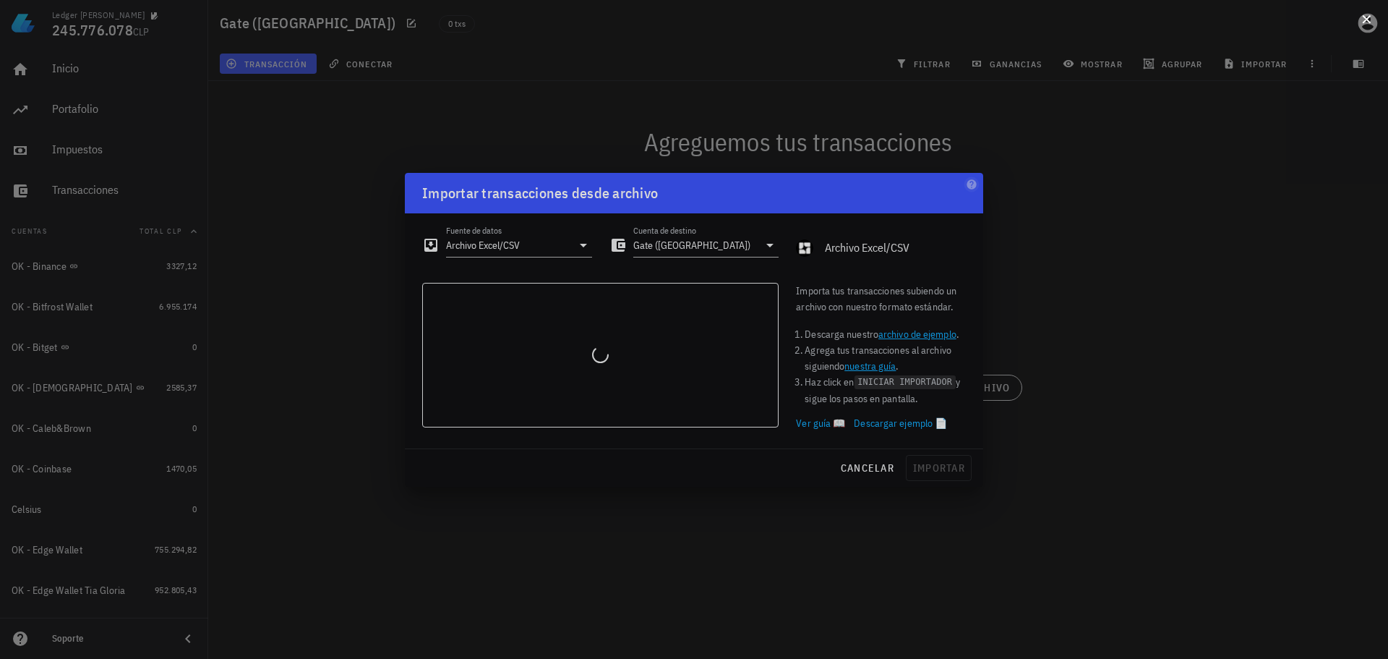
click at [1363, 19] on button at bounding box center [1366, 18] width 14 height 14
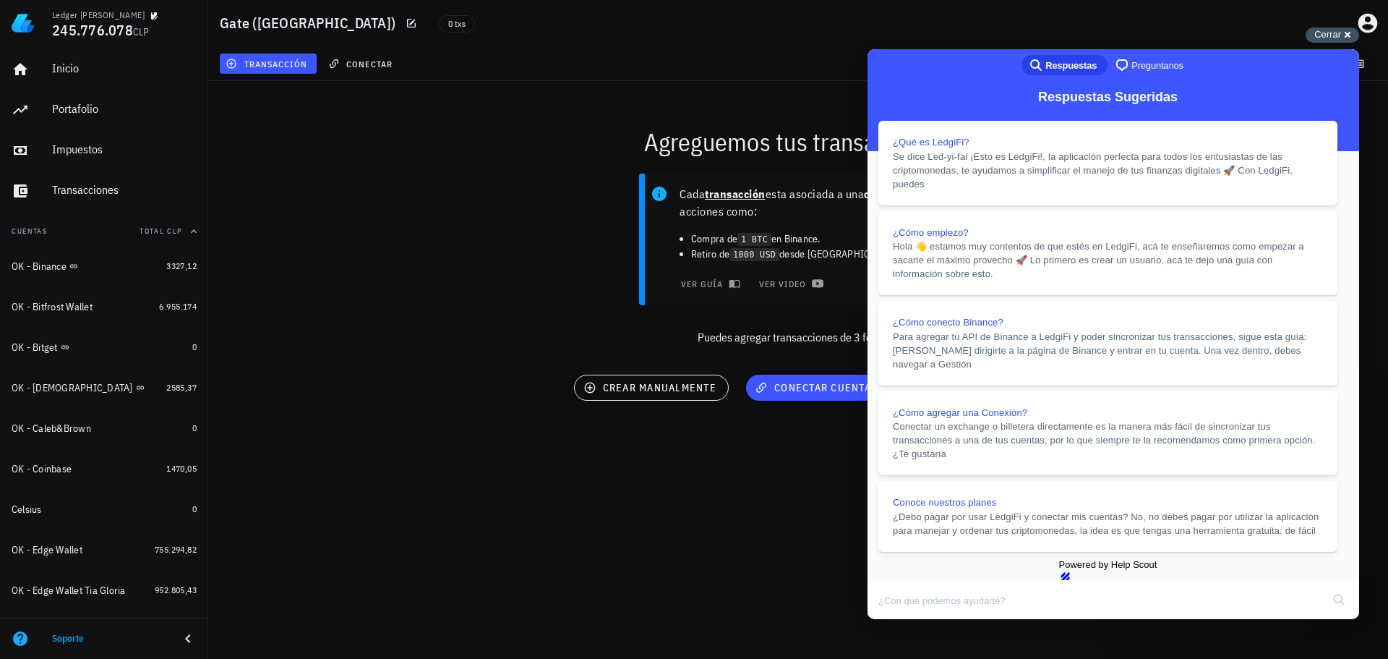
click at [1324, 37] on span "Cerrar" at bounding box center [1327, 34] width 27 height 11
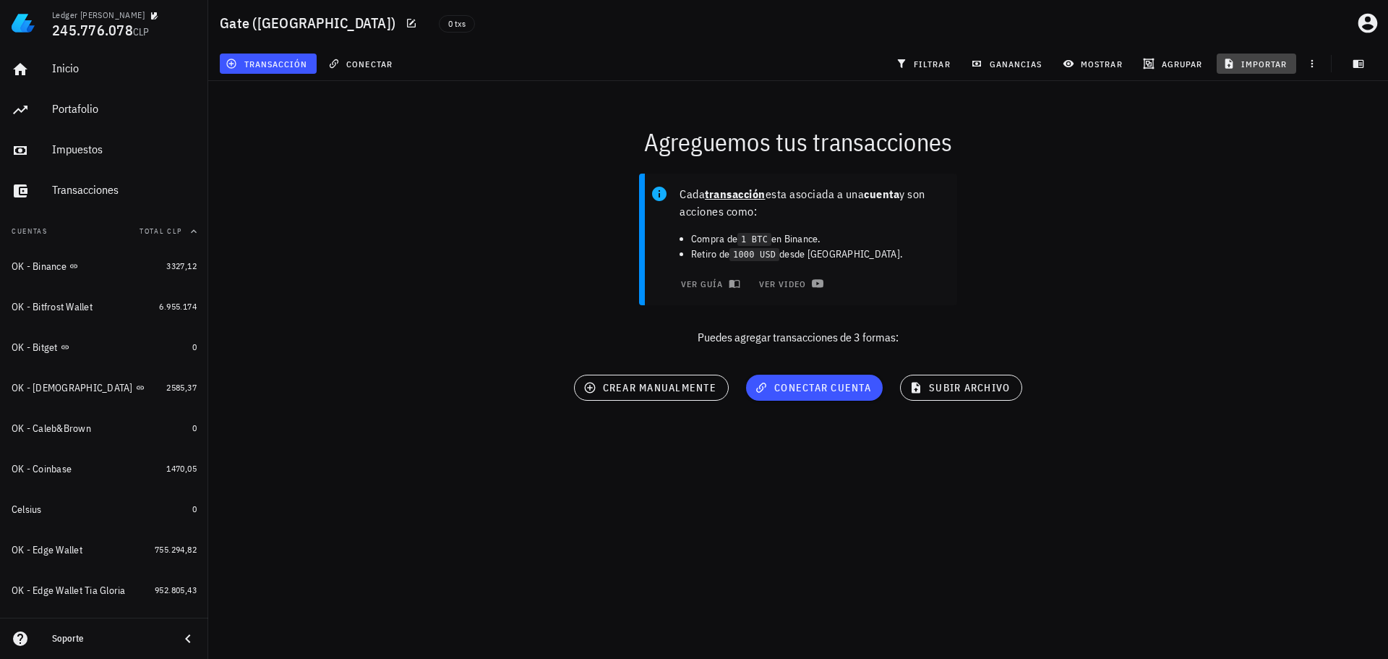
click at [1259, 64] on span "importar" at bounding box center [1256, 64] width 61 height 12
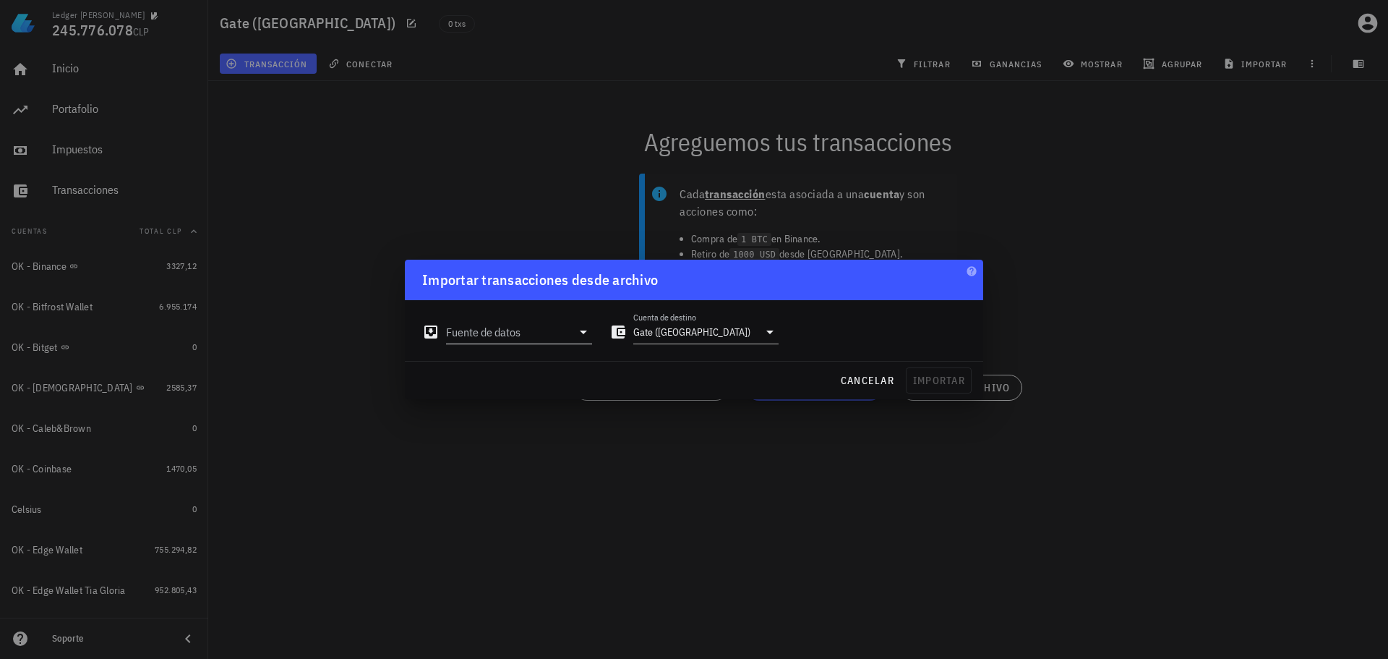
click at [550, 330] on input "Fuente de datos" at bounding box center [509, 331] width 126 height 23
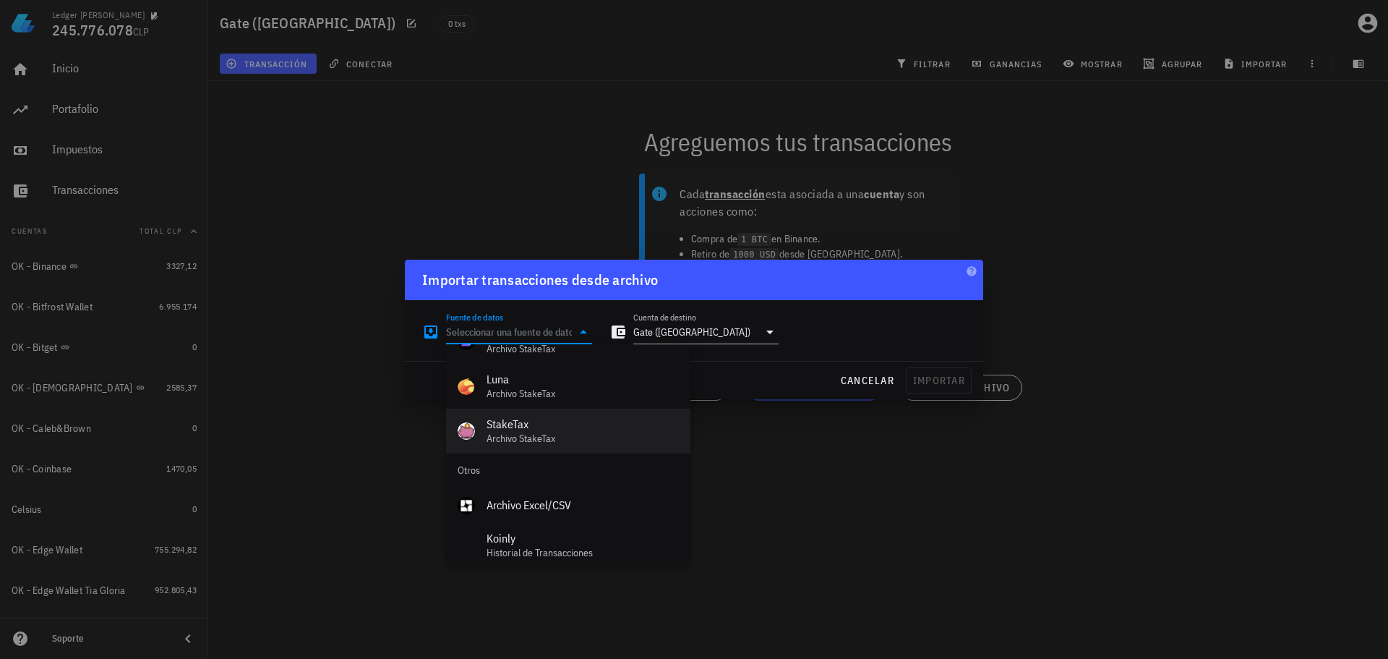
scroll to position [648, 0]
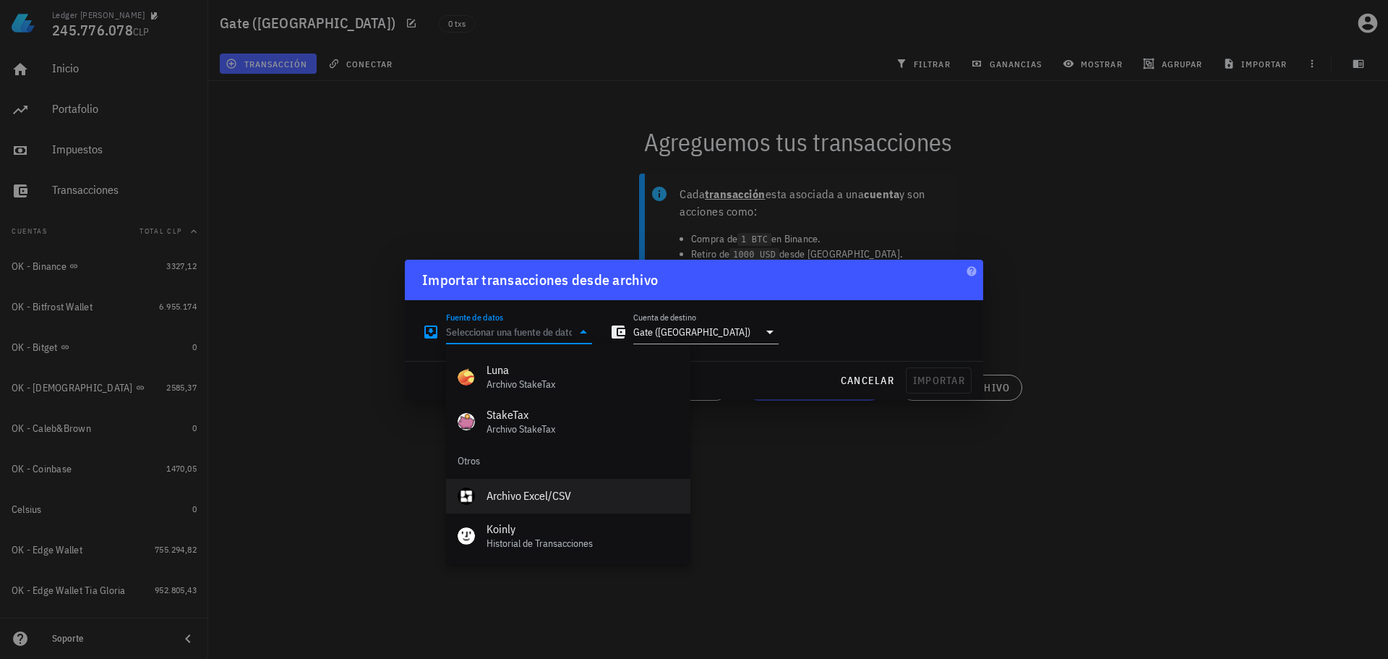
click at [520, 497] on div "Archivo Excel/CSV" at bounding box center [583, 496] width 192 height 14
type input "Archivo Excel/CSV"
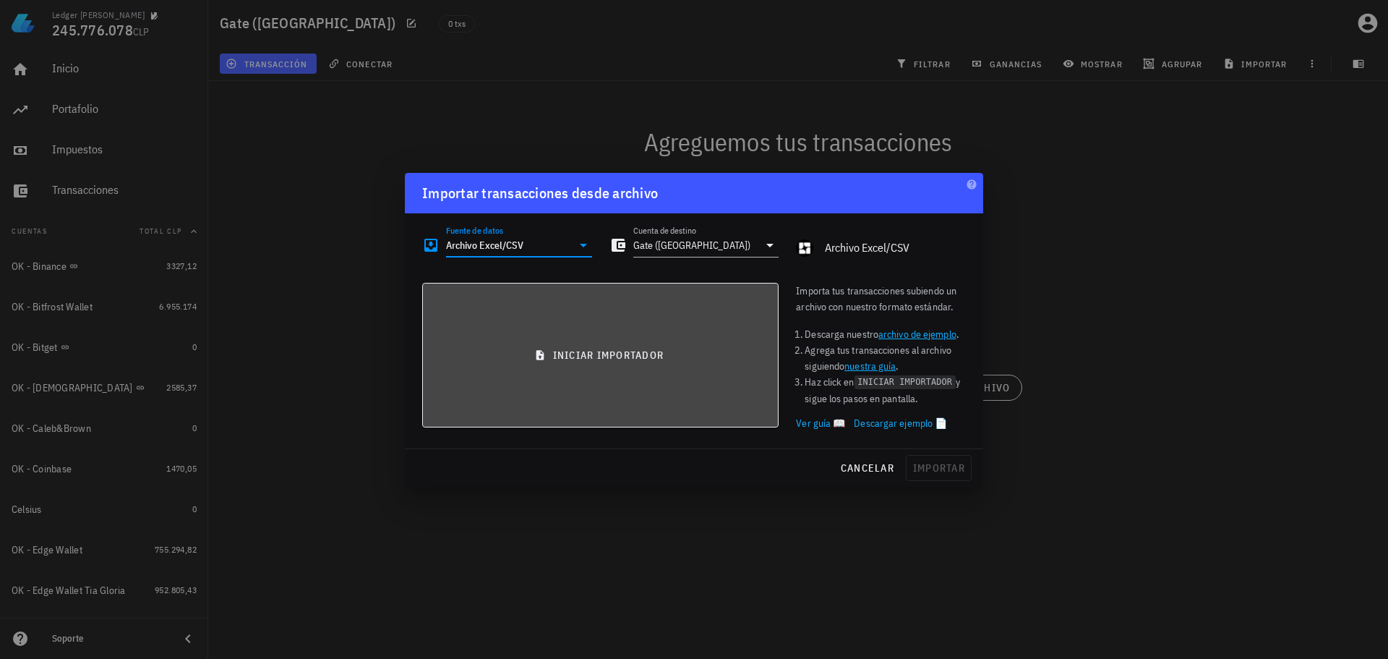
click at [600, 366] on button "iniciar importador" at bounding box center [600, 355] width 356 height 145
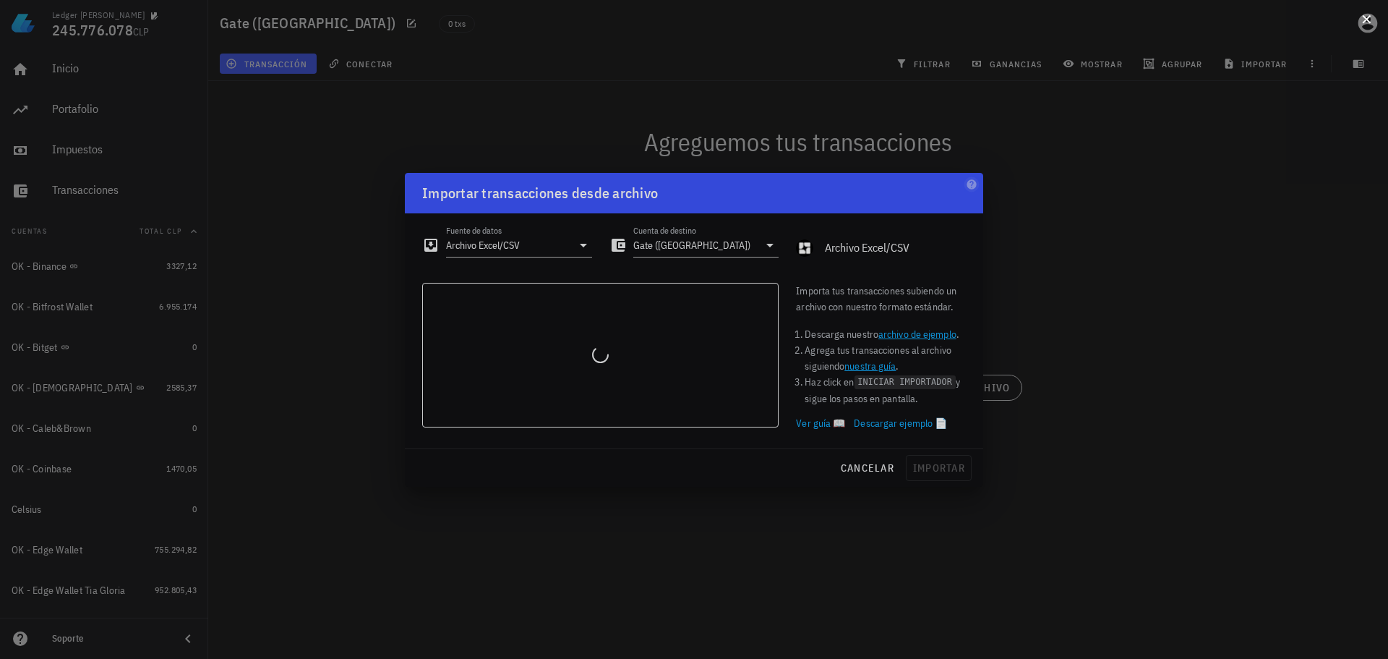
click at [1369, 17] on button at bounding box center [1366, 18] width 14 height 14
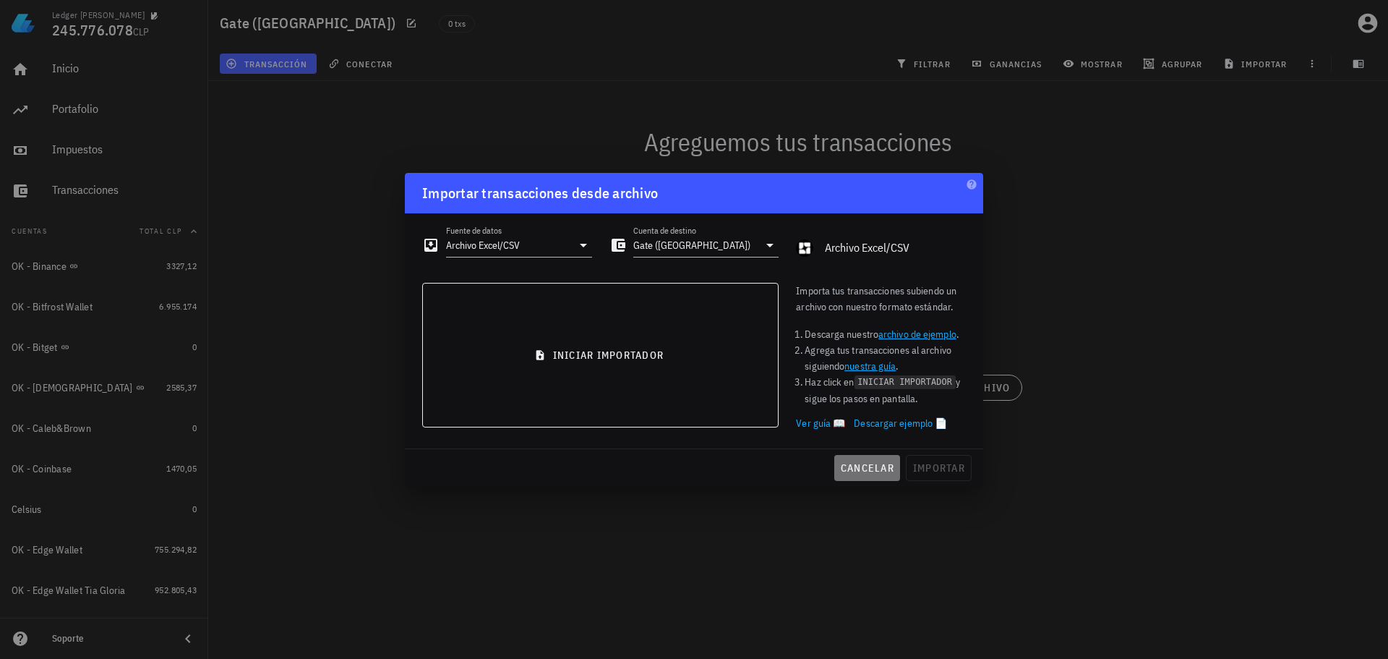
click at [847, 461] on span "cancelar" at bounding box center [867, 467] width 54 height 13
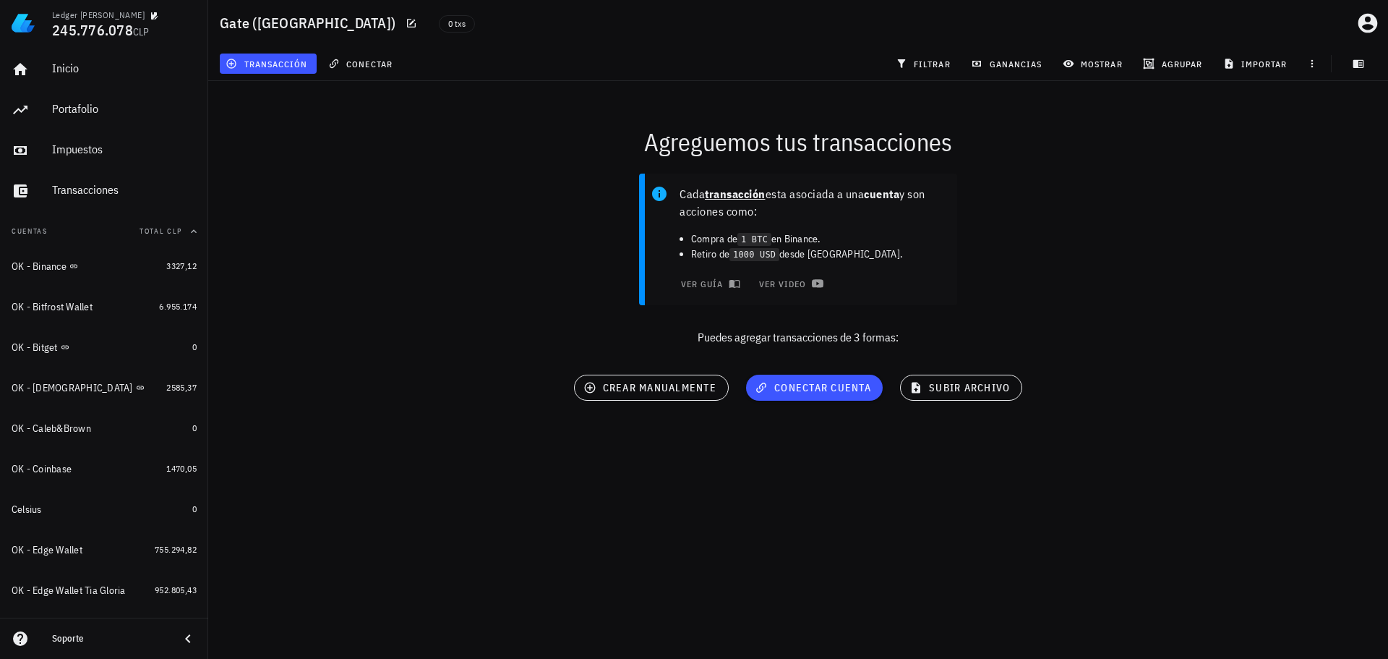
click at [703, 438] on div "Agreguemos tus transacciones Cada transacción esta asociada a una cuenta y son …" at bounding box center [798, 268] width 1197 height 392
click at [474, 356] on div "Cada transacción esta asociada a una cuenta y son acciones como: Compra de 1 BT…" at bounding box center [798, 265] width 1197 height 201
